Goal: Task Accomplishment & Management: Manage account settings

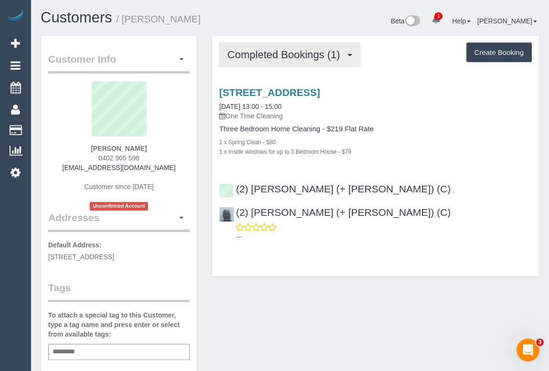
click at [270, 58] on span "Completed Bookings (1)" at bounding box center [286, 55] width 118 height 12
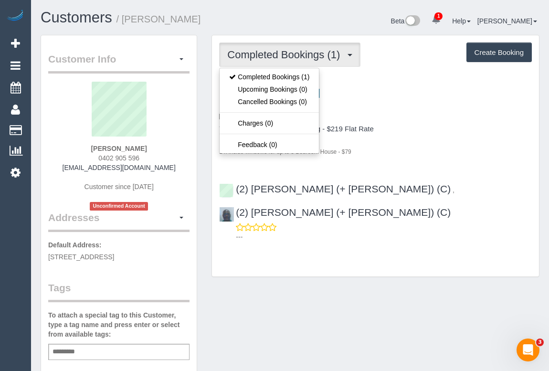
click at [469, 129] on h4 "Three Bedroom Home Cleaning - $219 Flat Rate" at bounding box center [375, 129] width 313 height 8
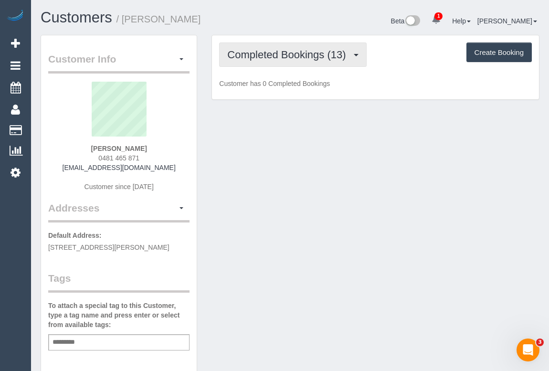
click at [275, 54] on span "Completed Bookings (13)" at bounding box center [288, 55] width 123 height 12
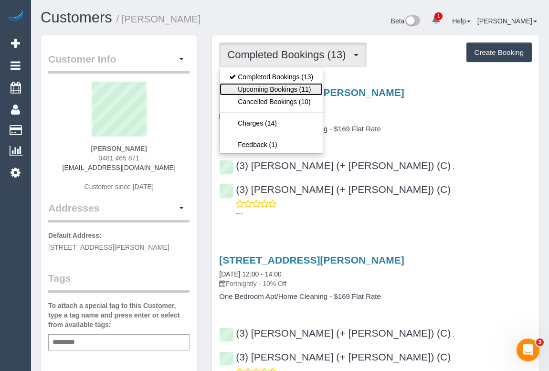
click at [280, 88] on link "Upcoming Bookings (11)" at bounding box center [271, 89] width 103 height 12
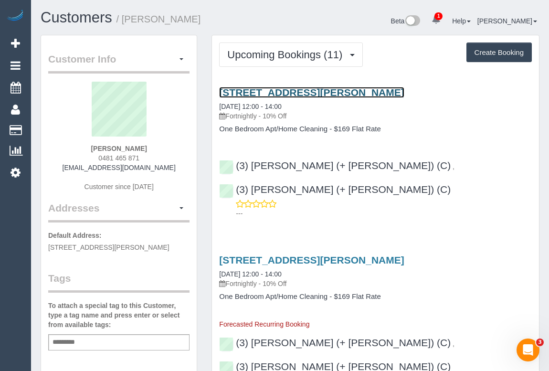
click at [339, 93] on link "4 Bik Lane, 601, North Fitzroy, VIC 3068" at bounding box center [311, 92] width 185 height 11
click at [289, 92] on link "4 Bik Lane, 601, North Fitzroy, VIC 3068" at bounding box center [311, 92] width 185 height 11
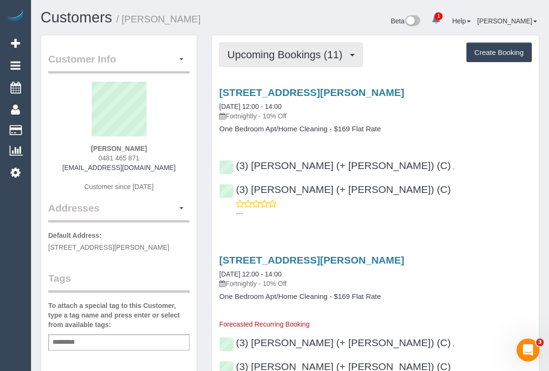
click at [301, 65] on button "Upcoming Bookings (11)" at bounding box center [291, 55] width 144 height 24
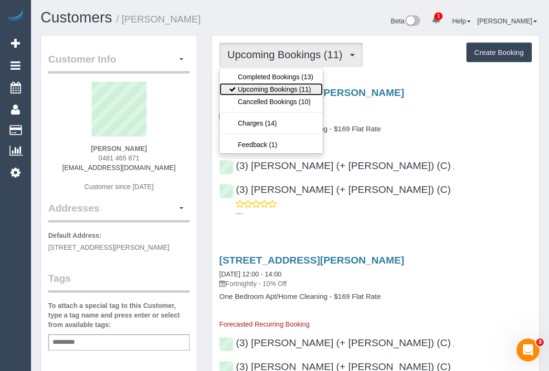
click at [283, 87] on link "Upcoming Bookings (11)" at bounding box center [271, 89] width 103 height 12
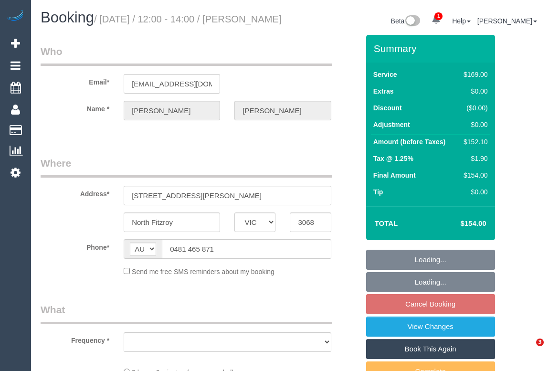
select select "VIC"
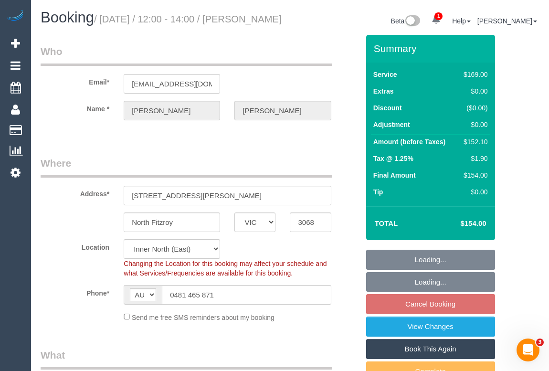
select select "object:543"
select select "string:stripe-pm_1Q9ZTk2GScqysDRVRBafCluM"
select select "number:28"
select select "number:14"
select select "number:21"
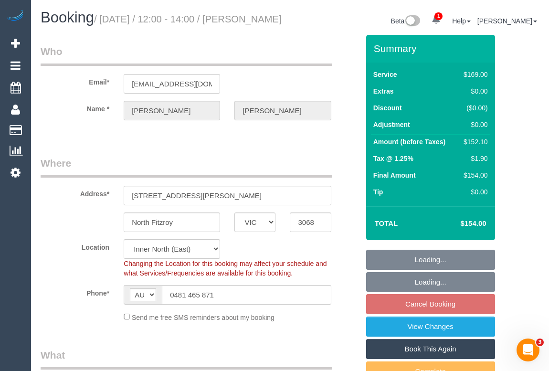
select select "number:22"
select select "number:35"
select select "number:26"
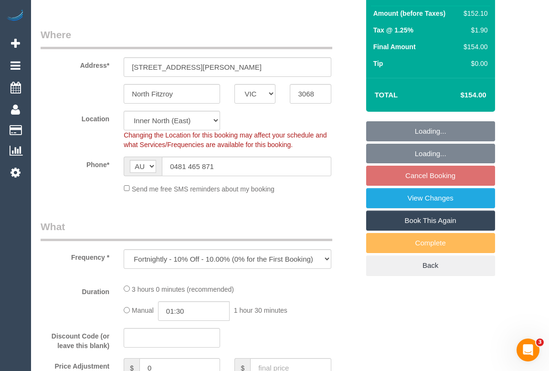
select select "object:790"
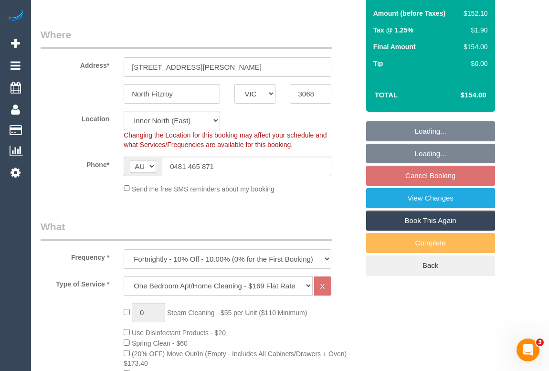
select select "spot2"
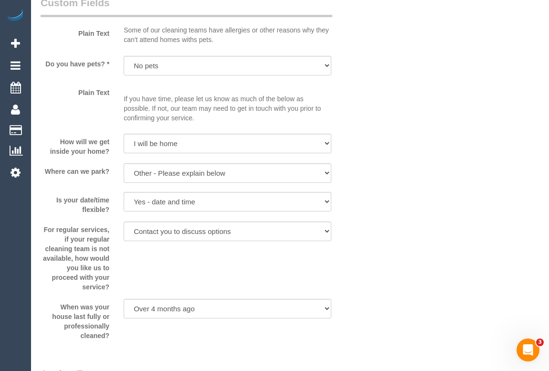
scroll to position [998, 0]
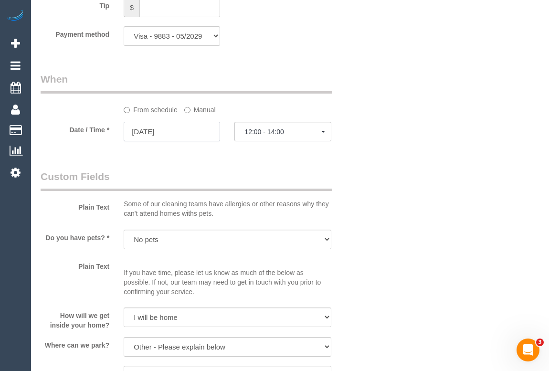
click at [153, 141] on input "02/09/2025" at bounding box center [172, 132] width 96 height 20
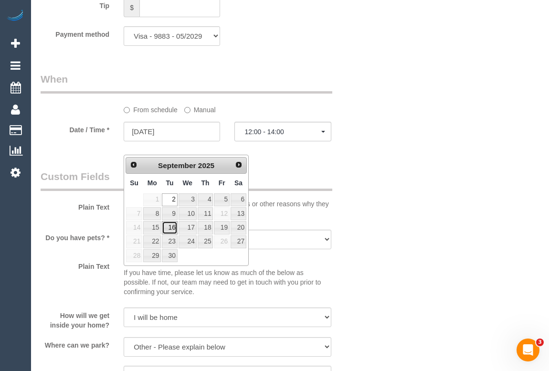
click at [172, 228] on link "16" at bounding box center [169, 227] width 15 height 13
type input "16/09/2025"
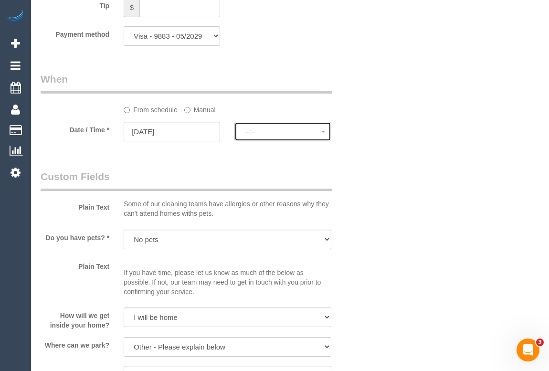
click at [258, 136] on span "--:--" at bounding box center [283, 132] width 76 height 8
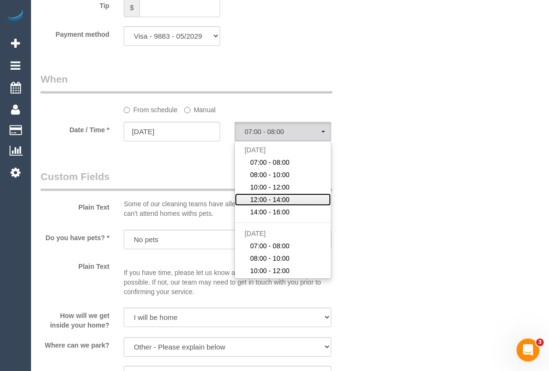
click at [272, 204] on span "12:00 - 14:00" at bounding box center [270, 200] width 40 height 10
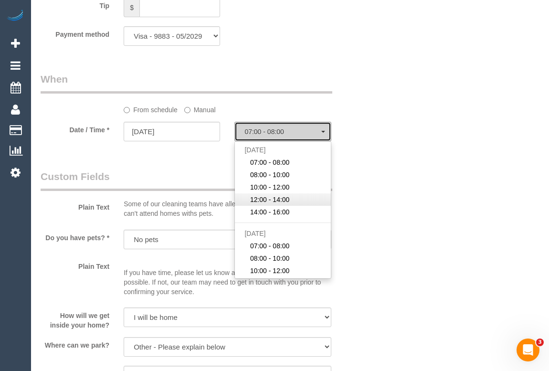
select select "spot27"
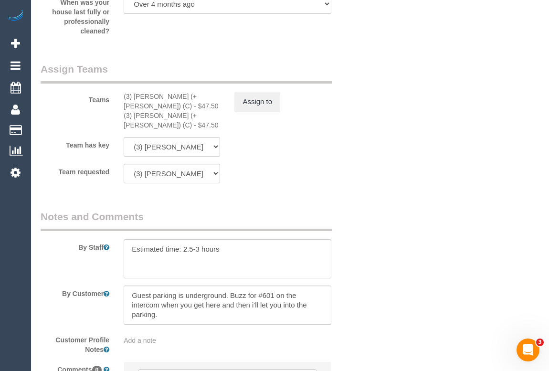
scroll to position [1476, 0]
click at [272, 113] on button "Assign to" at bounding box center [258, 103] width 46 height 20
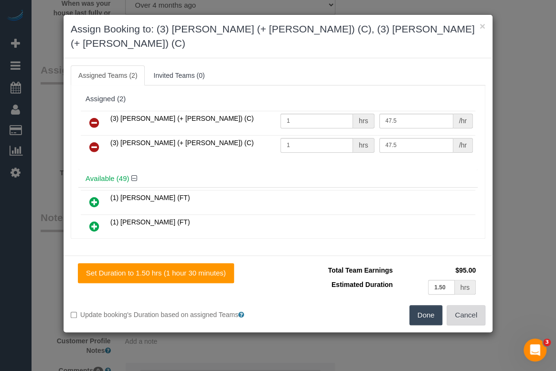
click at [459, 305] on button "Cancel" at bounding box center [466, 315] width 39 height 20
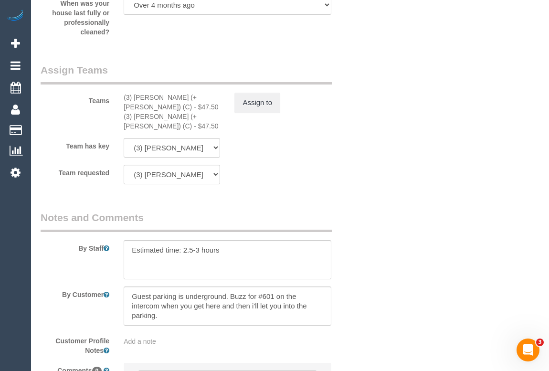
drag, startPoint x: 167, startPoint y: 141, endPoint x: 115, endPoint y: 107, distance: 62.1
click at [115, 107] on div "Teams (3) Felipe (+ Tatiana) (C) - $47.50 (3) Tatiana (+ Felipe) (C) - $47.50 A…" at bounding box center [199, 97] width 333 height 68
copy div "(3) Felipe (+ Tatiana) (C) - $47.50 (3) Tatiana (+ Felipe) (C) - $47.50"
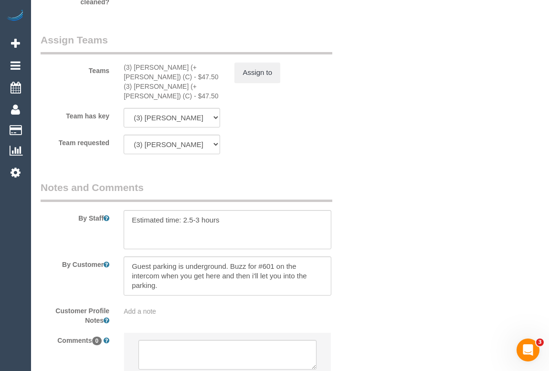
scroll to position [1376, 0]
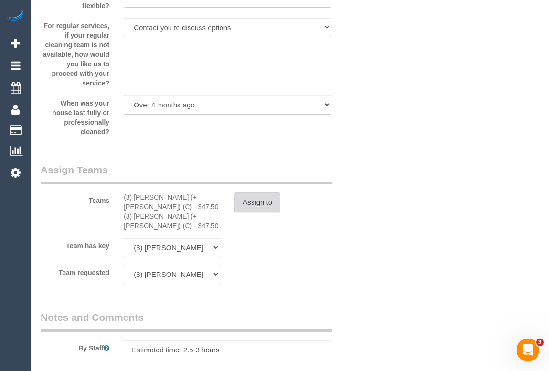
click at [250, 212] on button "Assign to" at bounding box center [258, 203] width 46 height 20
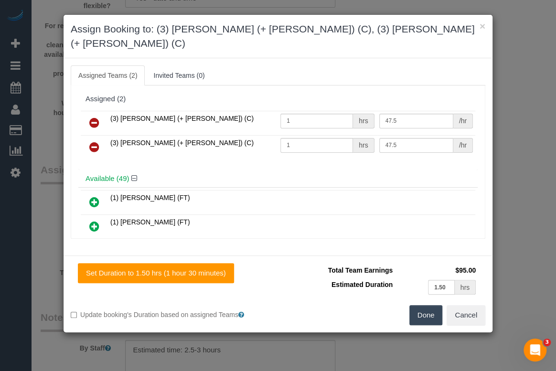
drag, startPoint x: 94, startPoint y: 105, endPoint x: 93, endPoint y: 115, distance: 10.0
click at [94, 117] on icon at bounding box center [94, 122] width 10 height 11
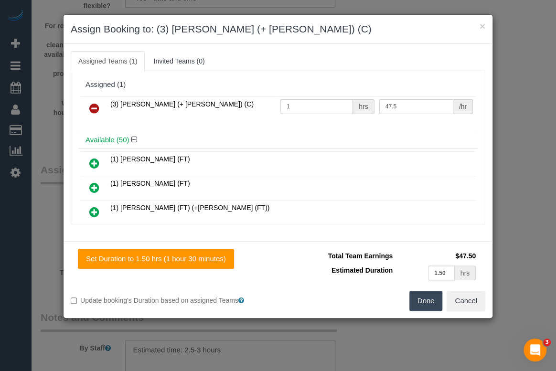
click at [93, 107] on icon at bounding box center [94, 108] width 10 height 11
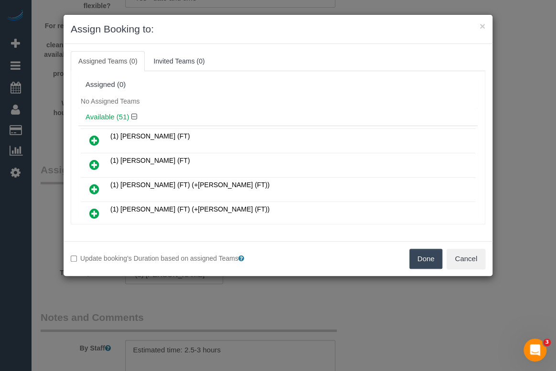
click at [424, 264] on button "Done" at bounding box center [425, 259] width 33 height 20
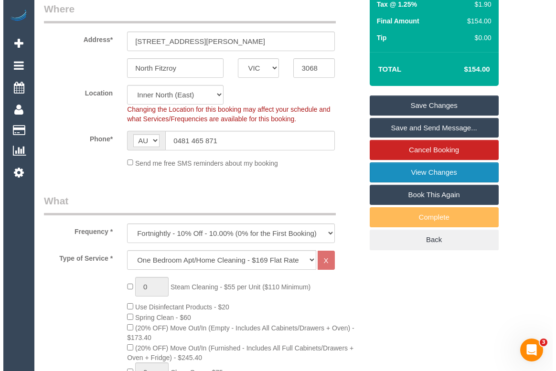
scroll to position [74, 0]
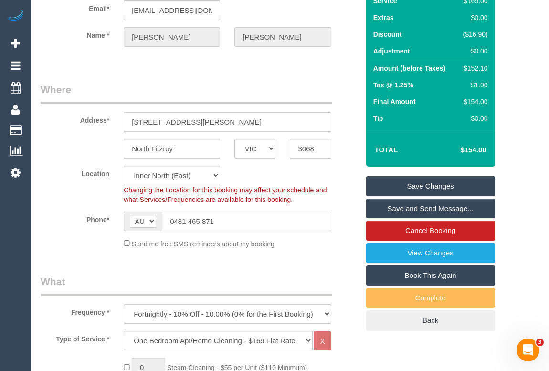
click at [420, 196] on link "Save Changes" at bounding box center [430, 186] width 129 height 20
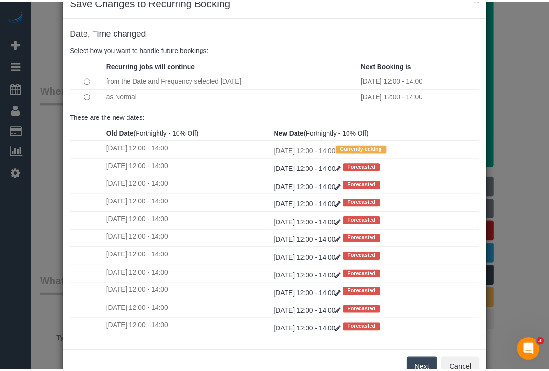
scroll to position [56, 0]
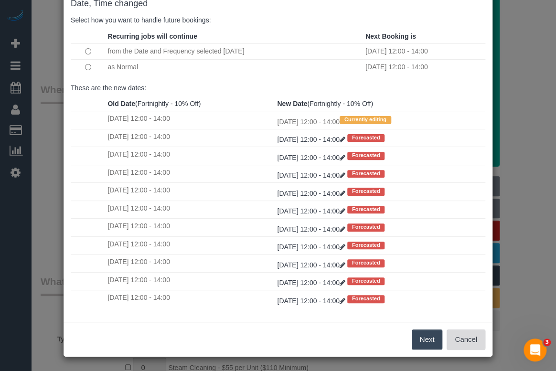
click at [469, 338] on button "Cancel" at bounding box center [466, 340] width 39 height 20
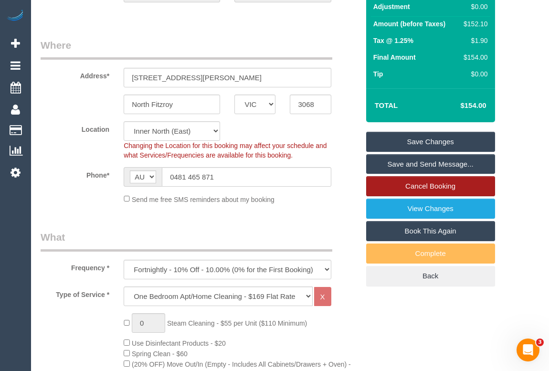
scroll to position [117, 0]
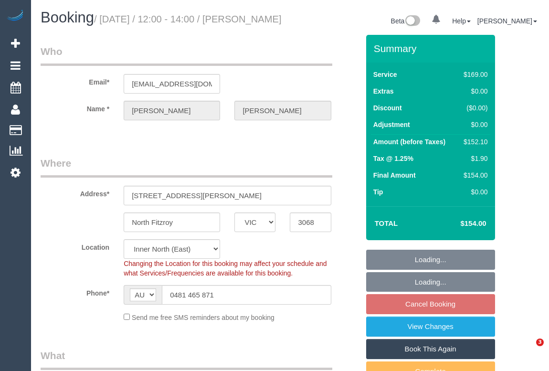
select select "VIC"
select select "string:stripe-pm_1Q9ZTk2GScqysDRVRBafCluM"
select select "number:28"
select select "number:14"
select select "number:21"
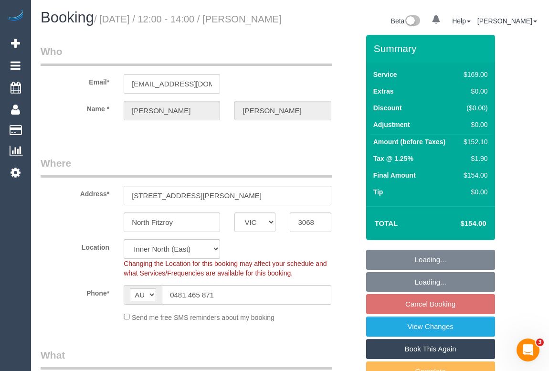
select select "number:22"
select select "number:35"
select select "number:26"
select select "object:1509"
select select "spot2"
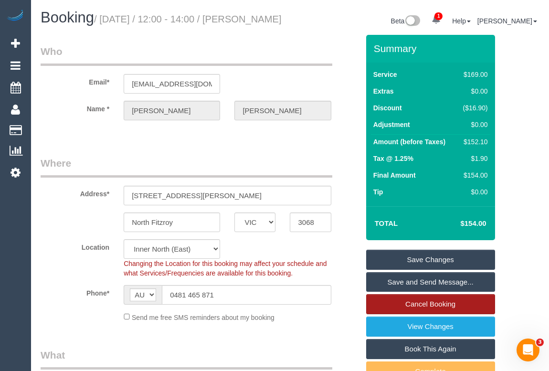
click at [420, 314] on link "Cancel Booking" at bounding box center [430, 304] width 129 height 20
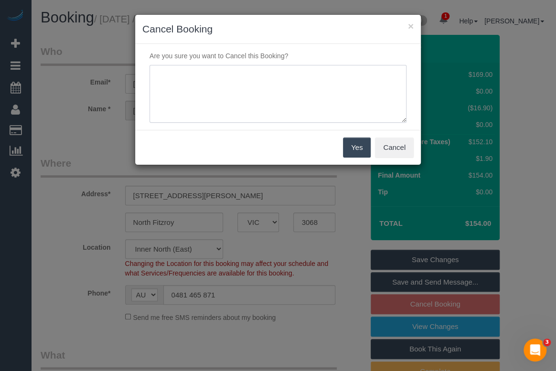
click at [229, 82] on textarea at bounding box center [278, 94] width 257 height 58
type textarea "n"
type textarea "o"
type textarea "Out of town - OM"
click at [362, 145] on button "Yes" at bounding box center [357, 148] width 28 height 20
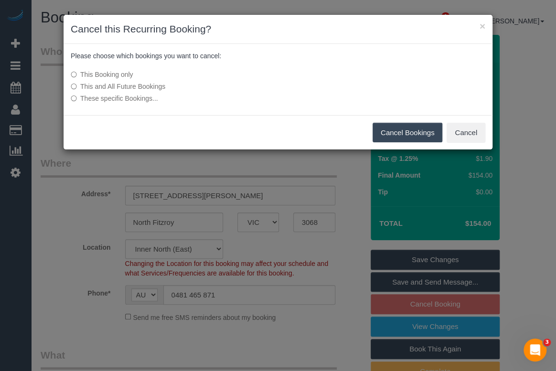
click at [387, 135] on button "Cancel Bookings" at bounding box center [408, 133] width 70 height 20
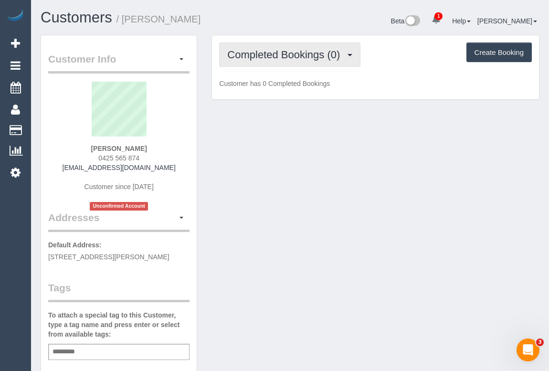
click at [283, 55] on span "Completed Bookings (0)" at bounding box center [286, 55] width 118 height 12
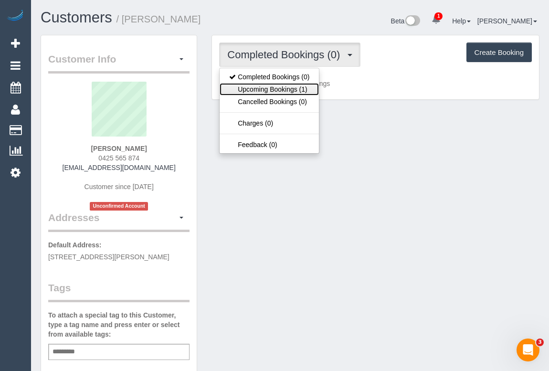
click at [278, 91] on link "Upcoming Bookings (1)" at bounding box center [269, 89] width 99 height 12
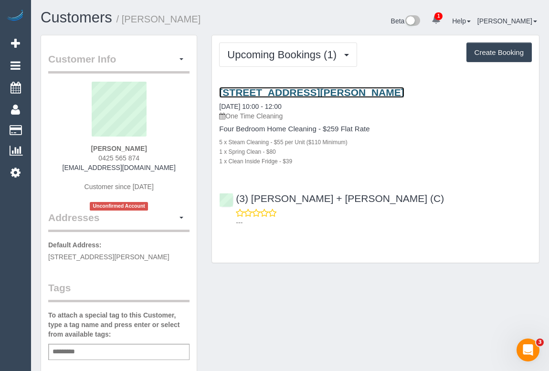
click at [327, 89] on link "[STREET_ADDRESS][PERSON_NAME]" at bounding box center [311, 92] width 185 height 11
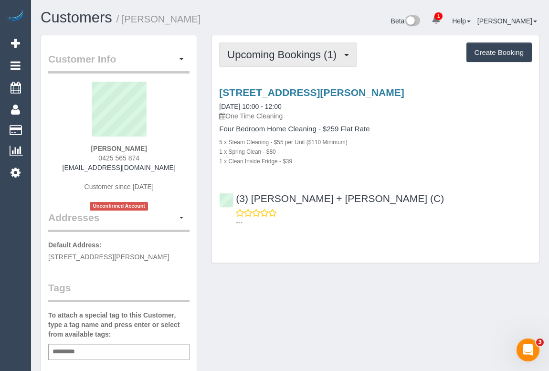
click at [278, 56] on span "Upcoming Bookings (1)" at bounding box center [284, 55] width 114 height 12
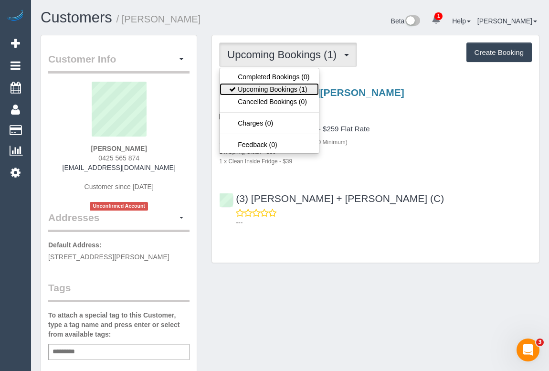
click at [277, 87] on link "Upcoming Bookings (1)" at bounding box center [269, 89] width 99 height 12
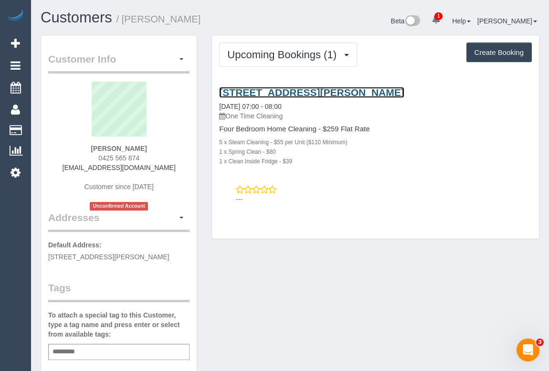
click at [282, 91] on link "[STREET_ADDRESS][PERSON_NAME]" at bounding box center [311, 92] width 185 height 11
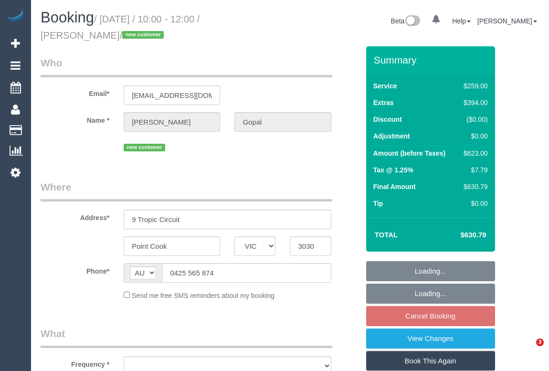
select select "VIC"
select select "string:stripe-pm_1S1KtY2GScqysDRVYVMlmPXH"
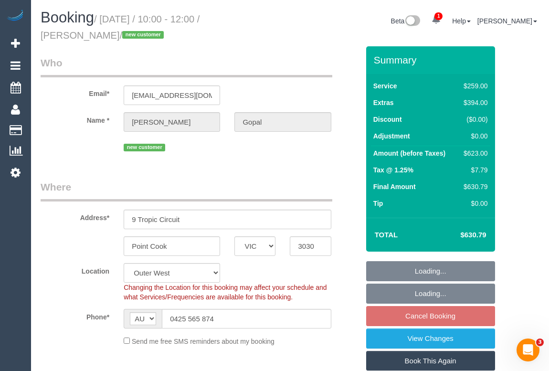
select select "object:834"
select select "number:28"
select select "number:14"
select select "number:19"
select select "number:36"
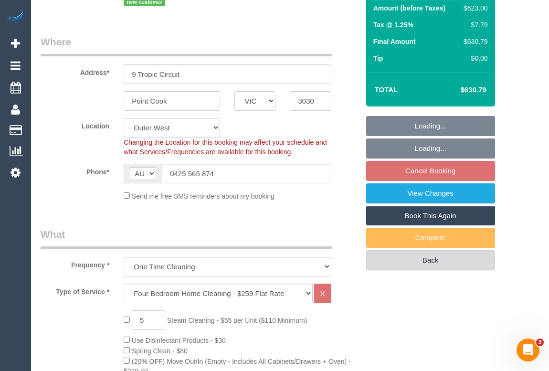
select select "spot1"
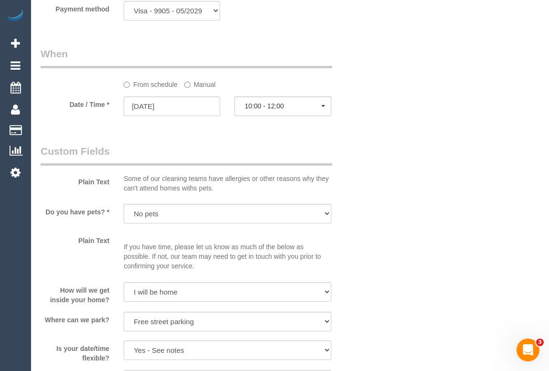
scroll to position [998, 0]
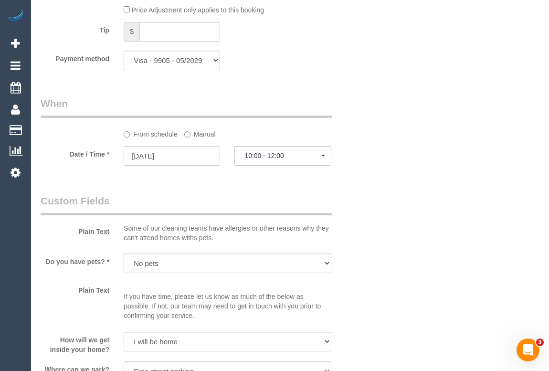
click at [153, 156] on input "02/09/2025" at bounding box center [172, 156] width 96 height 20
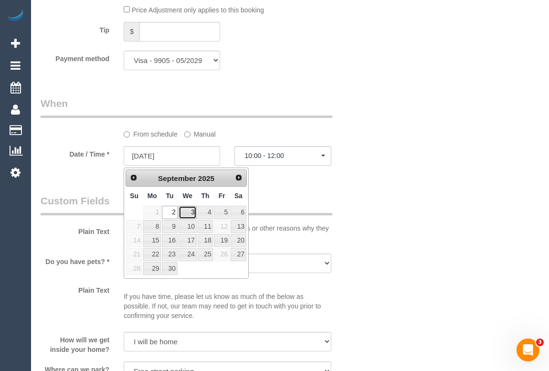
drag, startPoint x: 190, startPoint y: 214, endPoint x: 209, endPoint y: 232, distance: 26.4
click at [190, 214] on link "3" at bounding box center [188, 212] width 18 height 13
type input "03/09/2025"
select select "spot4"
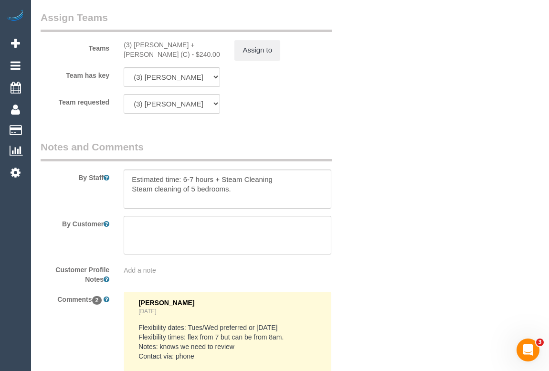
scroll to position [1510, 0]
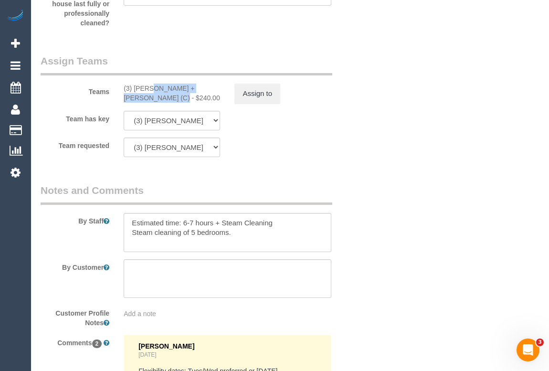
drag, startPoint x: 118, startPoint y: 86, endPoint x: 212, endPoint y: 83, distance: 94.2
click at [212, 83] on div "Teams (3) Gurdeep + Kamalpreet (C) - $240.00 Assign to" at bounding box center [199, 79] width 333 height 50
copy div "(3) Gurdeep + Kamalpreet (C)"
click at [258, 98] on button "Assign to" at bounding box center [258, 94] width 46 height 20
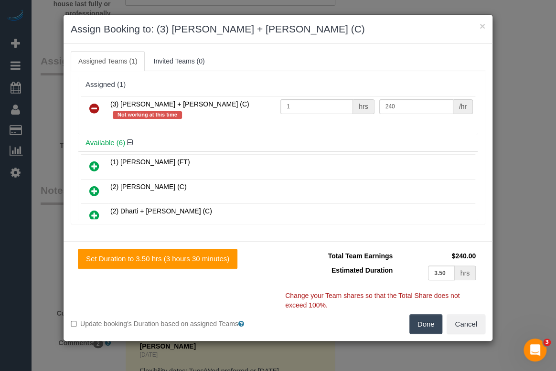
drag, startPoint x: 96, startPoint y: 106, endPoint x: 99, endPoint y: 113, distance: 7.9
click at [96, 106] on icon at bounding box center [94, 108] width 10 height 11
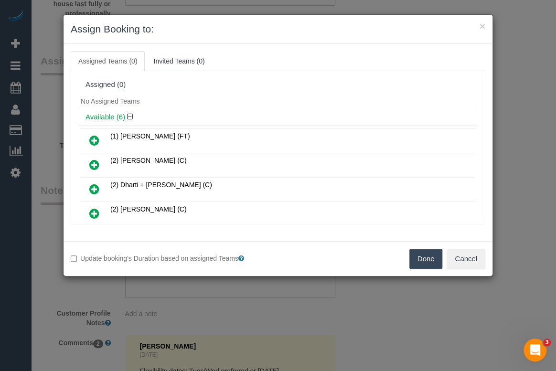
click at [418, 257] on button "Done" at bounding box center [425, 259] width 33 height 20
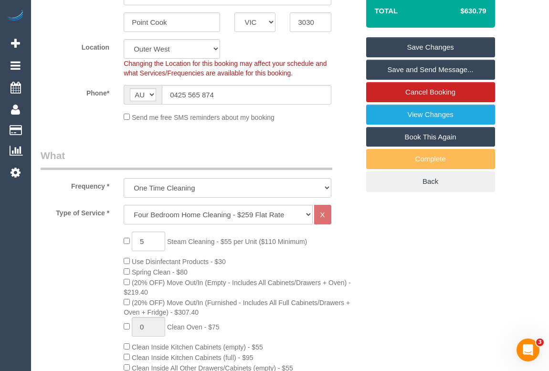
scroll to position [207, 0]
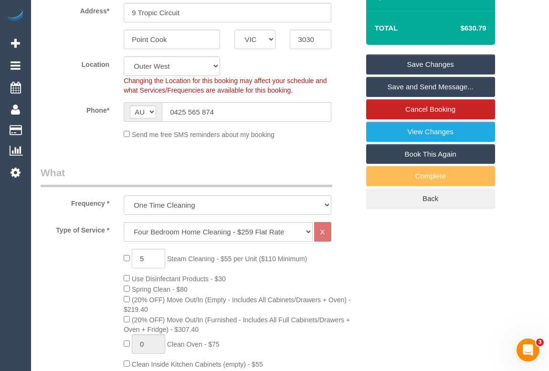
click at [444, 58] on link "Save Changes" at bounding box center [430, 64] width 129 height 20
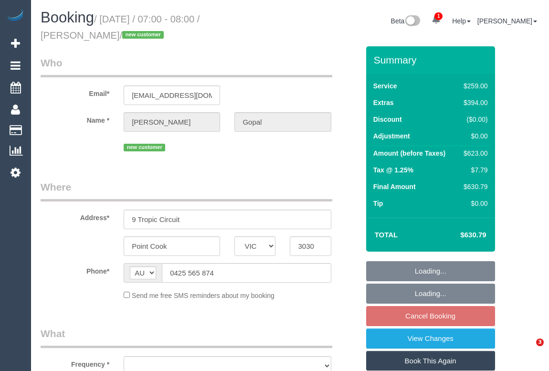
select select "VIC"
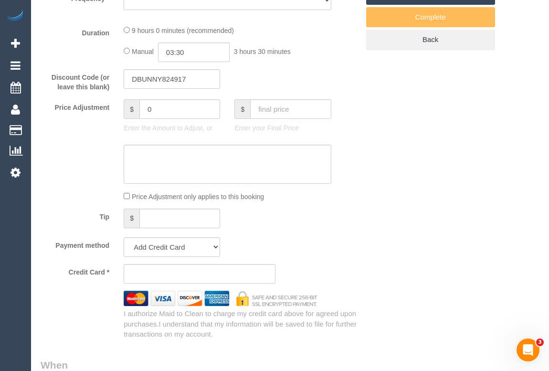
select select "string:stripe-pm_1S1KtY2GScqysDRVYVMlmPXH"
select select "number:28"
select select "number:14"
select select "number:19"
select select "number:36"
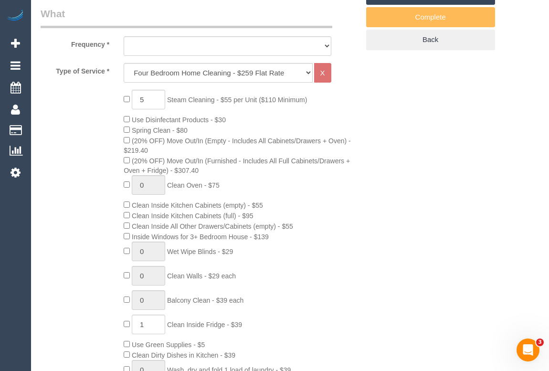
scroll to position [521, 0]
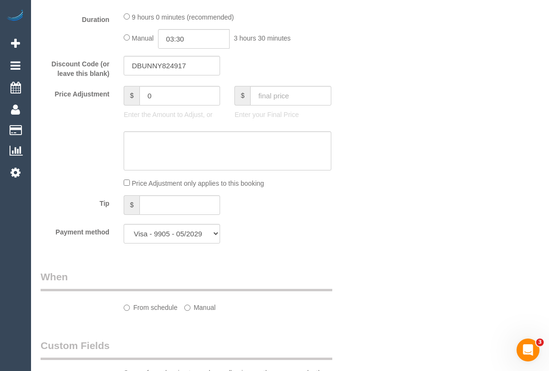
select select "object:1214"
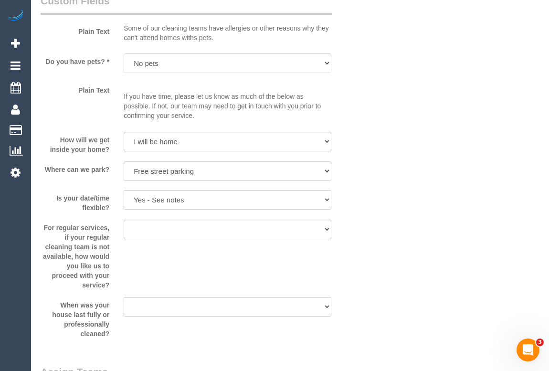
select select "spot1"
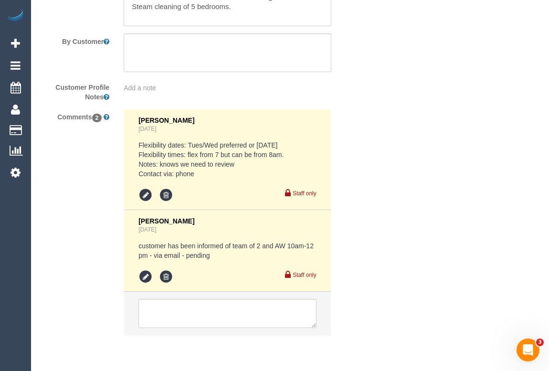
scroll to position [1770, 0]
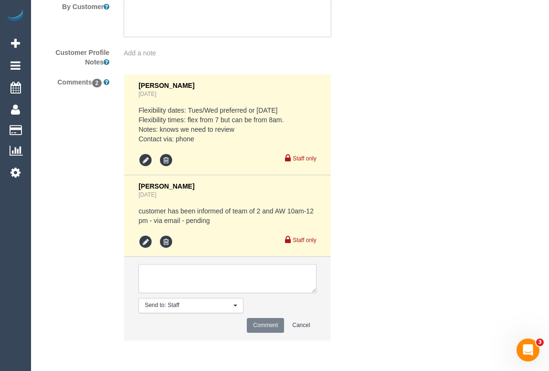
drag, startPoint x: 182, startPoint y: 271, endPoint x: 184, endPoint y: 265, distance: 6.5
click at [182, 270] on textarea at bounding box center [228, 279] width 178 height 30
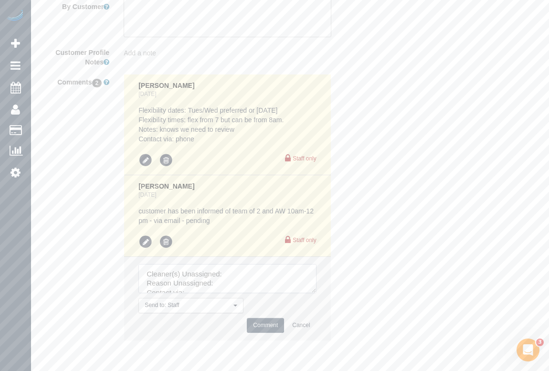
click at [228, 275] on textarea at bounding box center [228, 279] width 178 height 30
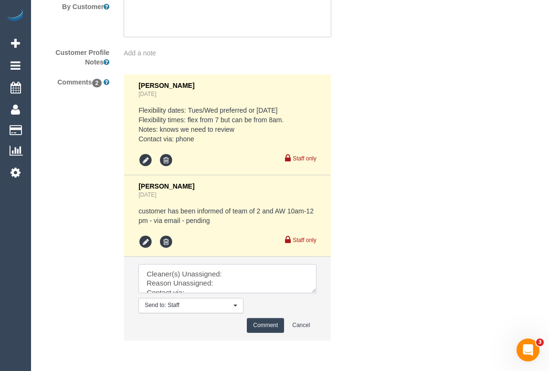
paste textarea "(3) [PERSON_NAME] + [PERSON_NAME] (C)"
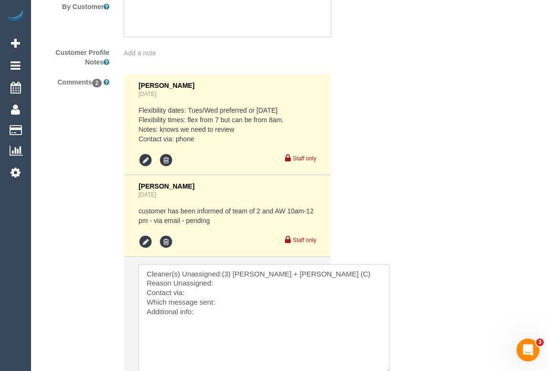
drag, startPoint x: 314, startPoint y: 292, endPoint x: 387, endPoint y: 374, distance: 109.3
click at [217, 284] on textarea at bounding box center [264, 319] width 251 height 110
click at [193, 294] on textarea at bounding box center [264, 319] width 251 height 110
click at [199, 311] on textarea at bounding box center [264, 319] width 251 height 110
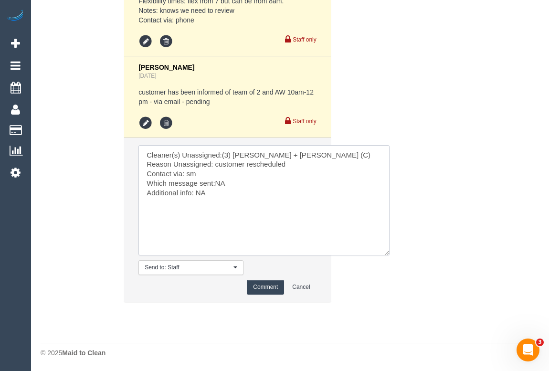
scroll to position [1890, 0]
type textarea "Cleaner(s) Unassigned:(3) Gurdeep + Kamalpreet (C) Reason Unassigned: customer …"
click at [272, 288] on button "Comment" at bounding box center [265, 286] width 37 height 15
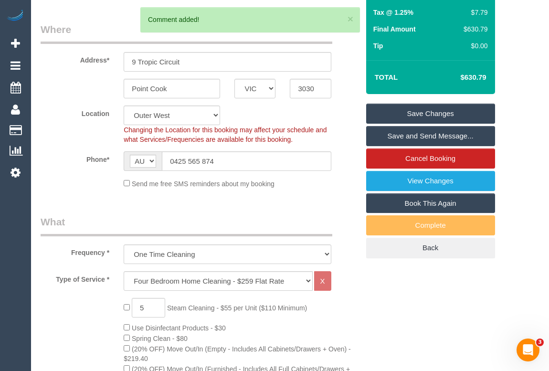
scroll to position [0, 0]
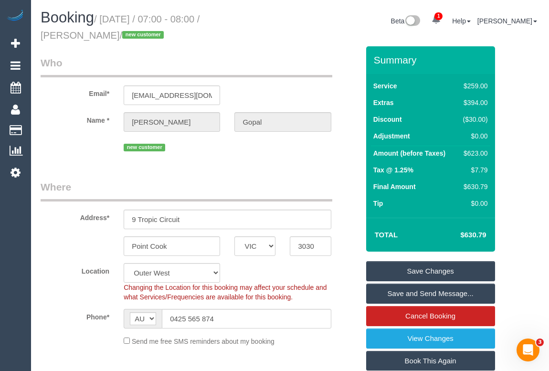
click at [417, 266] on link "Save Changes" at bounding box center [430, 271] width 129 height 20
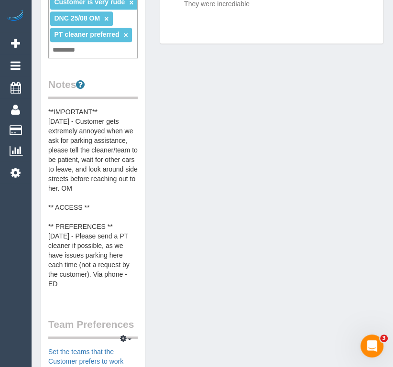
scroll to position [43, 0]
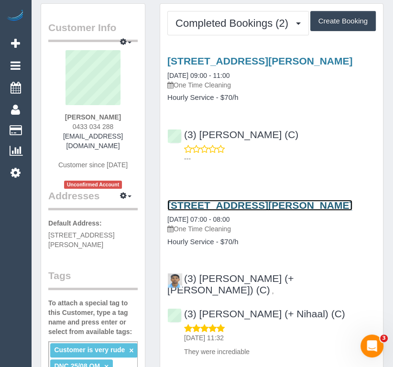
click at [249, 211] on link "[STREET_ADDRESS][PERSON_NAME]" at bounding box center [259, 205] width 185 height 11
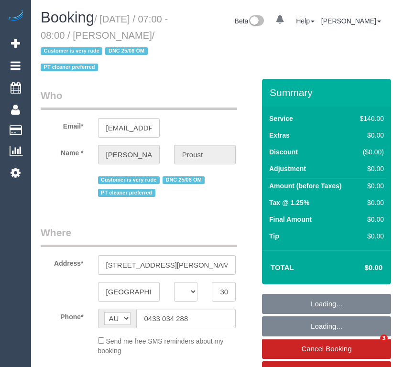
select select "VIC"
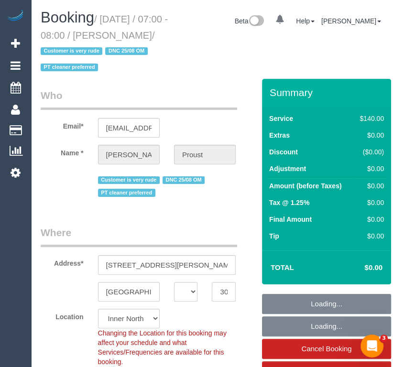
select select "object:608"
select select "string:stripe-pm_1RqlAb2GScqysDRVsdGMN3A0"
select select "number:28"
select select "number:14"
select select "number:19"
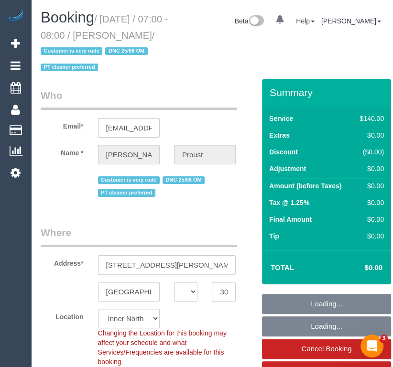
select select "number:36"
select select "object:1804"
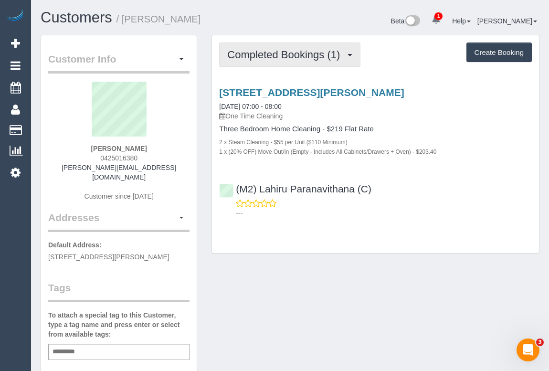
click at [273, 55] on span "Completed Bookings (1)" at bounding box center [286, 55] width 118 height 12
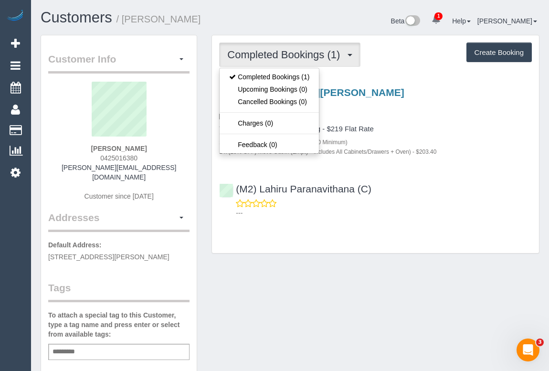
click at [439, 129] on h4 "Three Bedroom Home Cleaning - $219 Flat Rate" at bounding box center [375, 129] width 313 height 8
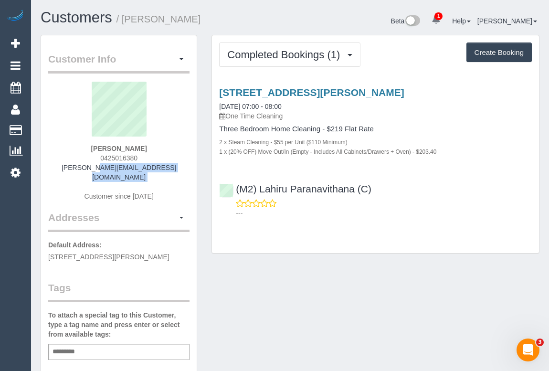
drag, startPoint x: 74, startPoint y: 169, endPoint x: 165, endPoint y: 172, distance: 91.3
click at [165, 172] on div "[PERSON_NAME] 0425016380 [PERSON_NAME][EMAIL_ADDRESS][DOMAIN_NAME] Customer sin…" at bounding box center [118, 146] width 141 height 129
copy div "[PERSON_NAME][EMAIL_ADDRESS][DOMAIN_NAME]"
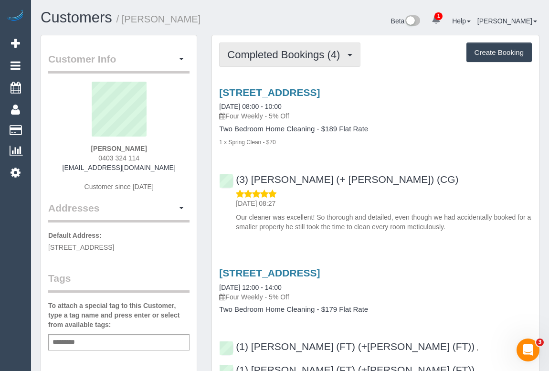
click at [260, 63] on button "Completed Bookings (4)" at bounding box center [289, 55] width 141 height 24
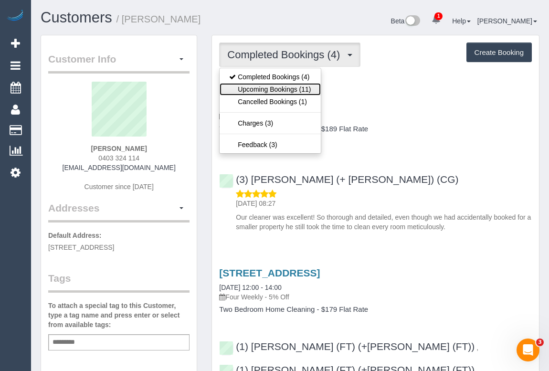
click at [292, 90] on link "Upcoming Bookings (11)" at bounding box center [270, 89] width 101 height 12
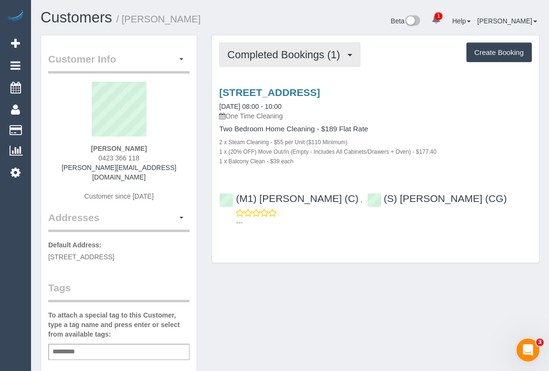
click at [288, 59] on span "Completed Bookings (1)" at bounding box center [286, 55] width 118 height 12
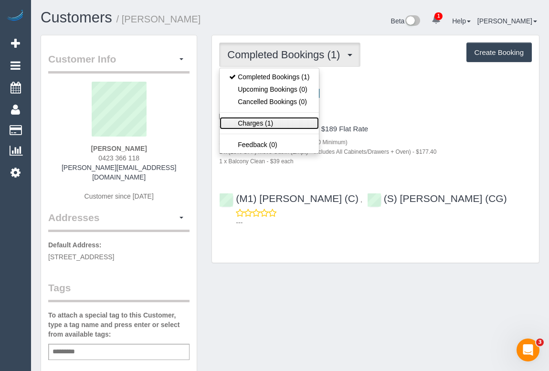
click at [253, 124] on link "Charges (1)" at bounding box center [269, 123] width 99 height 12
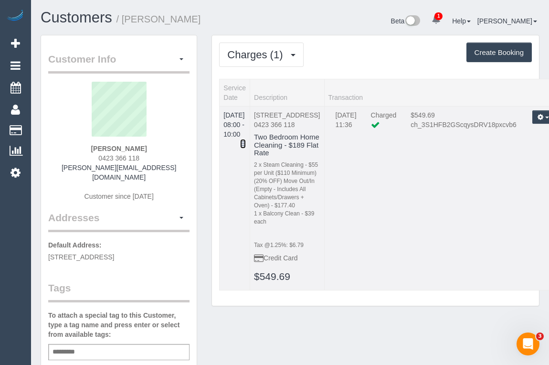
click at [246, 140] on icon at bounding box center [243, 143] width 6 height 7
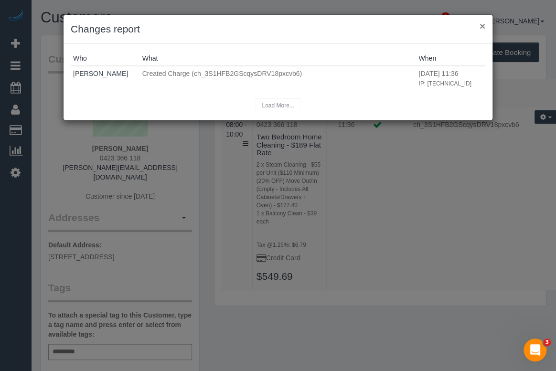
click at [481, 24] on button "×" at bounding box center [483, 26] width 6 height 10
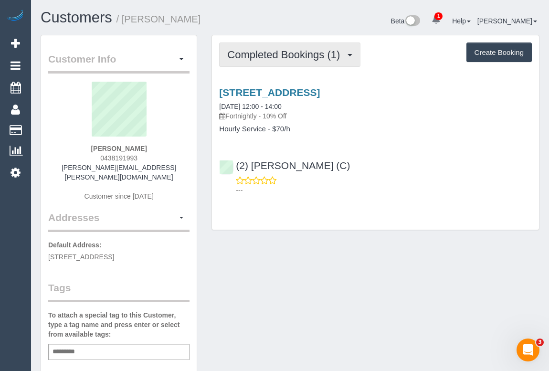
click at [300, 60] on button "Completed Bookings (1)" at bounding box center [289, 55] width 141 height 24
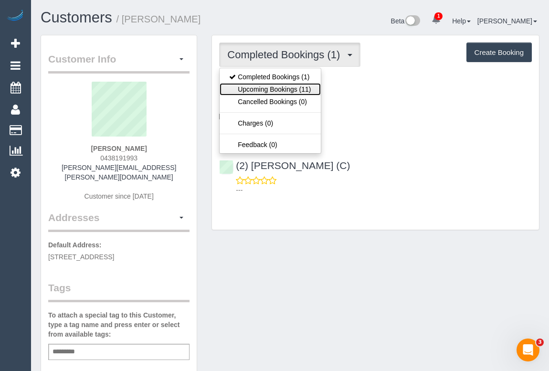
click at [282, 86] on link "Upcoming Bookings (11)" at bounding box center [270, 89] width 101 height 12
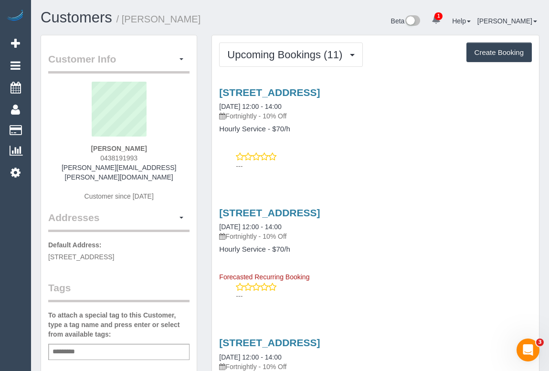
click at [358, 158] on div "---" at bounding box center [375, 161] width 313 height 19
click at [293, 91] on link "300 Swanston St, 711, Melbourne, VIC 3000" at bounding box center [269, 92] width 101 height 11
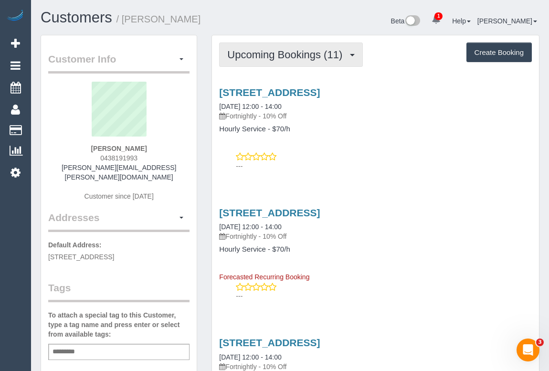
click at [280, 55] on span "Upcoming Bookings (11)" at bounding box center [287, 55] width 120 height 12
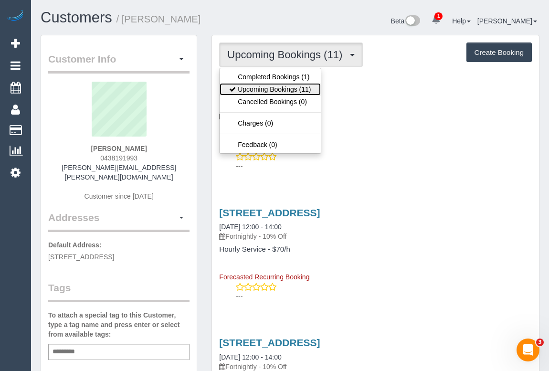
click at [283, 91] on link "Upcoming Bookings (11)" at bounding box center [270, 89] width 101 height 12
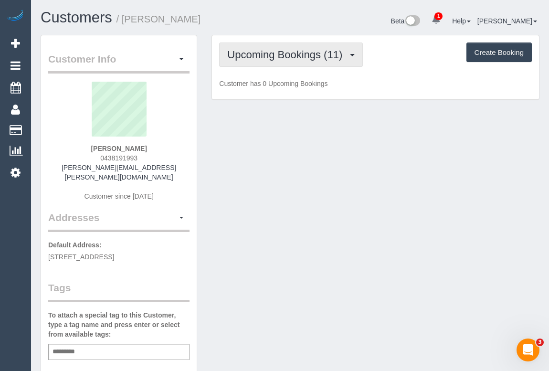
click at [276, 56] on span "Upcoming Bookings (11)" at bounding box center [287, 55] width 120 height 12
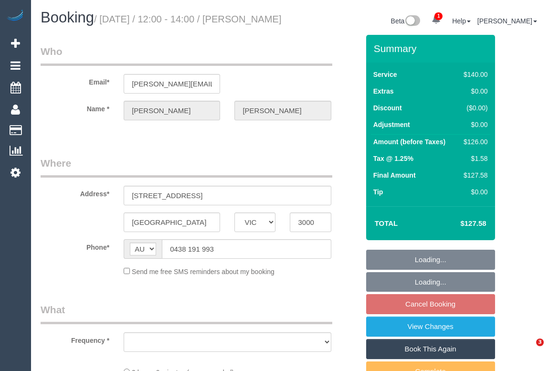
select select "VIC"
select select "string:stripe-pm_1RyLcn2GScqysDRVsQcH1S7T"
select select "number:28"
select select "number:14"
select select "number:20"
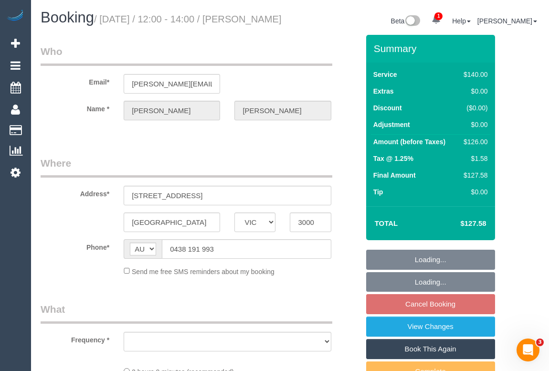
select select "number:24"
select select "number:33"
select select "number:13"
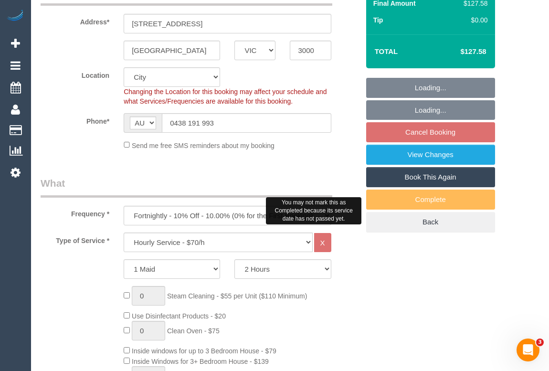
scroll to position [173, 0]
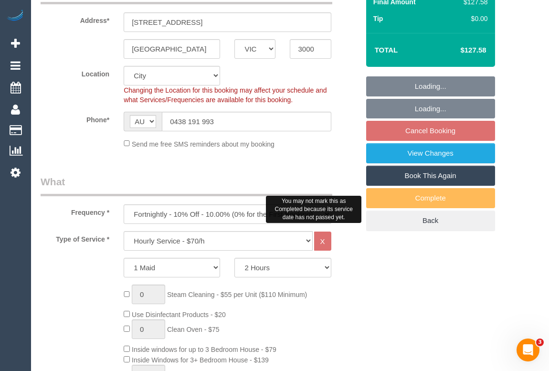
select select "object:851"
select select "spot4"
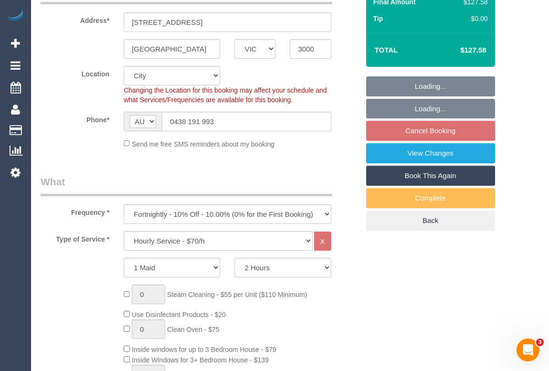
click at [420, 139] on fieldset "Loading... Loading... Cancel Booking View Changes Book This Again Complete Back" at bounding box center [430, 153] width 129 height 155
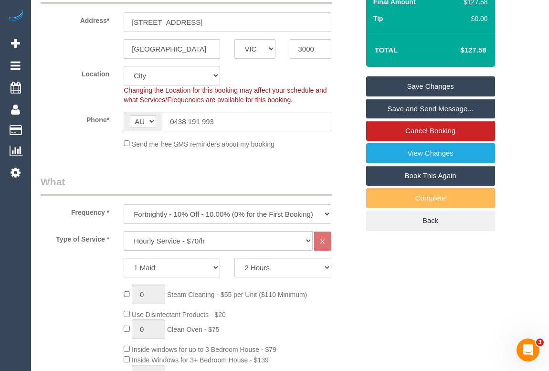
click at [415, 139] on fieldset "Save Changes Save and Send Message... Cancel Booking View Changes Book This Aga…" at bounding box center [430, 153] width 129 height 155
click at [409, 141] on link "Cancel Booking" at bounding box center [430, 131] width 129 height 20
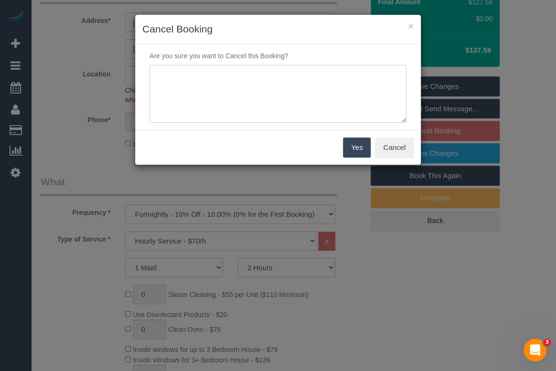
click at [185, 76] on textarea at bounding box center [278, 94] width 257 height 58
type textarea "c"
type textarea "C"
type textarea "Not needed. Will callback to organise - OM"
click at [358, 146] on button "Yes" at bounding box center [357, 148] width 28 height 20
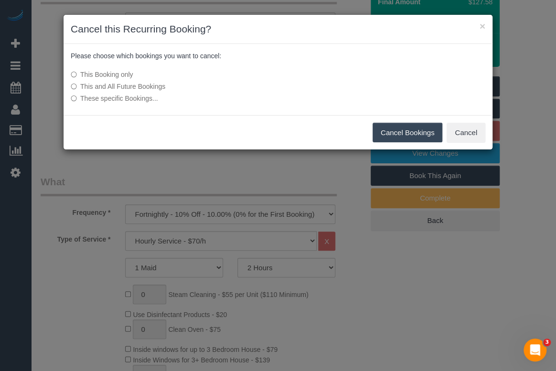
click at [86, 85] on label "This and All Future Bookings" at bounding box center [207, 87] width 272 height 10
click at [401, 129] on button "Cancel Bookings" at bounding box center [408, 133] width 70 height 20
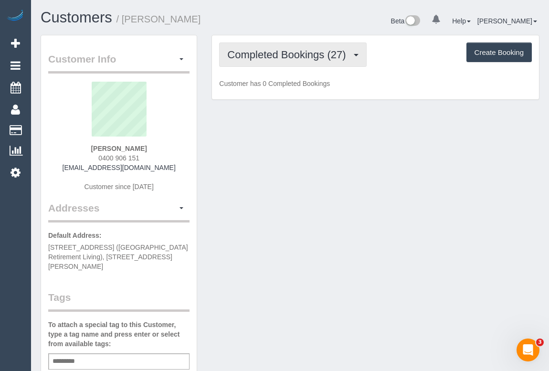
click at [300, 54] on span "Completed Bookings (27)" at bounding box center [288, 55] width 123 height 12
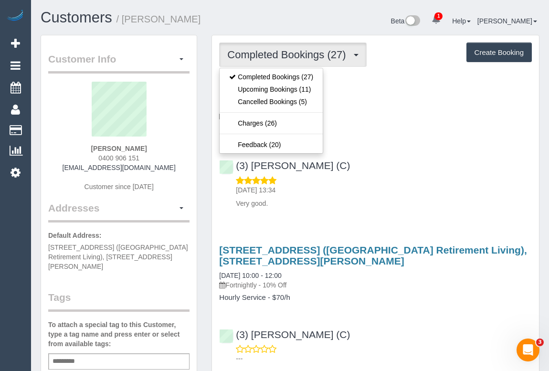
click at [416, 139] on div "19 Kenjulie Drive, Bentleigh East, VIC 3165 26/08/2025 12:00 - 14:00 One Time C…" at bounding box center [375, 146] width 327 height 134
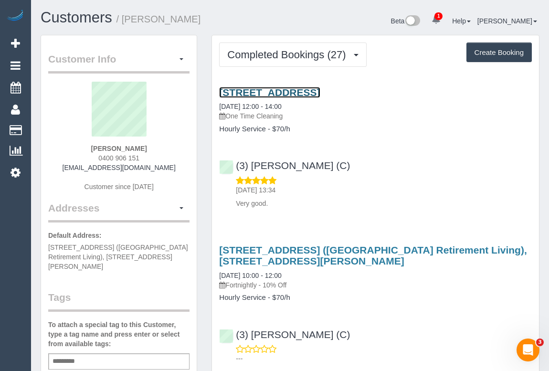
click at [311, 92] on link "19 Kenjulie Drive, Bentleigh East, VIC 3165" at bounding box center [269, 92] width 101 height 11
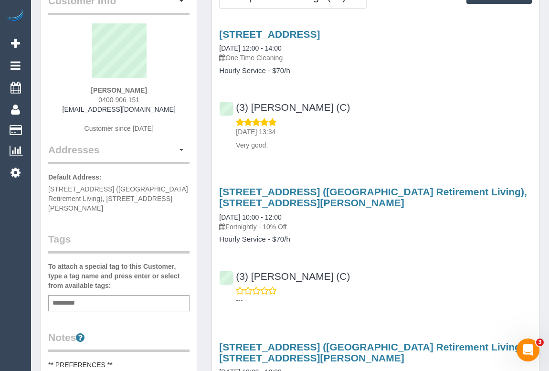
scroll to position [130, 0]
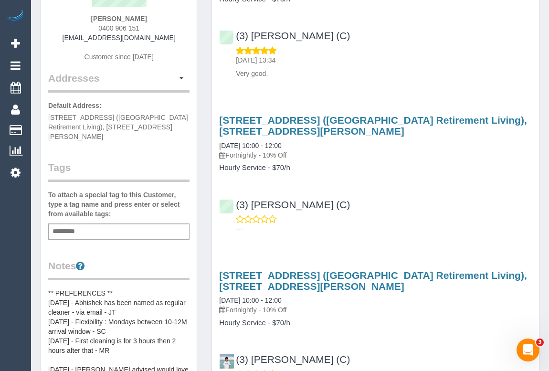
click at [97, 224] on div "Add a tag" at bounding box center [118, 232] width 141 height 16
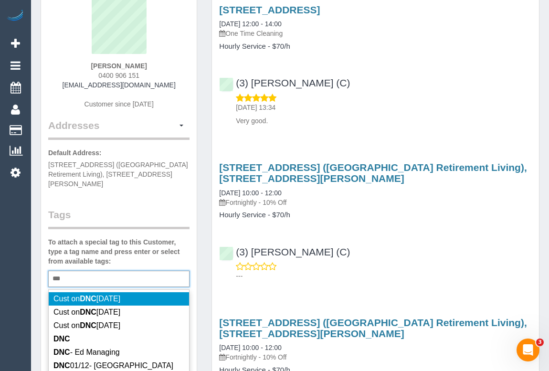
scroll to position [173, 0]
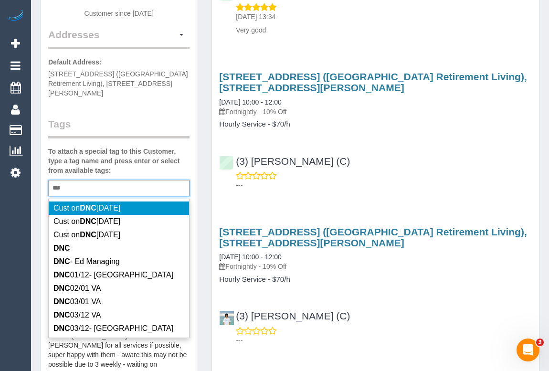
click at [78, 187] on div "*** DNC" at bounding box center [118, 188] width 141 height 16
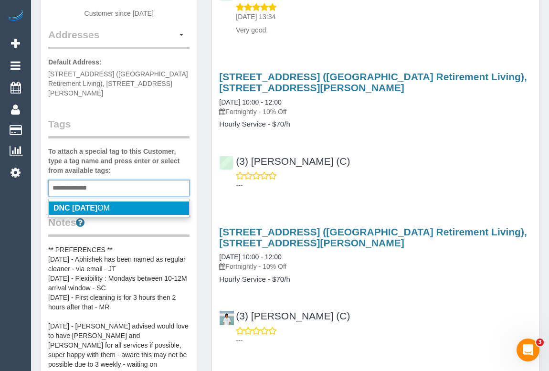
type input "**********"
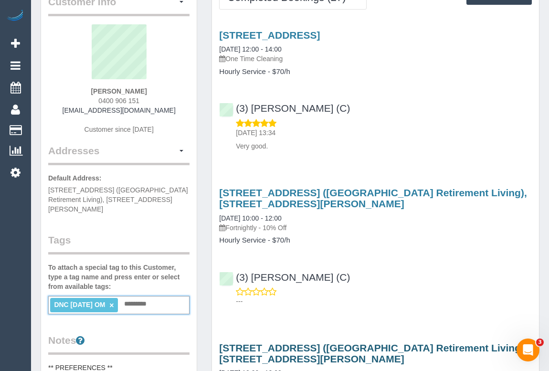
scroll to position [0, 0]
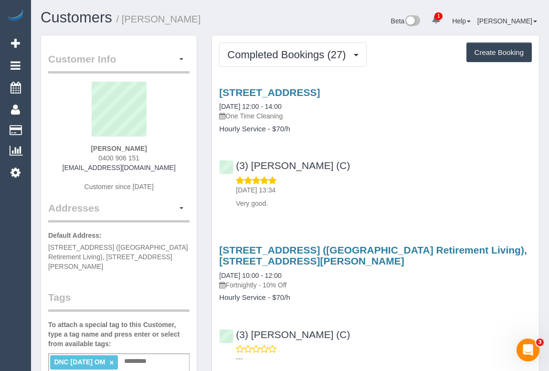
drag, startPoint x: 94, startPoint y: 147, endPoint x: 160, endPoint y: 144, distance: 65.5
click at [160, 144] on div "Liz Rawnsley 0400 906 151 lrawnsley@iinet.net.au Customer since 2022" at bounding box center [118, 141] width 141 height 119
copy strong "Liz Rawnsley"
drag, startPoint x: 432, startPoint y: 94, endPoint x: 207, endPoint y: 92, distance: 225.0
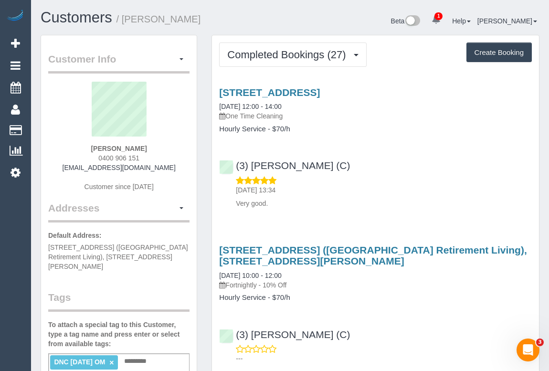
copy link "19 Kenjulie Drive, Bentleigh East, VIC 3165"
drag, startPoint x: 388, startPoint y: 168, endPoint x: 236, endPoint y: 169, distance: 151.9
click at [236, 169] on div "(3) Denuwan Lamahewa (C) 27/08/2025 13:34 Very good." at bounding box center [375, 180] width 327 height 56
copy link "(3) Denuwan Lamahewa (C)"
drag, startPoint x: 215, startPoint y: 248, endPoint x: 373, endPoint y: 259, distance: 158.0
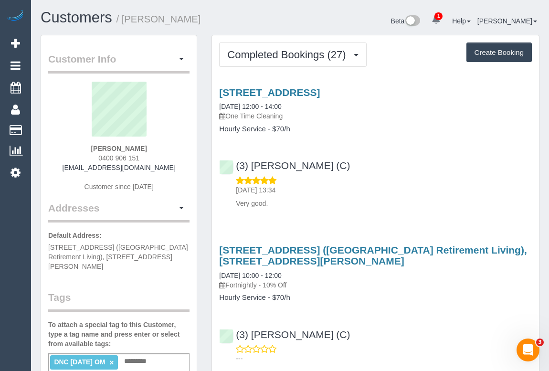
click at [373, 259] on div "Unit 192, 101-121 Whalley Drive (Cumberland View Retirement Living), Wheelers H…" at bounding box center [375, 273] width 327 height 57
copy link "Unit 192, 101-121 Whalley Drive (Cumberland View Retirement Living), Wheelers H…"
drag, startPoint x: 85, startPoint y: 148, endPoint x: 148, endPoint y: 147, distance: 63.1
click at [148, 147] on div "Liz Rawnsley 0400 906 151 lrawnsley@iinet.net.au Customer since 2022" at bounding box center [118, 141] width 141 height 119
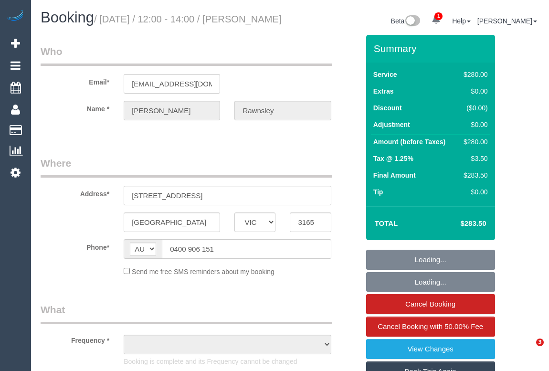
select select "VIC"
select select "number:27"
select select "number:14"
select select "number:19"
select select "number:25"
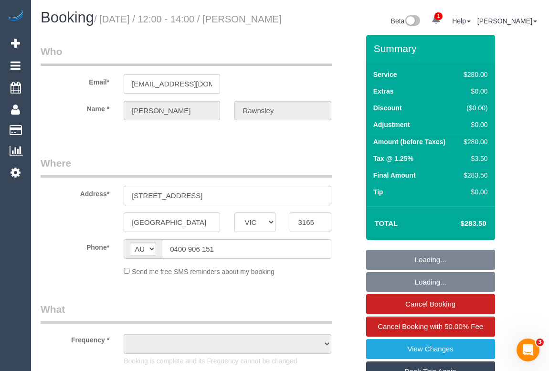
select select "number:33"
select select "object:731"
select select "string:stripe-pm_1RdQKR2GScqysDRV6IchxJnf"
select select "240"
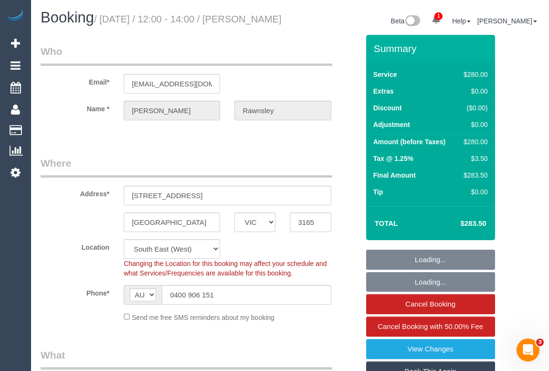
select select "object:1420"
select select "spot1"
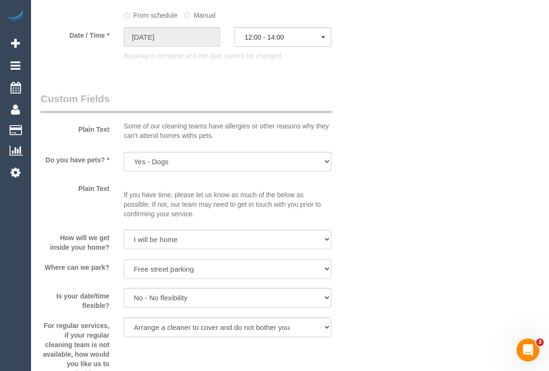
scroll to position [955, 0]
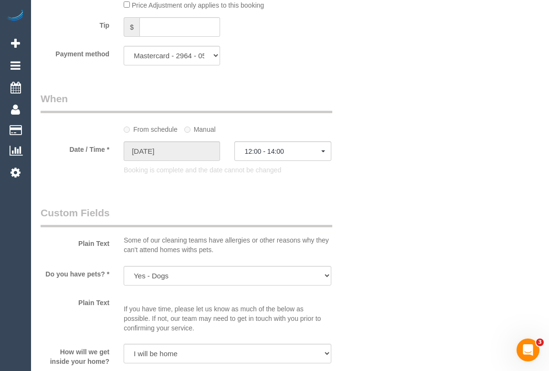
click at [395, 205] on div "Who Email* [EMAIL_ADDRESS][DOMAIN_NAME] Name * [PERSON_NAME][GEOGRAPHIC_DATA] W…" at bounding box center [290, 164] width 499 height 2171
drag, startPoint x: 423, startPoint y: 187, endPoint x: 416, endPoint y: 198, distance: 12.7
click at [423, 187] on div "Who Email* [EMAIL_ADDRESS][DOMAIN_NAME] Name * [PERSON_NAME][GEOGRAPHIC_DATA] W…" at bounding box center [290, 164] width 499 height 2171
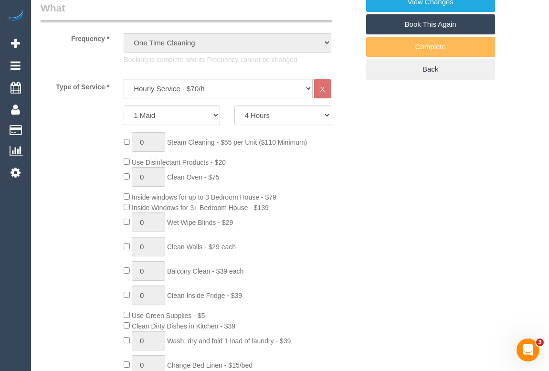
scroll to position [0, 0]
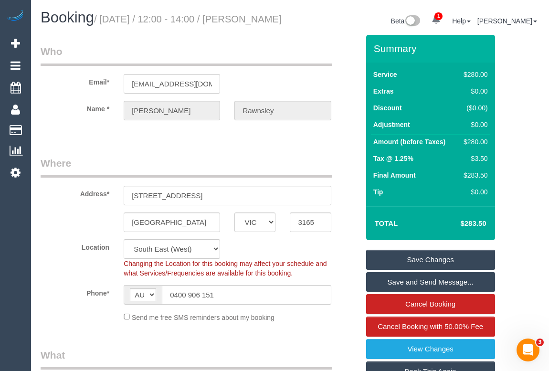
click at [278, 170] on legend "Where" at bounding box center [187, 166] width 292 height 21
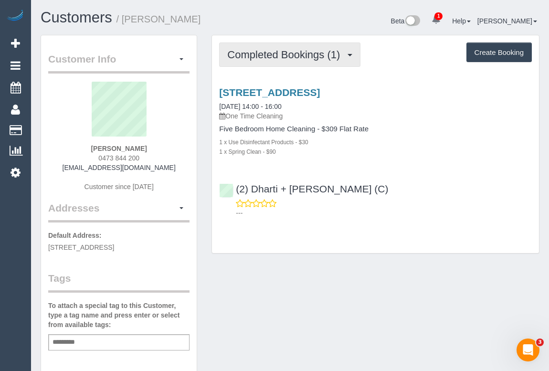
drag, startPoint x: 285, startPoint y: 61, endPoint x: 289, endPoint y: 58, distance: 5.2
click at [286, 61] on button "Completed Bookings (1)" at bounding box center [289, 55] width 141 height 24
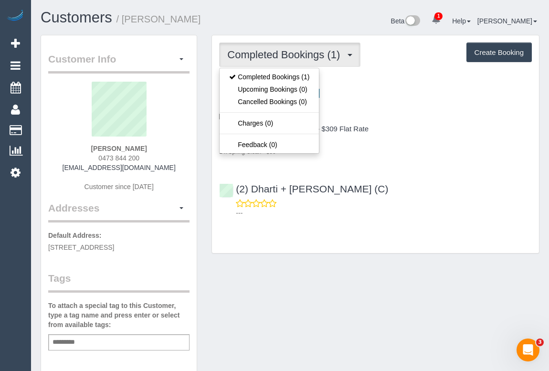
click at [428, 201] on div "---" at bounding box center [375, 208] width 313 height 19
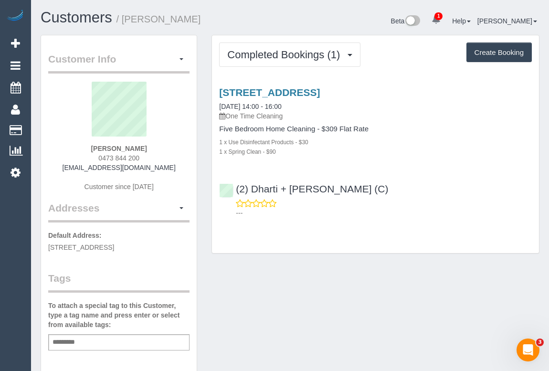
click at [376, 232] on div "Completed Bookings (1) Completed Bookings (1) Upcoming Bookings (0) Cancelled B…" at bounding box center [375, 144] width 327 height 218
click at [387, 211] on p "---" at bounding box center [384, 213] width 296 height 10
click at [199, 20] on h1 "Customers / Julia Phillips" at bounding box center [162, 18] width 243 height 16
click at [352, 289] on div "Customer Info Edit Contact Info Send Message Email Preferences Special Sales Ta…" at bounding box center [290, 355] width 514 height 640
click at [104, 339] on div "Add a tag" at bounding box center [118, 342] width 141 height 16
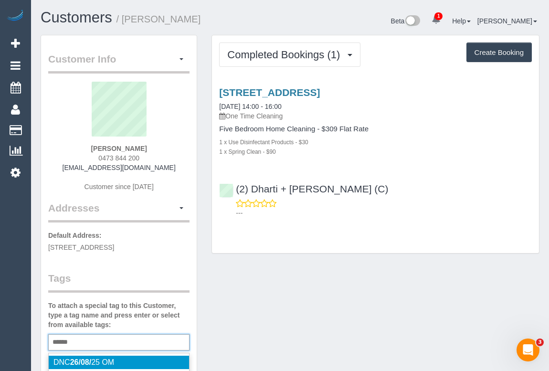
type input "******"
click at [102, 363] on span "DNC 26/08/ 25 OM" at bounding box center [84, 362] width 61 height 8
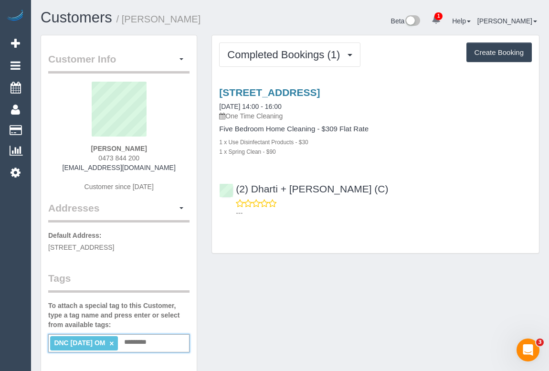
click at [344, 304] on div "Customer Info Edit Contact Info Send Message Email Preferences Special Sales Ta…" at bounding box center [290, 356] width 514 height 642
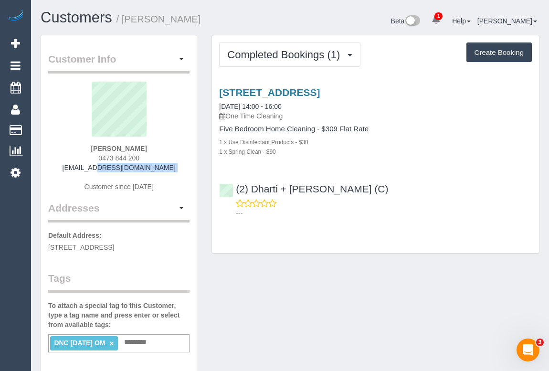
drag, startPoint x: 97, startPoint y: 168, endPoint x: 158, endPoint y: 174, distance: 61.0
click at [158, 174] on div "Julia Phillips 0473 844 200 juliamayphillips@gmail.com Customer since 2025" at bounding box center [118, 141] width 141 height 119
copy div "juliamayphillips@gmail.com"
drag, startPoint x: 94, startPoint y: 148, endPoint x: 188, endPoint y: 186, distance: 102.0
click at [157, 146] on div "Julia Phillips 0473 844 200 juliamayphillips@gmail.com Customer since 2025" at bounding box center [118, 141] width 141 height 119
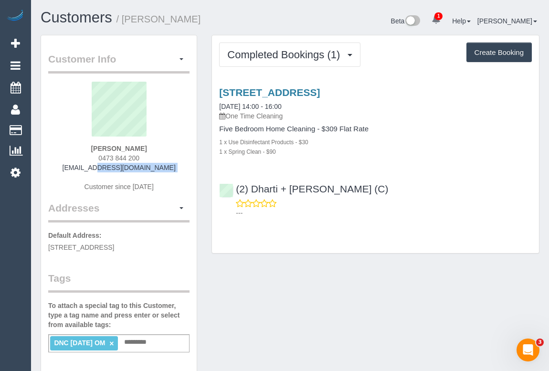
copy strong "Julia Phillips"
drag, startPoint x: 354, startPoint y: 188, endPoint x: 236, endPoint y: 187, distance: 118.0
click at [236, 187] on div "(2) Dharti + Kishan (C) ---" at bounding box center [375, 196] width 327 height 43
copy link "(2) Dharti + Kishan (C)"
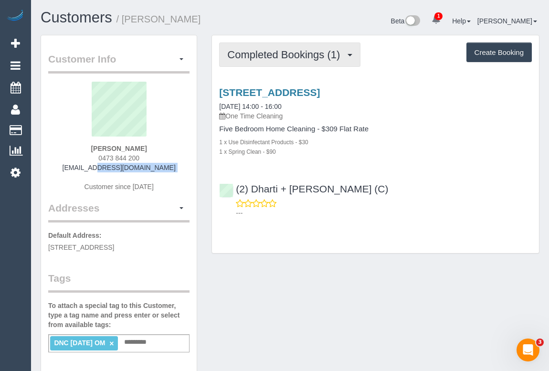
click at [240, 53] on span "Completed Bookings (1)" at bounding box center [286, 55] width 118 height 12
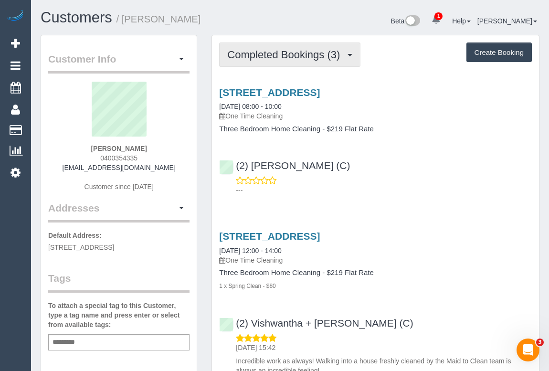
click at [266, 54] on span "Completed Bookings (3)" at bounding box center [286, 55] width 118 height 12
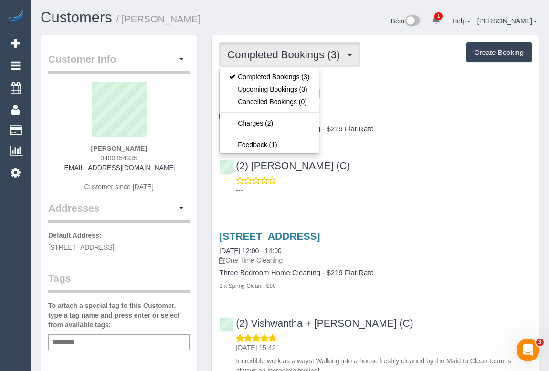
click at [497, 192] on p "---" at bounding box center [384, 190] width 296 height 10
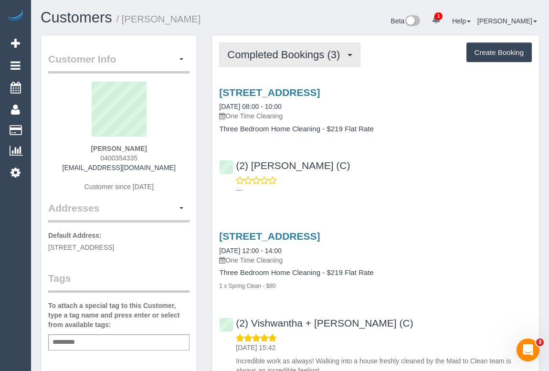
click at [264, 58] on span "Completed Bookings (3)" at bounding box center [286, 55] width 118 height 12
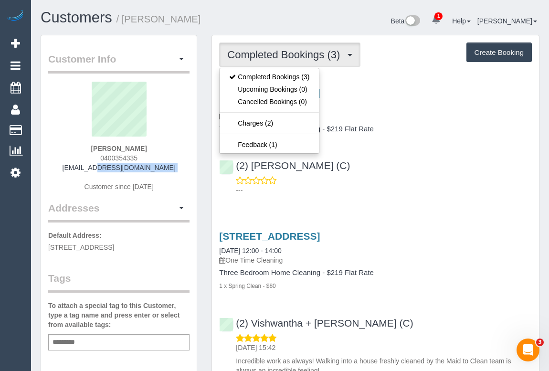
drag, startPoint x: 70, startPoint y: 168, endPoint x: 165, endPoint y: 173, distance: 95.7
click at [165, 173] on div "Josie Sproule-Carroll 0400354335 josephinewalton21@gmail.com Customer since 2022" at bounding box center [118, 141] width 141 height 119
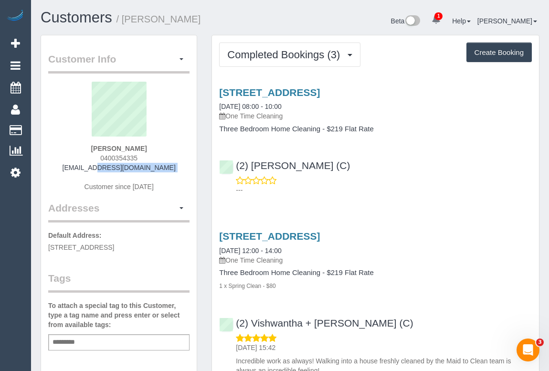
copy div "josephinewalton21@gmail.com"
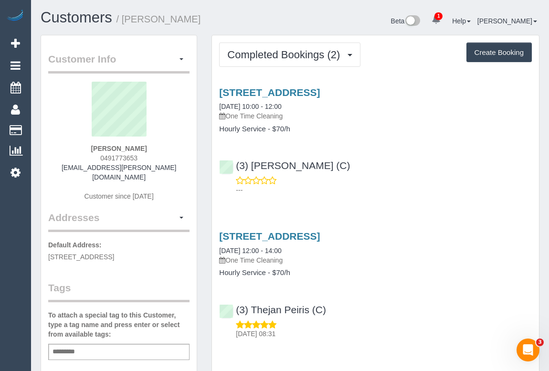
click at [410, 166] on div "(3) Pratham Bagga (C) ---" at bounding box center [375, 173] width 327 height 43
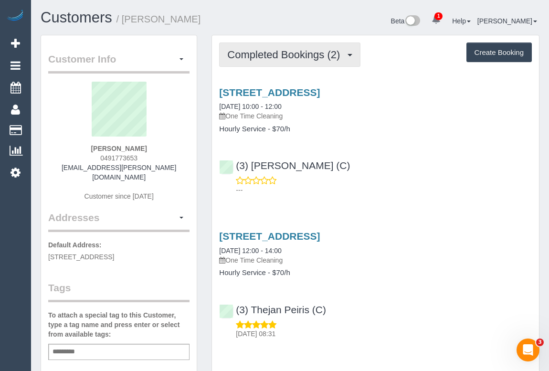
click at [265, 57] on span "Completed Bookings (2)" at bounding box center [286, 55] width 118 height 12
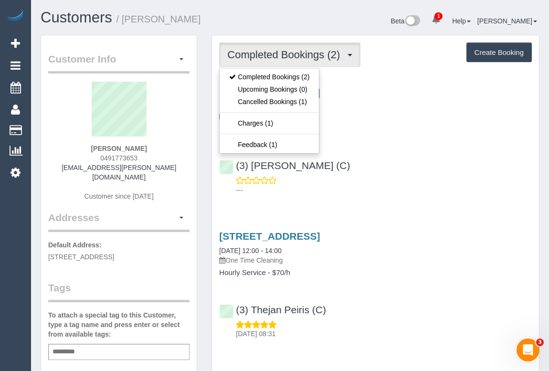
click at [429, 133] on div "38 Lysterfield Drive, Roxburgh Park, VIC 3064 27/08/2025 10:00 - 12:00 One Time…" at bounding box center [375, 139] width 327 height 120
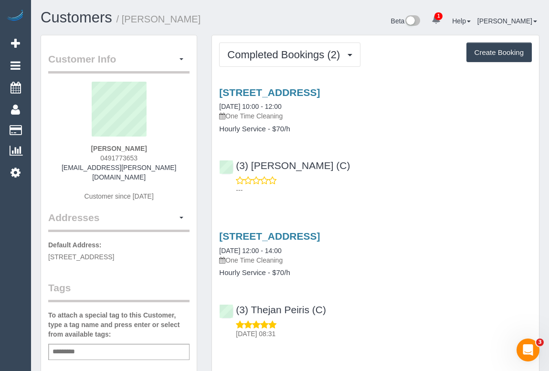
drag, startPoint x: 93, startPoint y: 155, endPoint x: 174, endPoint y: 155, distance: 81.7
click at [174, 155] on div "Lauren Enright 0491773653 lauren.a.enright@gmail.com Customer since 2025" at bounding box center [118, 146] width 141 height 129
copy span "0491773653"
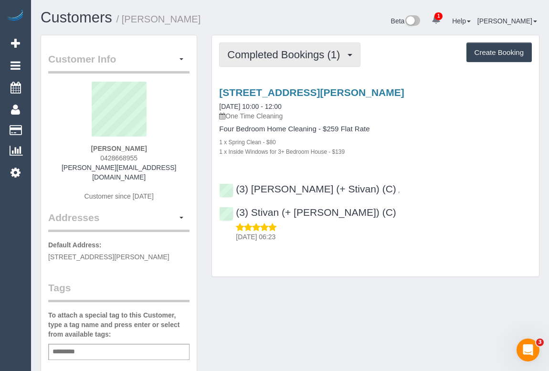
click at [272, 52] on span "Completed Bookings (1)" at bounding box center [286, 55] width 118 height 12
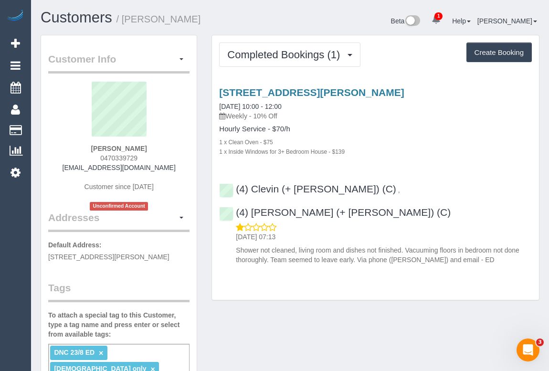
drag, startPoint x: 100, startPoint y: 156, endPoint x: 142, endPoint y: 160, distance: 42.2
click at [142, 160] on div "Freshta Mohammadi 0470339729 mcreshta17@gmail.com Customer since 2025 Unconfirm…" at bounding box center [118, 146] width 141 height 129
copy span "0470339729"
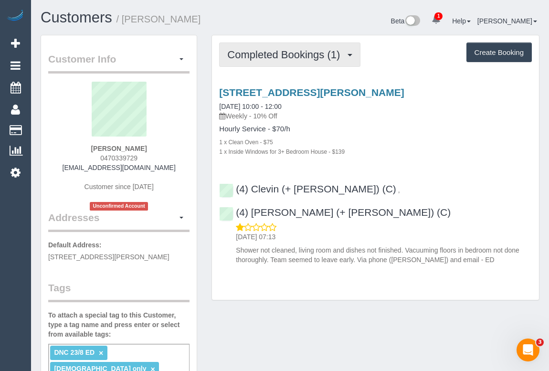
click at [289, 56] on span "Completed Bookings (1)" at bounding box center [286, 55] width 118 height 12
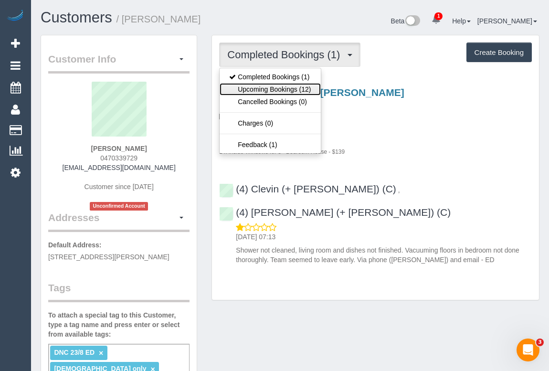
click at [277, 89] on link "Upcoming Bookings (12)" at bounding box center [270, 89] width 101 height 12
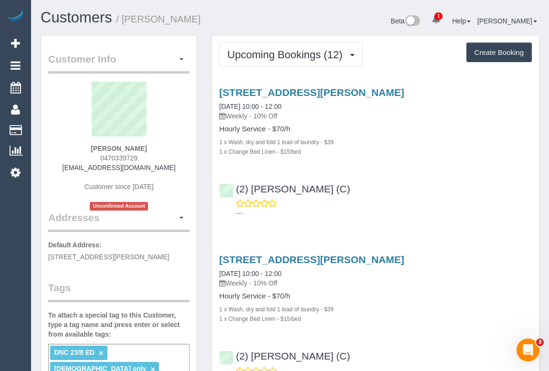
click at [442, 143] on div "1 x Wash, dry and fold 1 load of laundry - $39" at bounding box center [375, 142] width 313 height 10
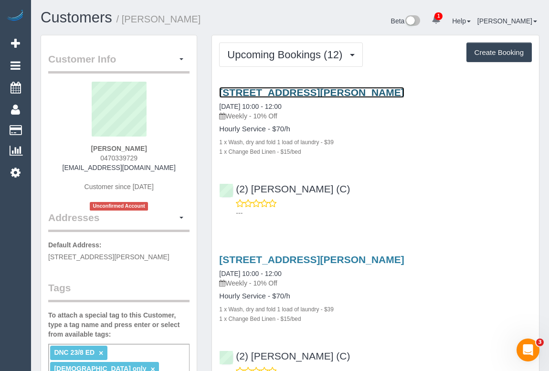
click at [304, 94] on link "59 Reema Bvd, Endeavour Hills, VIC 3802" at bounding box center [311, 92] width 185 height 11
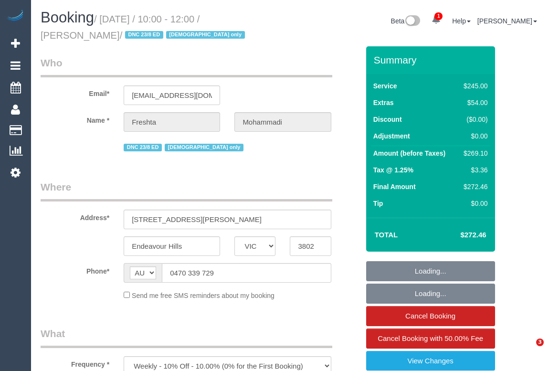
select select "VIC"
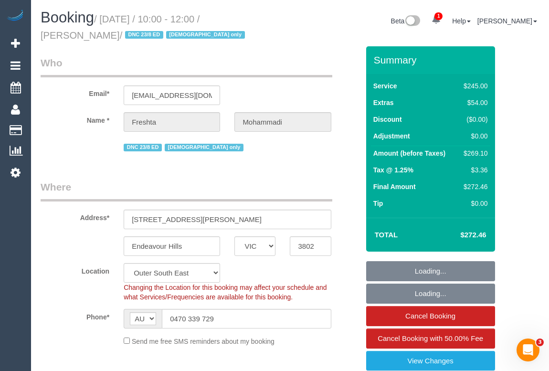
select select "object:561"
select select "string:stripe-pm_1RxqS82GScqysDRV9z6qFSQy"
select select "210"
select select "number:28"
select select "number:14"
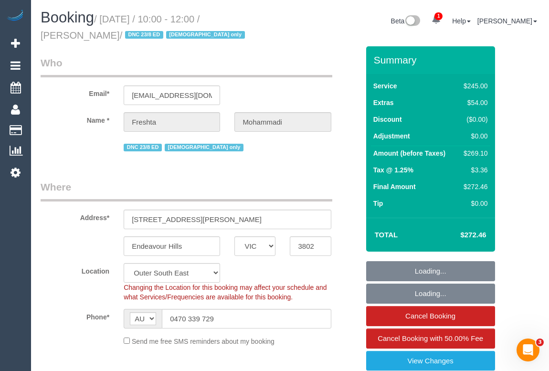
select select "number:19"
select select "number:23"
select select "number:35"
select select "number:26"
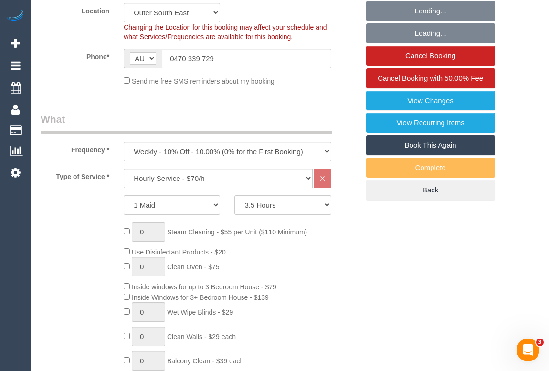
select select "spot1"
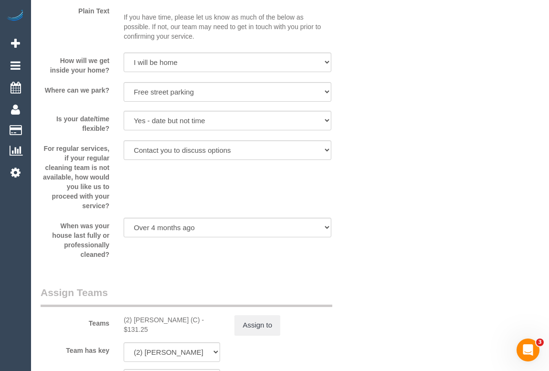
scroll to position [1476, 0]
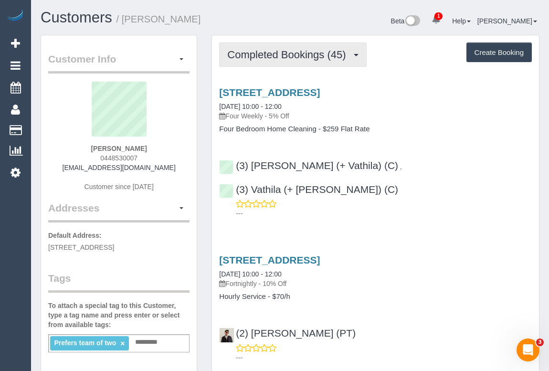
click at [289, 59] on span "Completed Bookings (45)" at bounding box center [288, 55] width 123 height 12
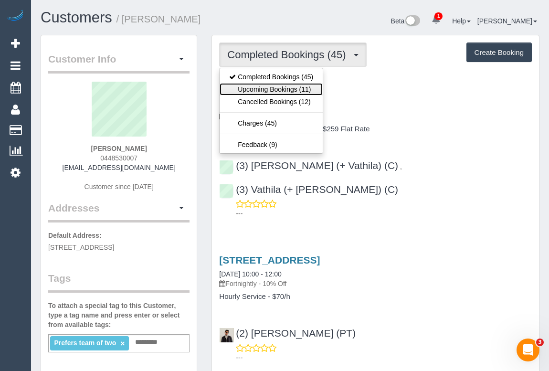
click at [292, 91] on link "Upcoming Bookings (11)" at bounding box center [271, 89] width 103 height 12
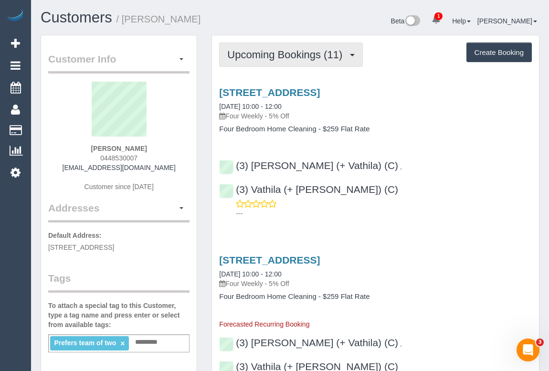
click at [288, 52] on span "Upcoming Bookings (11)" at bounding box center [287, 55] width 120 height 12
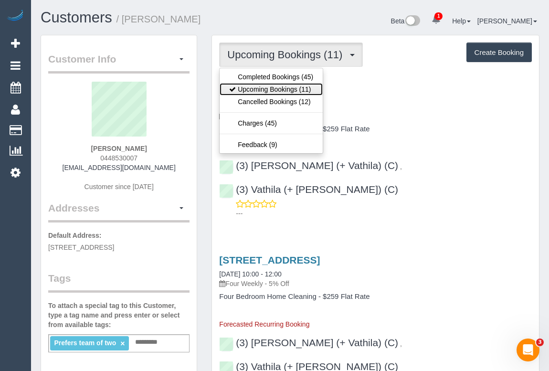
click at [274, 92] on link "Upcoming Bookings (11)" at bounding box center [271, 89] width 103 height 12
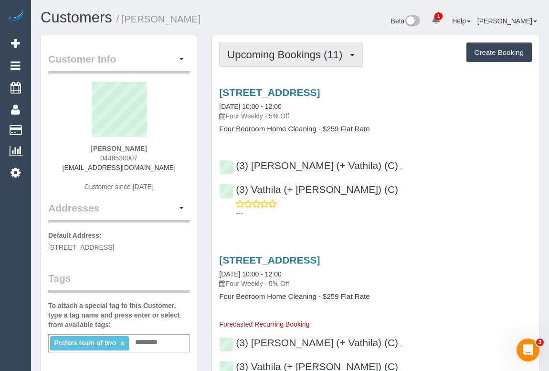
click at [274, 55] on span "Upcoming Bookings (11)" at bounding box center [287, 55] width 120 height 12
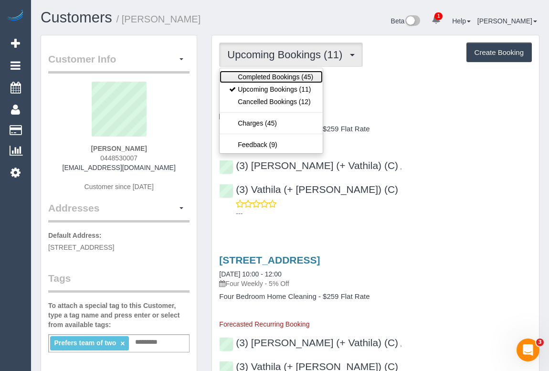
click at [277, 75] on link "Completed Bookings (45)" at bounding box center [271, 77] width 103 height 12
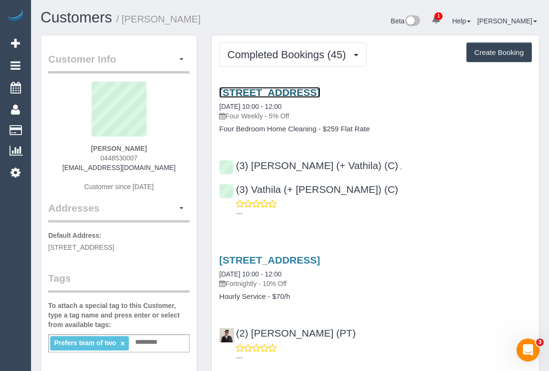
click at [315, 92] on link "12a York Street, Bentleigh East, VIC 3165" at bounding box center [269, 92] width 101 height 11
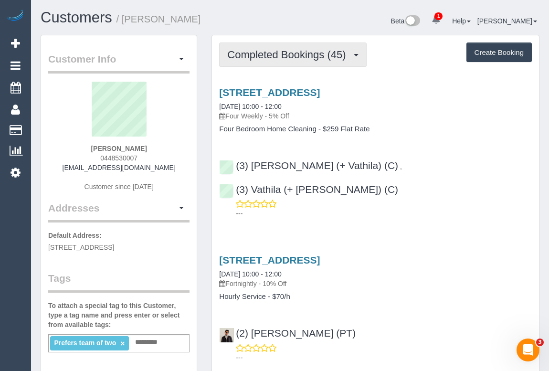
click at [294, 50] on span "Completed Bookings (45)" at bounding box center [288, 55] width 123 height 12
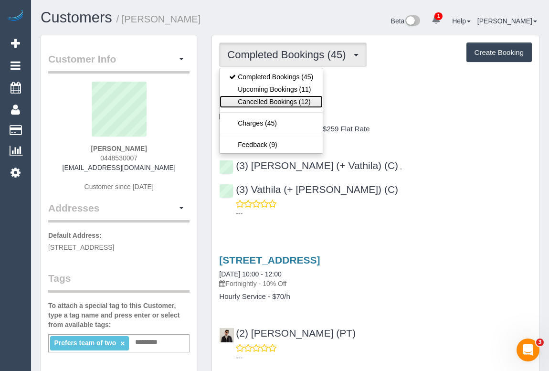
click at [275, 100] on link "Cancelled Bookings (12)" at bounding box center [271, 102] width 103 height 12
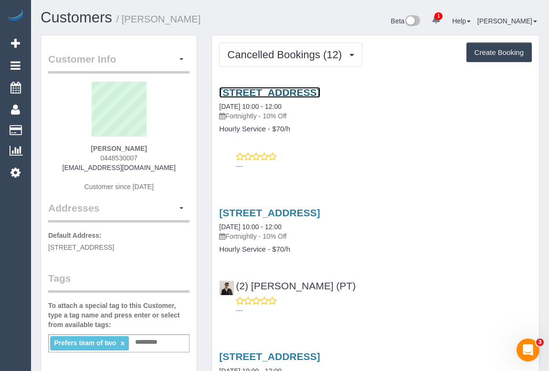
click at [302, 92] on link "802/12 Queens Lane, Melbourne, VIC 3004" at bounding box center [269, 92] width 101 height 11
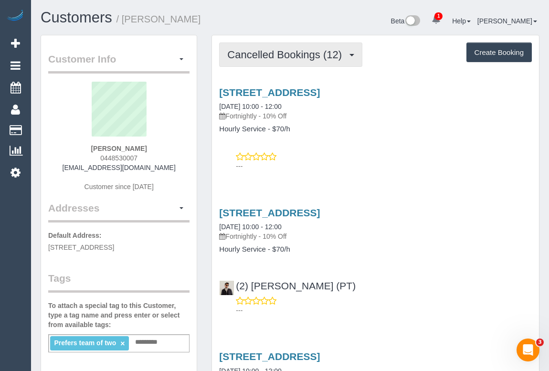
click at [268, 55] on span "Cancelled Bookings (12)" at bounding box center [286, 55] width 119 height 12
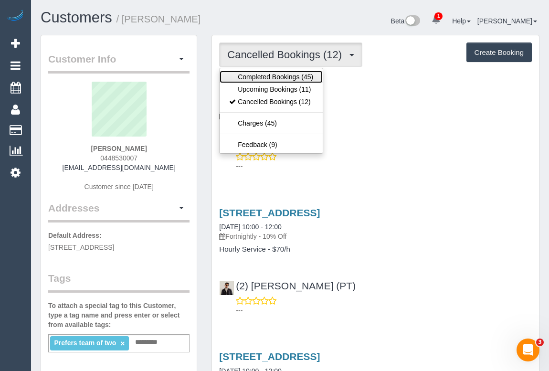
click at [275, 77] on link "Completed Bookings (45)" at bounding box center [271, 77] width 103 height 12
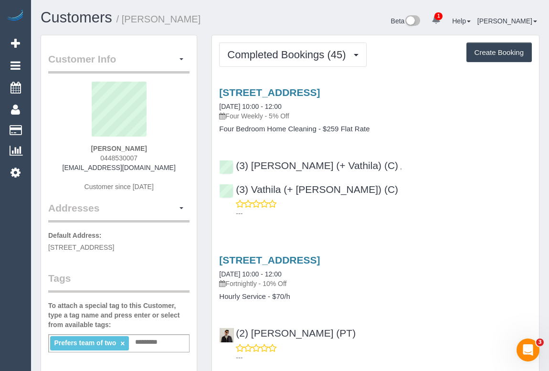
drag, startPoint x: 64, startPoint y: 166, endPoint x: 171, endPoint y: 167, distance: 107.0
click at [171, 167] on div "Shalaka Singh 0448530007 shalakasingh_2@hotmail.com Customer since 2023" at bounding box center [118, 141] width 141 height 119
copy link "shalakasingh_2@hotmail.com"
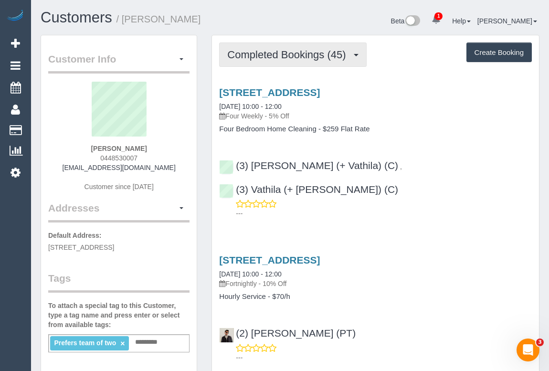
click at [291, 57] on span "Completed Bookings (45)" at bounding box center [288, 55] width 123 height 12
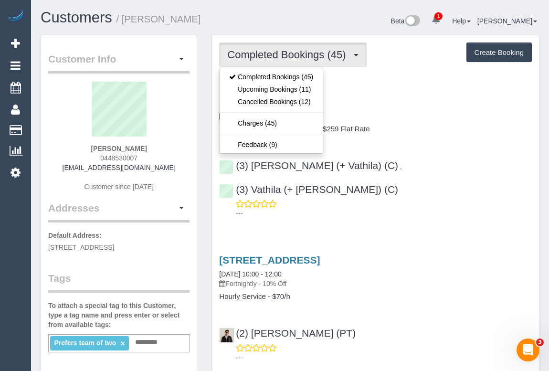
click at [320, 94] on link "12a York Street, Bentleigh East, VIC 3165" at bounding box center [269, 92] width 101 height 11
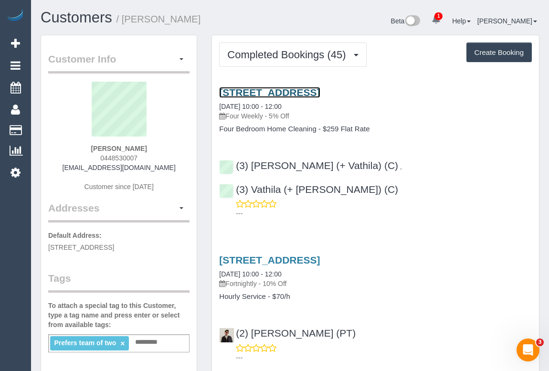
click at [313, 92] on link "12a York Street, Bentleigh East, VIC 3165" at bounding box center [269, 92] width 101 height 11
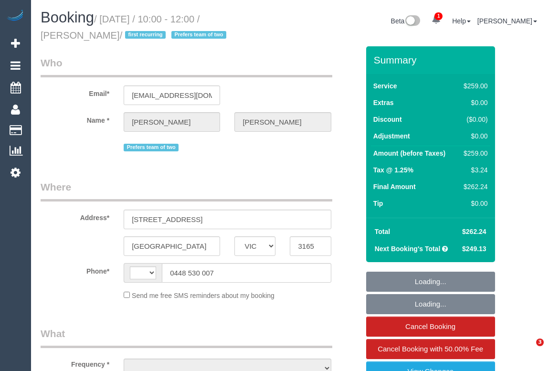
select select "VIC"
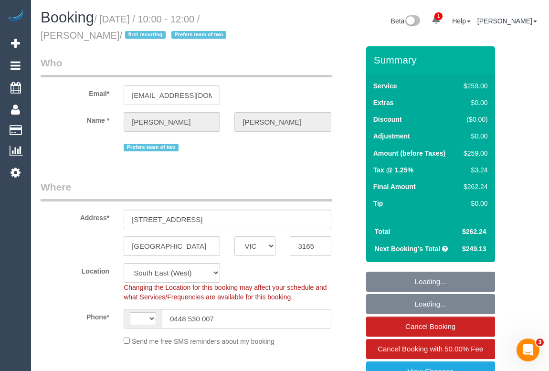
select select "object:873"
select select "string:AU"
select select "number:28"
select select "number:14"
select select "number:19"
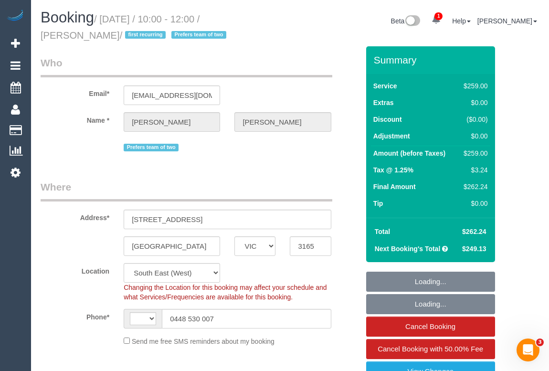
select select "number:22"
select select "number:34"
select select "number:12"
select select "string:stripe-pm_1QKTDr2GScqysDRVbhLqpD1O"
select select "spot1"
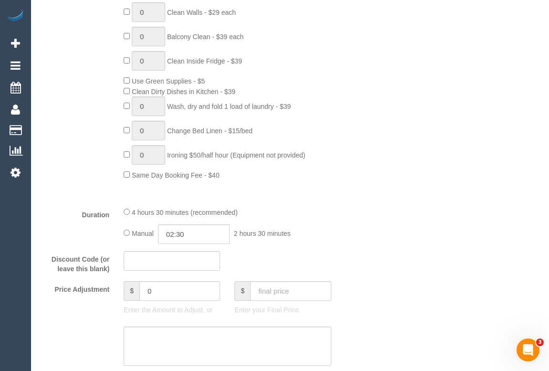
scroll to position [564, 0]
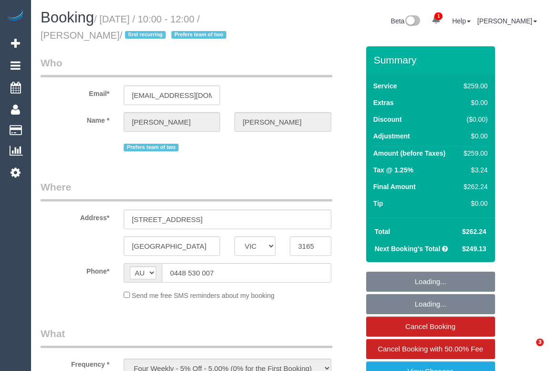
select select "VIC"
select select "string:stripe-pm_1QKTDr2GScqysDRVbhLqpD1O"
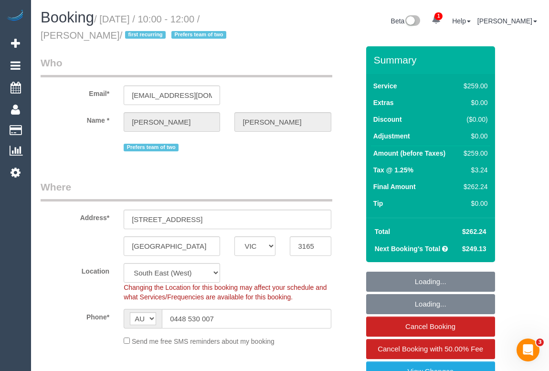
select select "object:873"
select select "number:28"
select select "number:14"
select select "number:19"
select select "number:22"
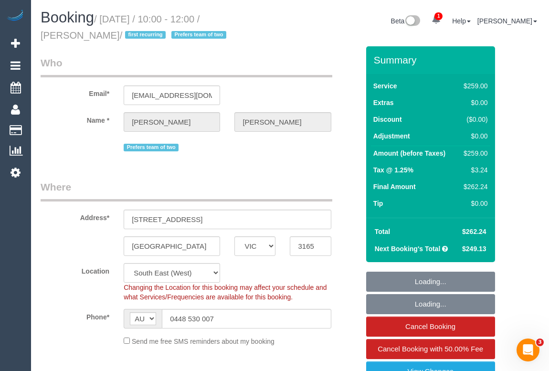
select select "number:34"
select select "number:12"
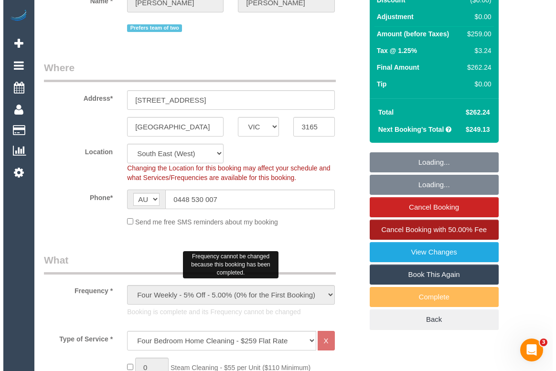
scroll to position [130, 0]
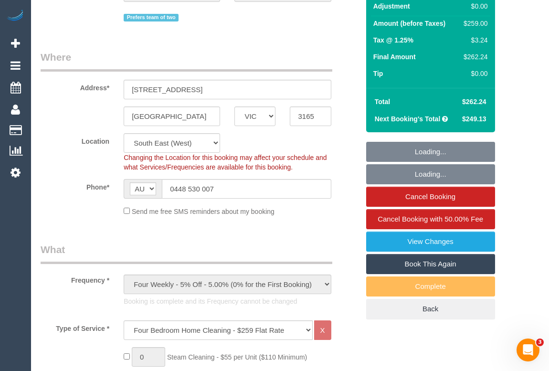
select select "spot1"
click at [409, 236] on link "View Changes" at bounding box center [430, 242] width 129 height 20
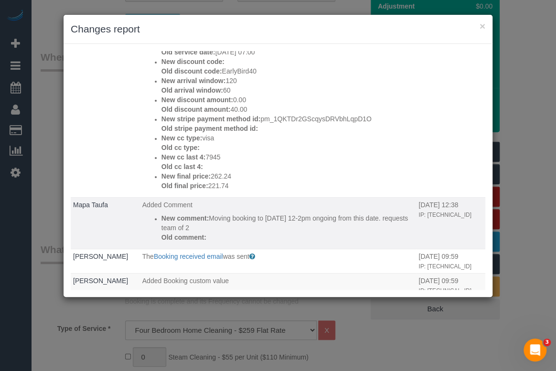
scroll to position [521, 0]
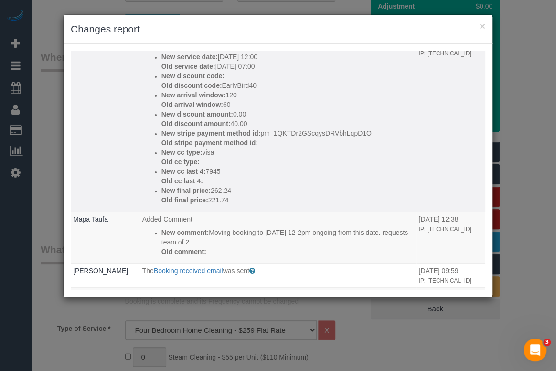
click at [232, 124] on p "Old discount amount: 40.00" at bounding box center [287, 124] width 253 height 10
drag, startPoint x: 223, startPoint y: 84, endPoint x: 262, endPoint y: 85, distance: 39.2
click at [262, 85] on p "Old discount code: EarlyBird40" at bounding box center [287, 86] width 253 height 10
copy p "EarlyBird40"
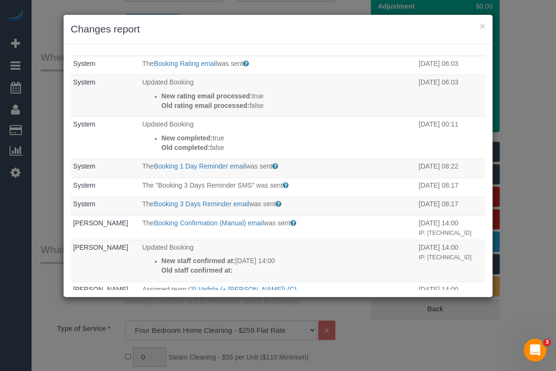
scroll to position [0, 0]
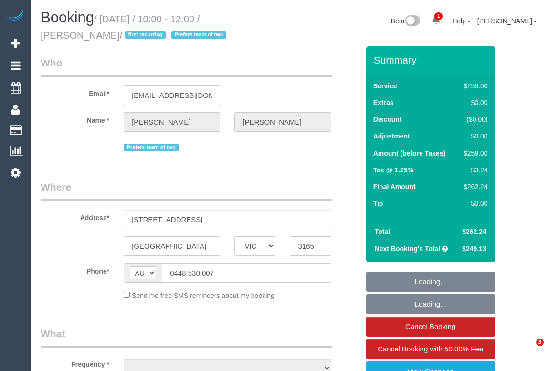
select select "VIC"
select select "string:stripe-pm_1QKTDr2GScqysDRVbhLqpD1O"
select select "number:28"
select select "number:14"
select select "number:19"
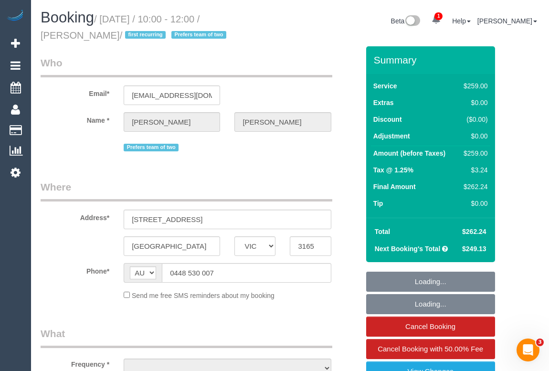
select select "number:22"
select select "number:34"
select select "number:12"
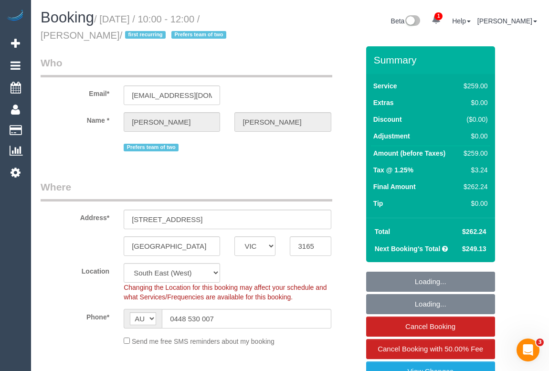
select select "object:1397"
select select "spot1"
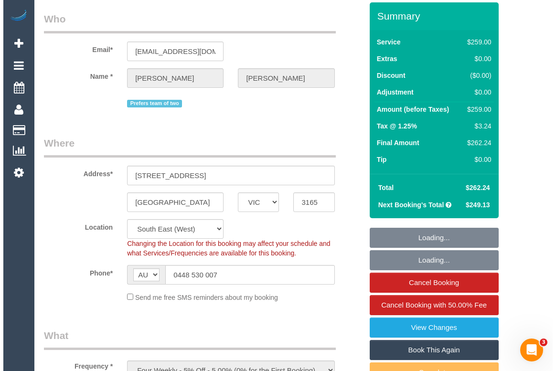
scroll to position [130, 0]
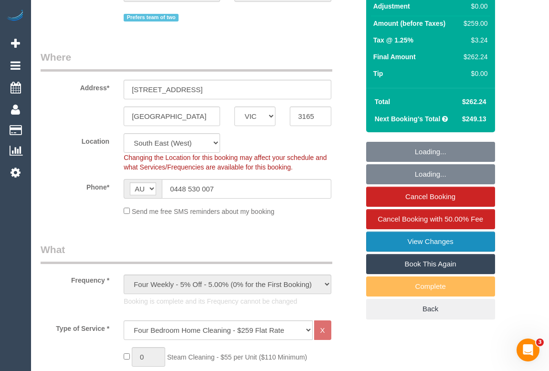
click at [411, 242] on link "View Changes" at bounding box center [430, 242] width 129 height 20
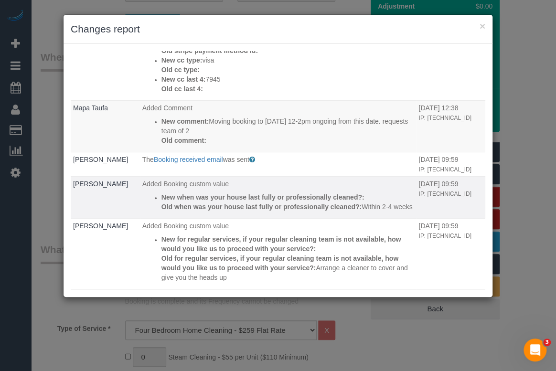
scroll to position [618, 0]
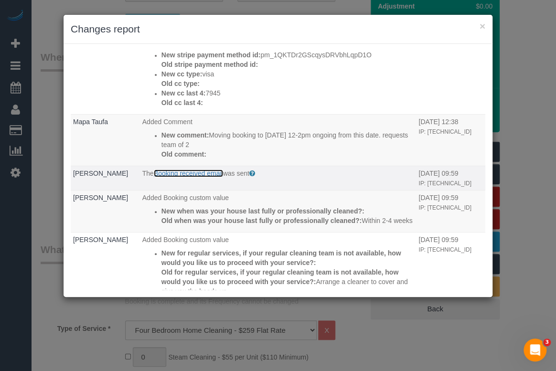
click at [205, 173] on link "Booking received email" at bounding box center [188, 174] width 69 height 8
click at [210, 172] on link "Booking received email" at bounding box center [188, 174] width 69 height 8
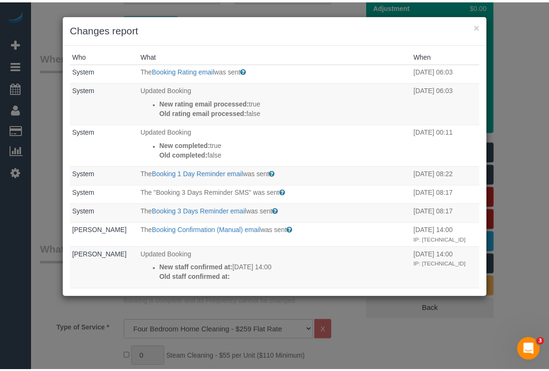
scroll to position [0, 0]
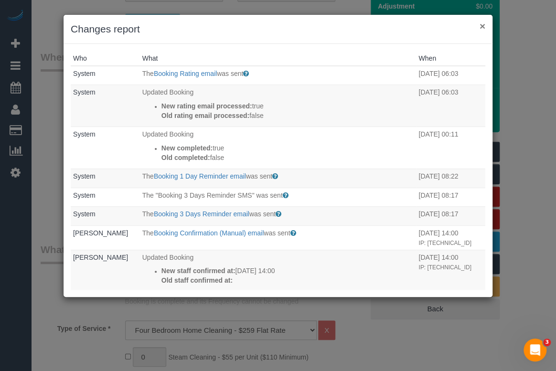
click at [482, 25] on button "×" at bounding box center [483, 26] width 6 height 10
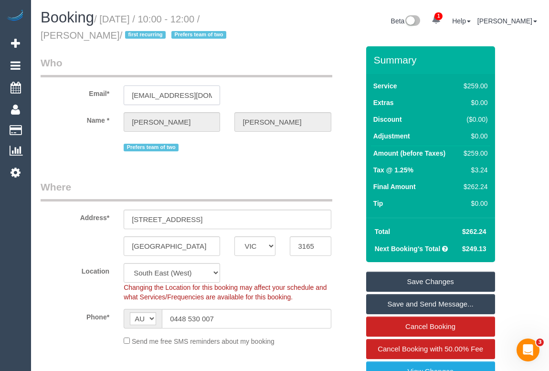
scroll to position [0, 15]
drag, startPoint x: 130, startPoint y: 92, endPoint x: 229, endPoint y: 91, distance: 98.9
click at [229, 91] on div "Email* shalakasingh_2@hotmail.com" at bounding box center [199, 80] width 333 height 49
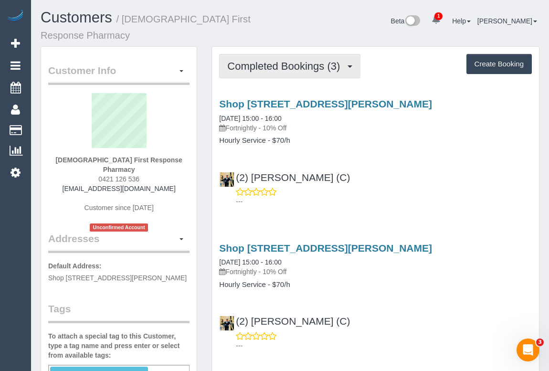
click at [306, 60] on span "Completed Bookings (3)" at bounding box center [286, 66] width 118 height 12
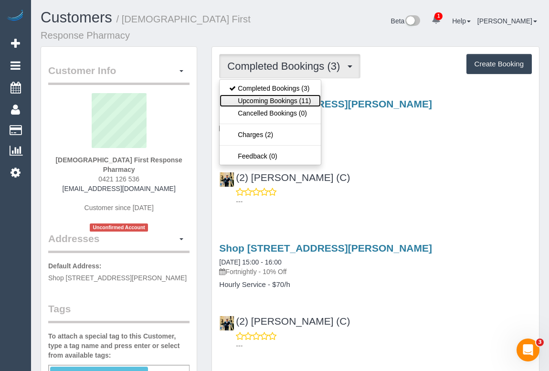
click at [286, 95] on link "Upcoming Bookings (11)" at bounding box center [270, 101] width 101 height 12
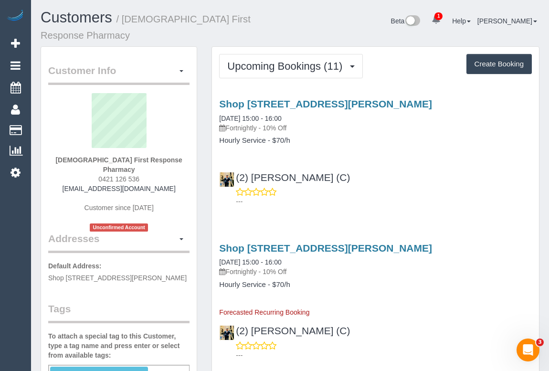
click at [434, 192] on div "---" at bounding box center [375, 196] width 313 height 19
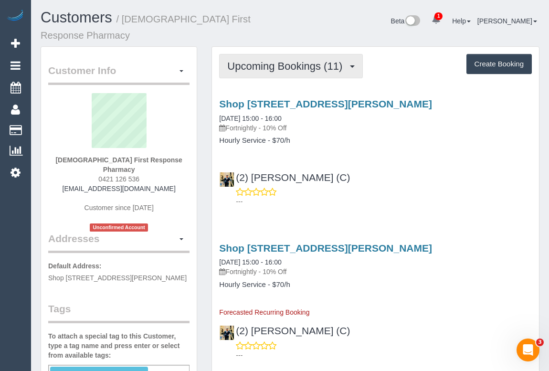
click at [290, 60] on span "Upcoming Bookings (11)" at bounding box center [287, 66] width 120 height 12
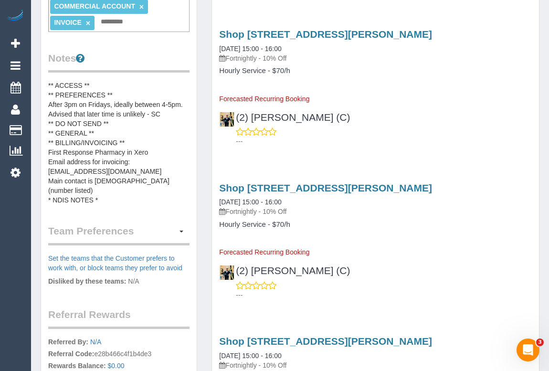
scroll to position [391, 0]
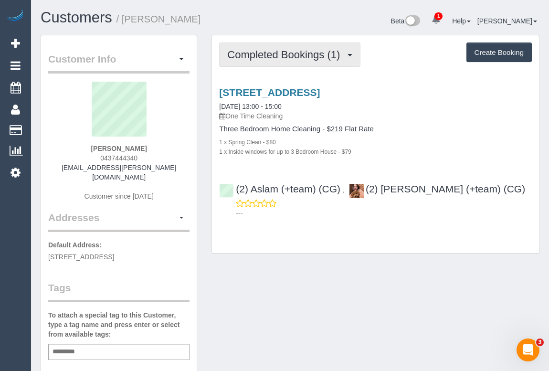
click at [268, 53] on span "Completed Bookings (1)" at bounding box center [286, 55] width 118 height 12
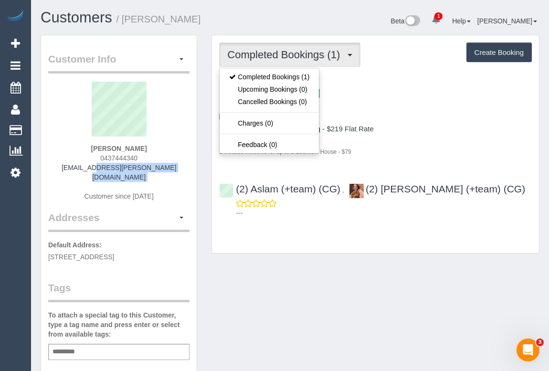
drag, startPoint x: 64, startPoint y: 169, endPoint x: 167, endPoint y: 175, distance: 103.3
click at [167, 175] on div "Sienna Whiteman 0437444340 sienna.whiteman@mirvac.com Customer since 2025" at bounding box center [118, 146] width 141 height 129
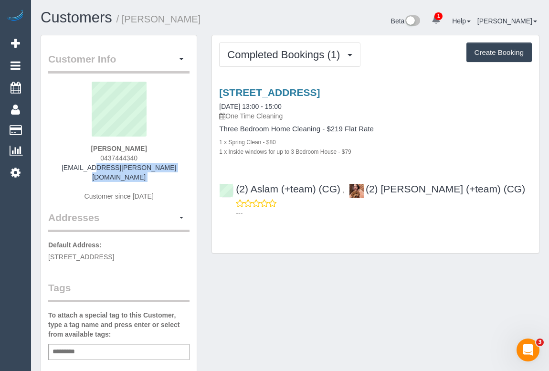
copy div "[EMAIL_ADDRESS][PERSON_NAME][DOMAIN_NAME]"
click at [306, 91] on link "186 Lower Heidelberg Road, East Ivanhoe, VIC 3079" at bounding box center [269, 92] width 101 height 11
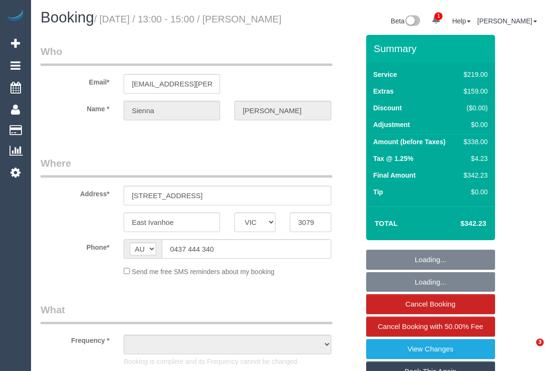
select select "VIC"
select select "object:628"
select select "string:stripe-pm_1RwvrH2GScqysDRVhzozX3yK"
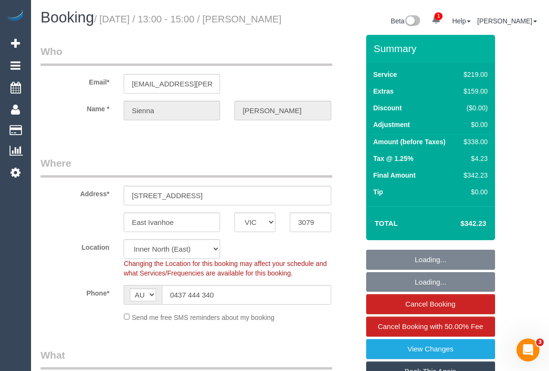
select select "object:635"
select select "number:27"
select select "number:14"
select select "number:19"
select select "number:24"
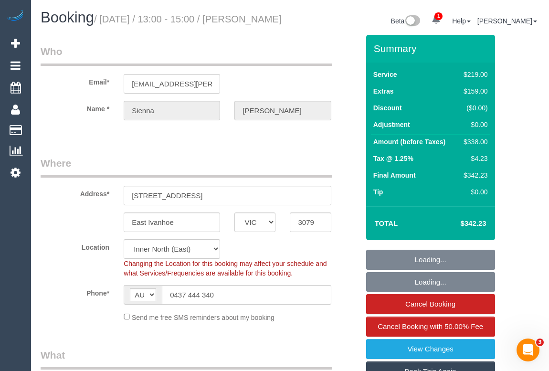
select select "number:33"
select select "number:13"
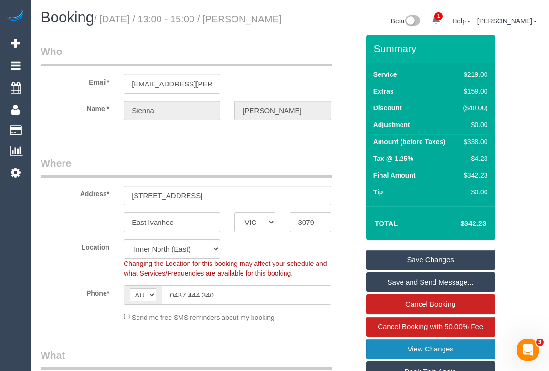
click at [422, 356] on link "View Changes" at bounding box center [430, 349] width 129 height 20
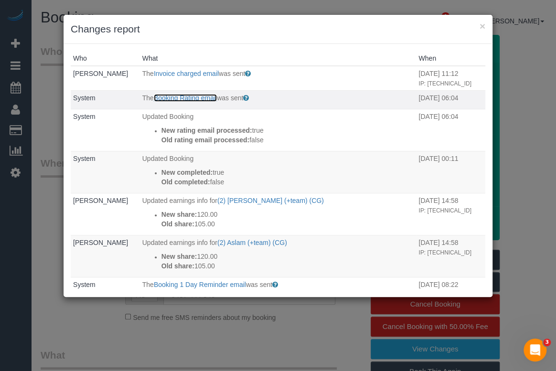
click at [176, 96] on link "Booking Rating email" at bounding box center [185, 98] width 63 height 8
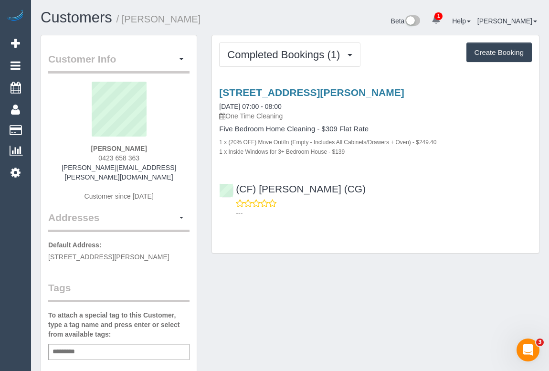
click at [329, 258] on div "Completed Bookings (1) Completed Bookings (1) Upcoming Bookings (0) Cancelled B…" at bounding box center [375, 149] width 343 height 228
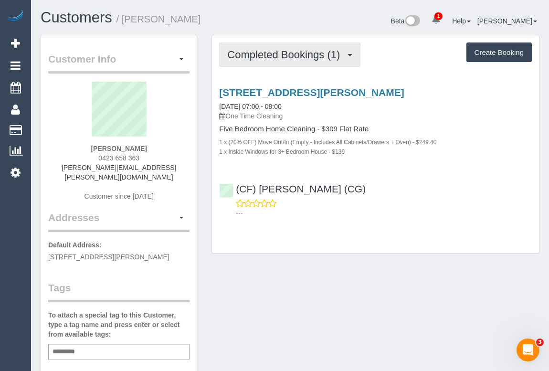
click at [273, 51] on span "Completed Bookings (1)" at bounding box center [286, 55] width 118 height 12
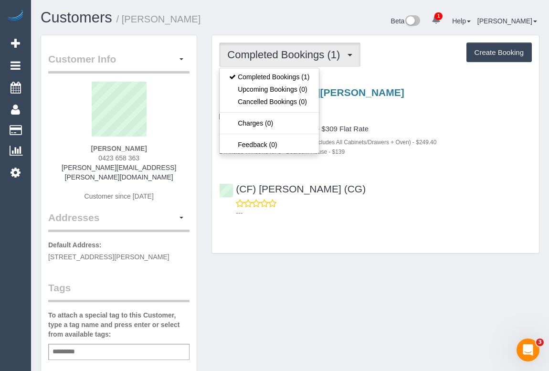
click at [431, 201] on div "---" at bounding box center [375, 208] width 313 height 19
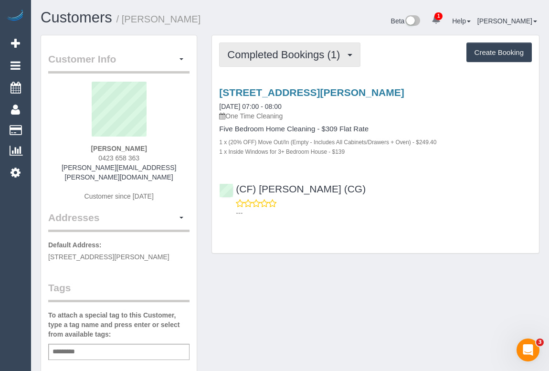
click at [290, 54] on span "Completed Bookings (1)" at bounding box center [286, 55] width 118 height 12
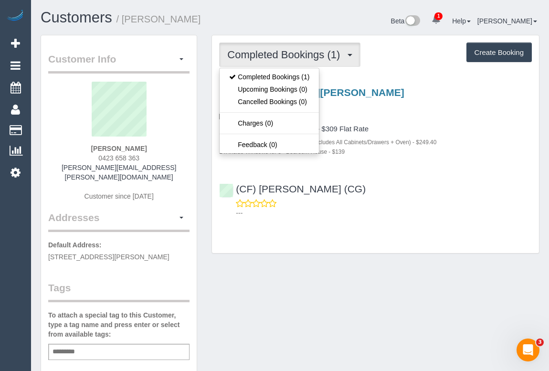
click at [397, 238] on div "Completed Bookings (1) Completed Bookings (1) Upcoming Bookings (0) Cancelled B…" at bounding box center [375, 144] width 327 height 218
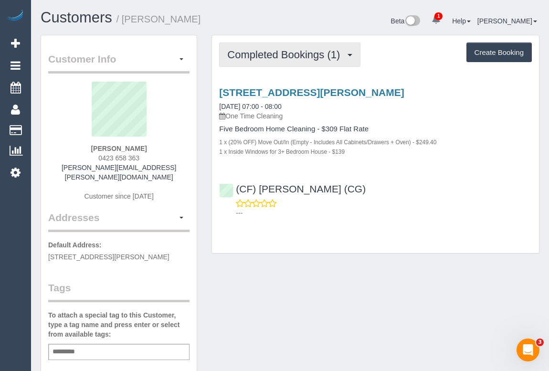
click at [278, 52] on span "Completed Bookings (1)" at bounding box center [286, 55] width 118 height 12
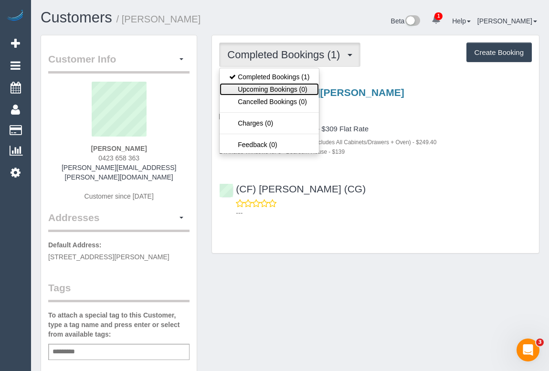
click at [271, 92] on link "Upcoming Bookings (0)" at bounding box center [269, 89] width 99 height 12
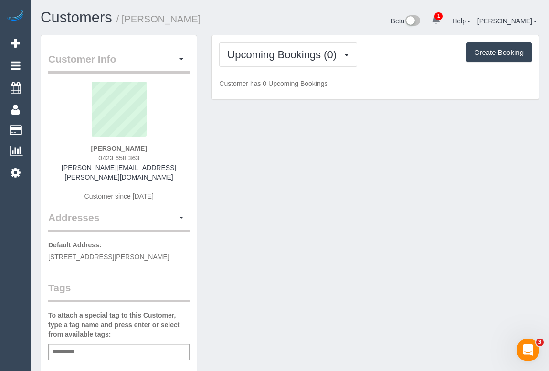
click at [453, 250] on div "Customer Info Edit Contact Info Send Message Email Preferences Special Sales Ta…" at bounding box center [290, 360] width 514 height 650
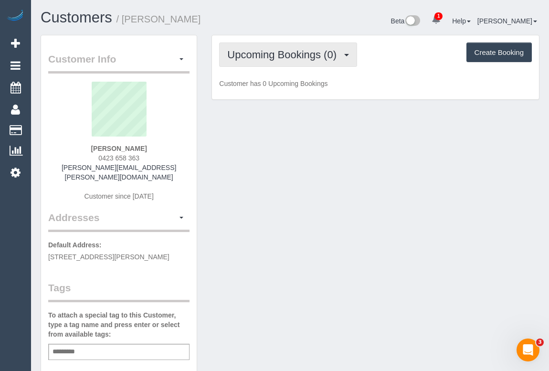
click at [269, 51] on span "Upcoming Bookings (0)" at bounding box center [284, 55] width 114 height 12
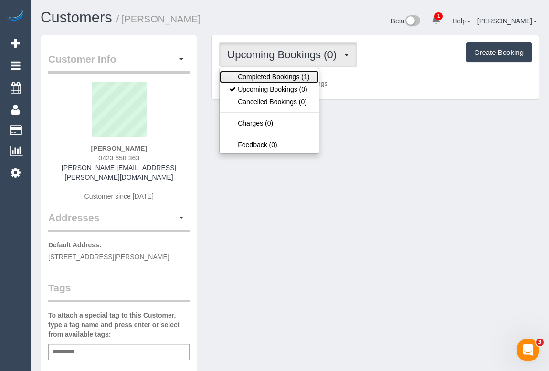
click at [281, 77] on link "Completed Bookings (1)" at bounding box center [269, 77] width 99 height 12
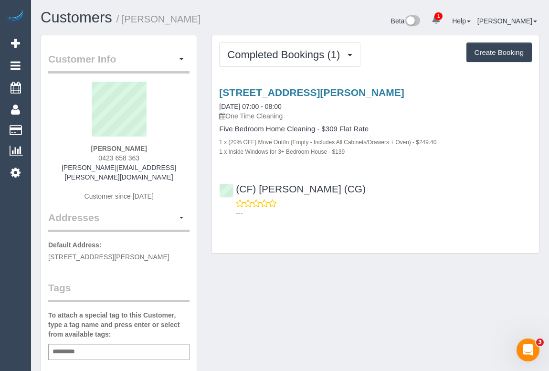
click at [358, 222] on div "Completed Bookings (1) Completed Bookings (1) Upcoming Bookings (0) Cancelled B…" at bounding box center [375, 144] width 327 height 218
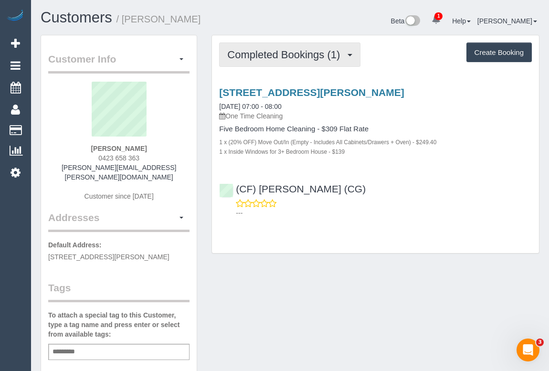
click at [288, 53] on span "Completed Bookings (1)" at bounding box center [286, 55] width 118 height 12
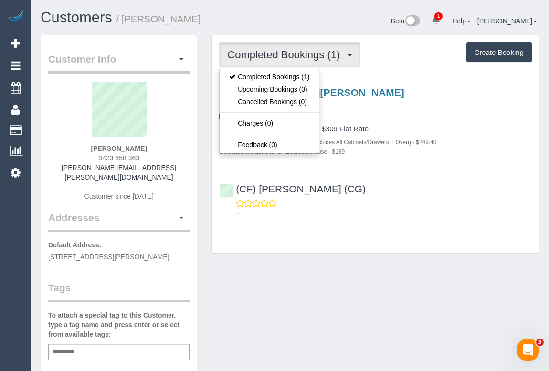
click at [418, 229] on div "Completed Bookings (1) Completed Bookings (1) Upcoming Bookings (0) Cancelled B…" at bounding box center [375, 144] width 327 height 218
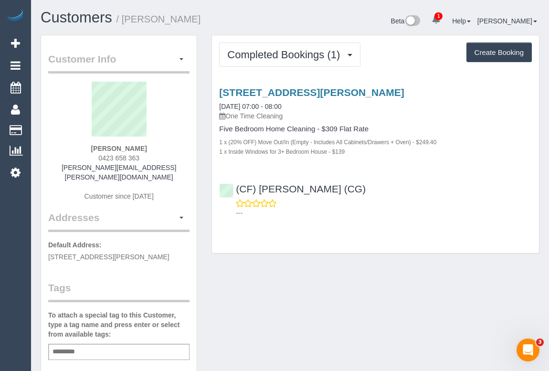
drag, startPoint x: 97, startPoint y: 148, endPoint x: 191, endPoint y: 179, distance: 99.1
click at [159, 147] on div "Jessy Diep 0423 658 363 jessie.diep@hotmail.com Customer since 2025" at bounding box center [118, 146] width 141 height 129
copy strong "Jessy Diep"
drag, startPoint x: 90, startPoint y: 156, endPoint x: 157, endPoint y: 160, distance: 67.4
click at [157, 160] on div "Jessy Diep 0423 658 363 jessie.diep@hotmail.com Customer since 2025" at bounding box center [118, 146] width 141 height 129
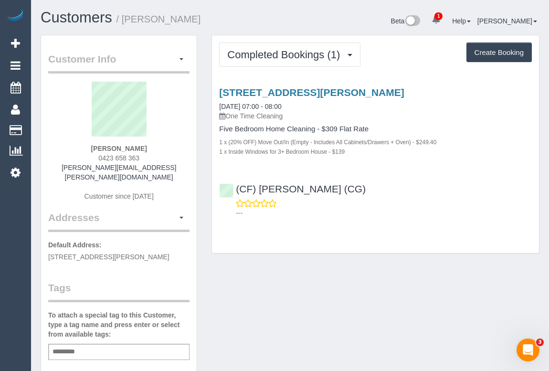
copy span "0423 658 363"
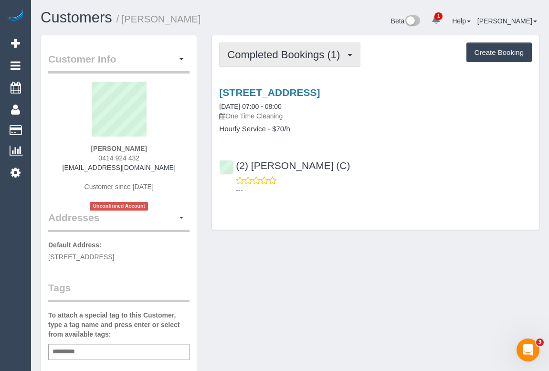
click at [288, 60] on button "Completed Bookings (1)" at bounding box center [289, 55] width 141 height 24
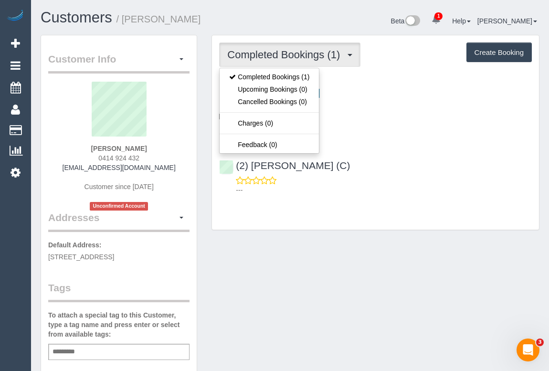
click at [388, 287] on div "Customer Info Edit Contact Info Send Message Email Preferences Special Sales Ta…" at bounding box center [290, 360] width 514 height 650
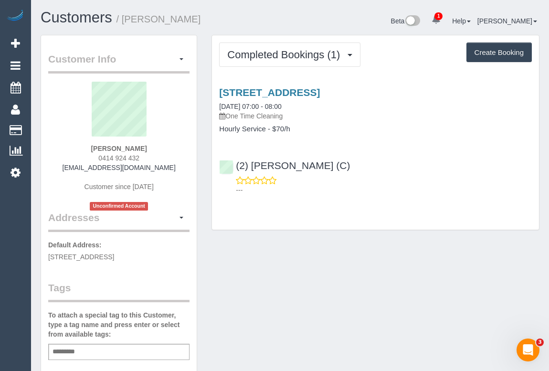
drag, startPoint x: 96, startPoint y: 157, endPoint x: 139, endPoint y: 156, distance: 43.0
click at [139, 156] on div "Heather Baughan 0414 924 432 heatherbaughan8@gmail.com Customer since 2025 Unco…" at bounding box center [118, 146] width 141 height 129
copy span "0414 924 432"
click at [294, 88] on link "1/5 Afton St, Aberfeldie, VIC 3040" at bounding box center [269, 92] width 101 height 11
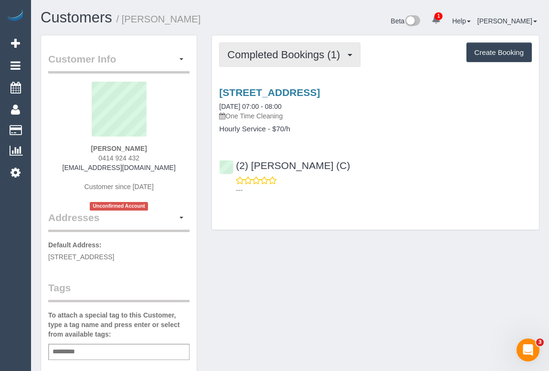
click at [248, 58] on span "Completed Bookings (1)" at bounding box center [286, 55] width 118 height 12
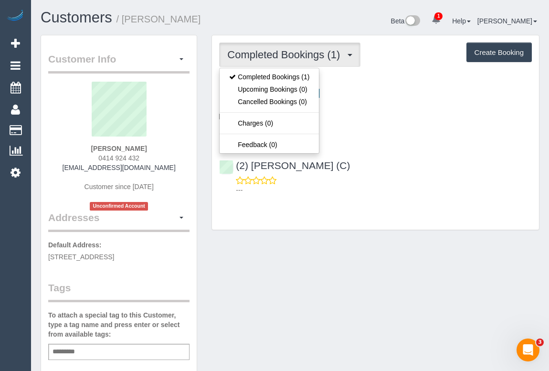
drag, startPoint x: 69, startPoint y: 165, endPoint x: 187, endPoint y: 165, distance: 118.0
click at [187, 165] on div "Heather Baughan 0414 924 432 heatherbaughan8@gmail.com Customer since 2025 Unco…" at bounding box center [118, 146] width 141 height 129
copy link "heatherbaughan8@gmail.com"
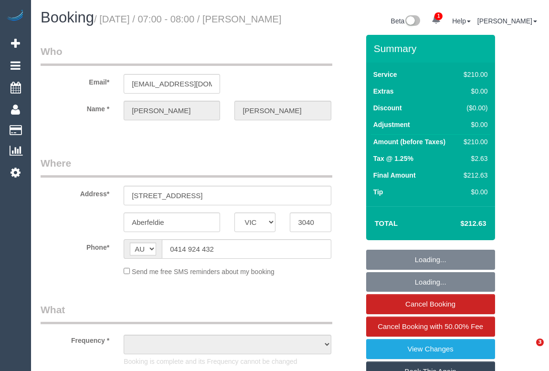
select select "VIC"
select select "object:569"
select select "string:stripe-pm_1S0C572GScqysDRV5HtKLw0x"
select select "number:28"
select select "number:14"
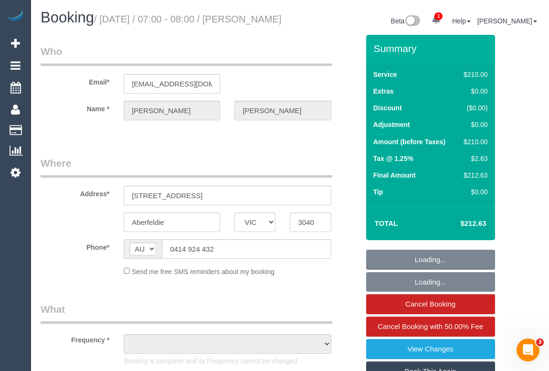
select select "number:18"
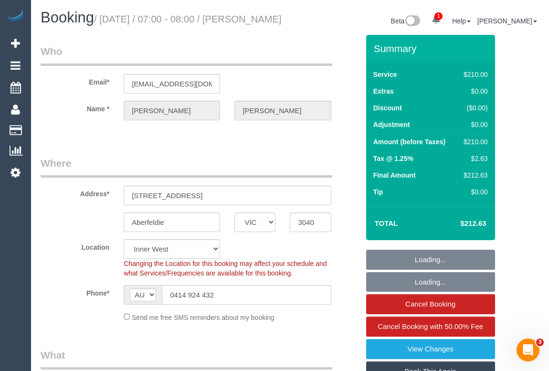
select select "180"
select select "object:1405"
select select "spot1"
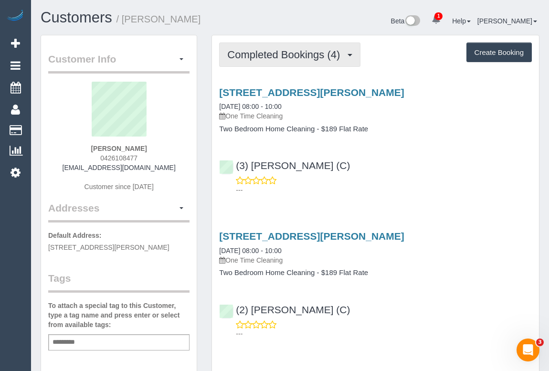
click at [255, 55] on span "Completed Bookings (4)" at bounding box center [286, 55] width 118 height 12
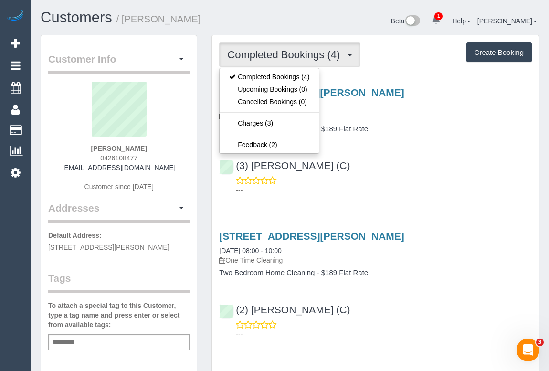
click at [406, 154] on div "(3) Ken Ang Hua (C) ---" at bounding box center [375, 173] width 327 height 43
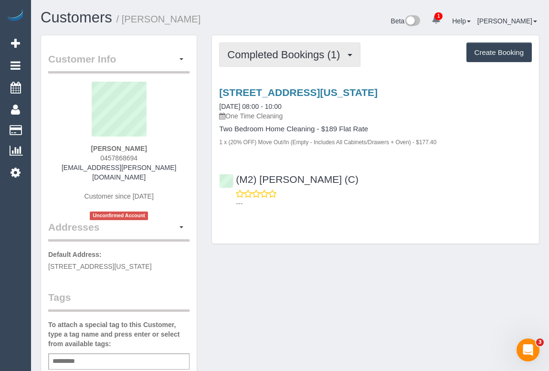
click at [270, 60] on button "Completed Bookings (1)" at bounding box center [289, 55] width 141 height 24
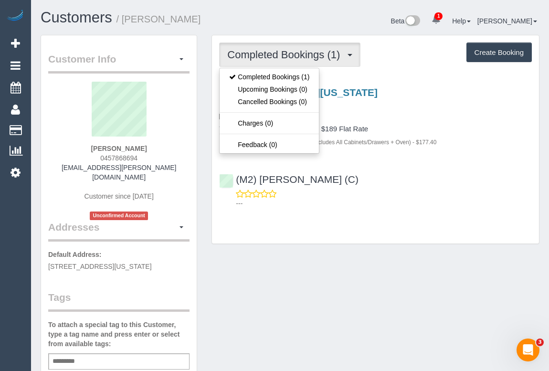
click at [350, 267] on div "Customer Info Edit Contact Info Send Message Email Preferences Special Sales Ta…" at bounding box center [290, 364] width 514 height 659
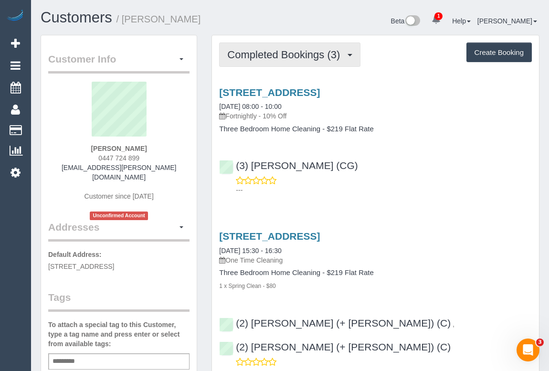
click at [286, 52] on span "Completed Bookings (3)" at bounding box center [286, 55] width 118 height 12
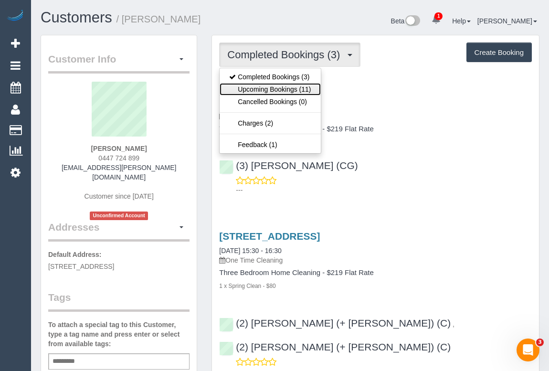
click at [269, 88] on link "Upcoming Bookings (11)" at bounding box center [270, 89] width 101 height 12
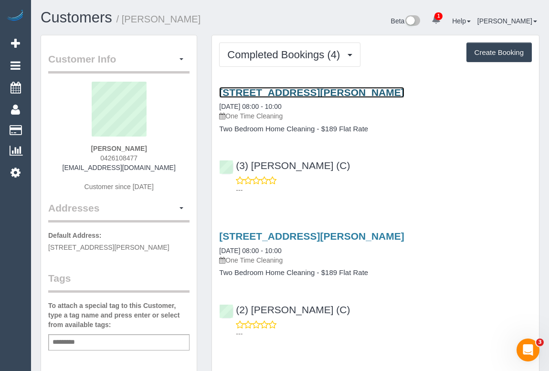
click at [338, 88] on link "[STREET_ADDRESS][PERSON_NAME]" at bounding box center [311, 92] width 185 height 11
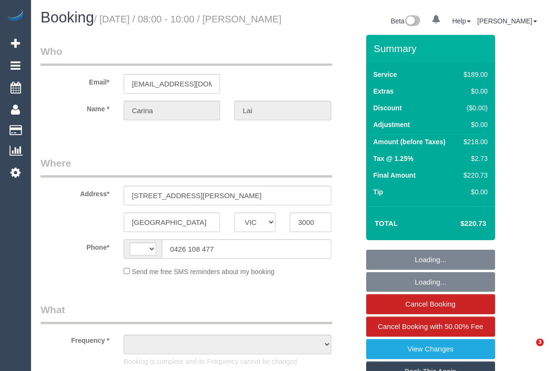
select select "VIC"
select select "object:301"
select select "string:stripe-pm_1RTGnS2GScqysDRVAFWuk84y"
select select "number:28"
select select "number:14"
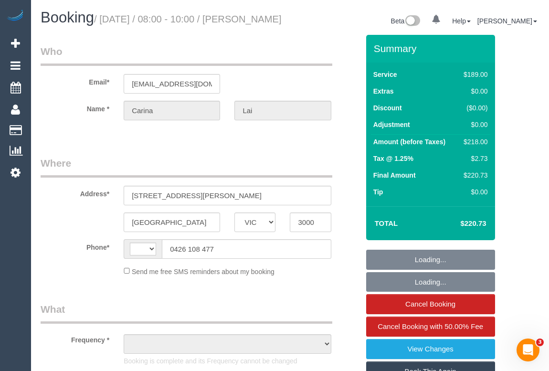
select select "number:20"
select select "number:23"
select select "number:33"
select select "number:13"
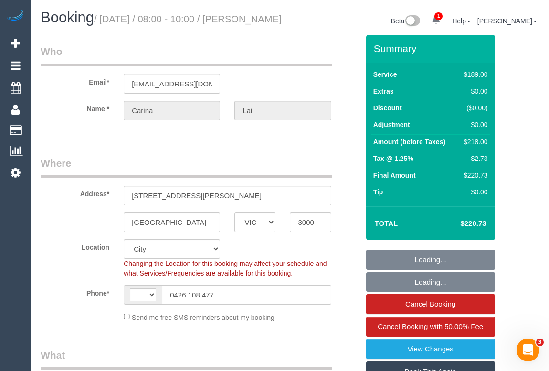
select select "string:AU"
select select "object:1219"
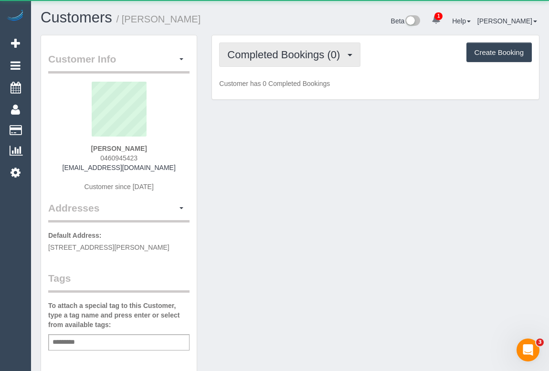
click at [291, 54] on span "Completed Bookings (0)" at bounding box center [286, 55] width 118 height 12
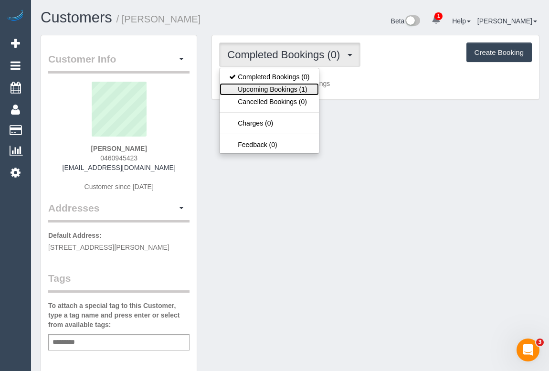
click at [287, 91] on link "Upcoming Bookings (1)" at bounding box center [269, 89] width 99 height 12
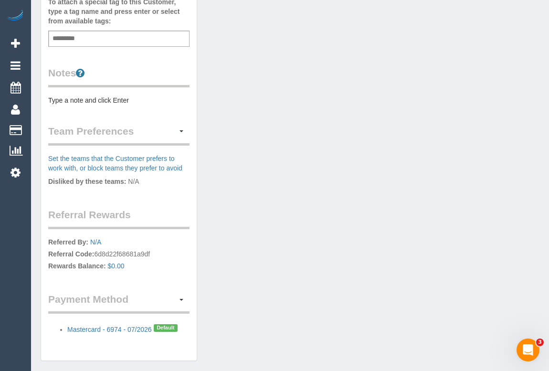
scroll to position [335, 0]
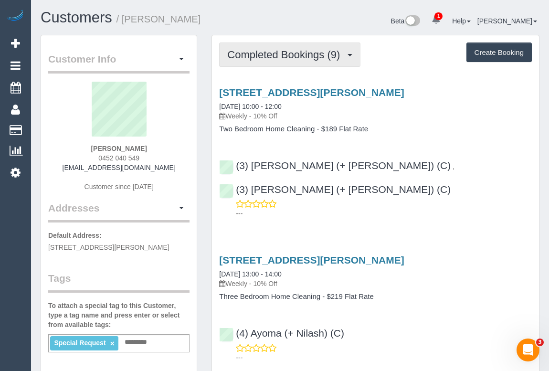
click at [282, 54] on span "Completed Bookings (9)" at bounding box center [286, 55] width 118 height 12
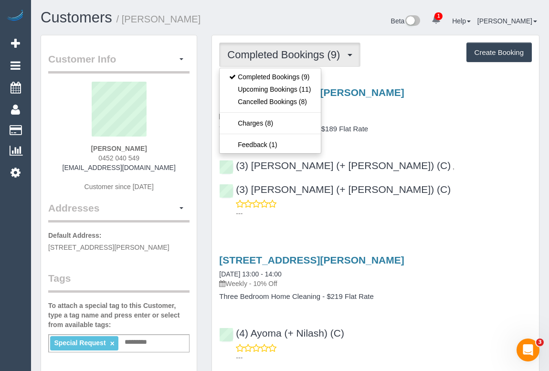
click at [416, 128] on h4 "Two Bedroom Home Cleaning - $189 Flat Rate" at bounding box center [375, 129] width 313 height 8
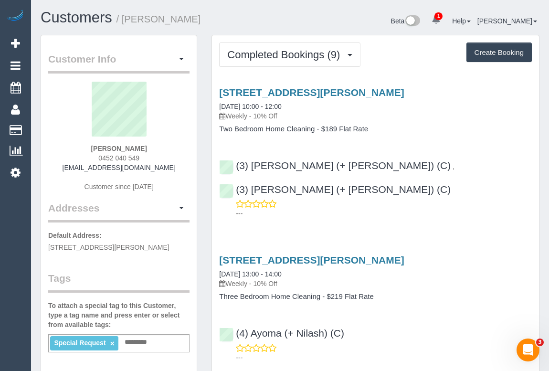
drag, startPoint x: 88, startPoint y: 155, endPoint x: 147, endPoint y: 160, distance: 58.5
click at [147, 160] on div "Emily Peterson 0452 040 549 emilypetersondvm@gmail.com Customer since 2024" at bounding box center [118, 141] width 141 height 119
copy span "0452 040 549"
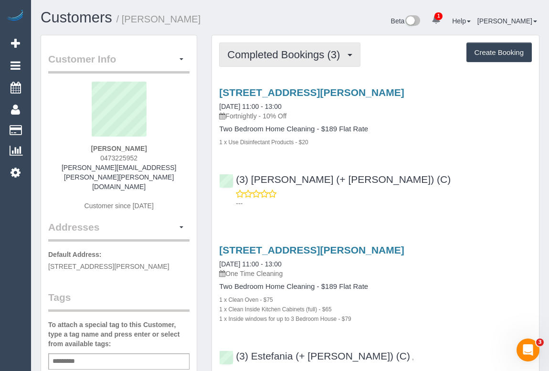
click at [299, 54] on span "Completed Bookings (3)" at bounding box center [286, 55] width 118 height 12
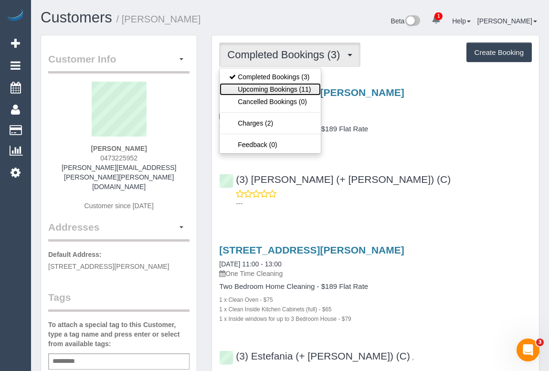
click at [286, 89] on link "Upcoming Bookings (11)" at bounding box center [270, 89] width 101 height 12
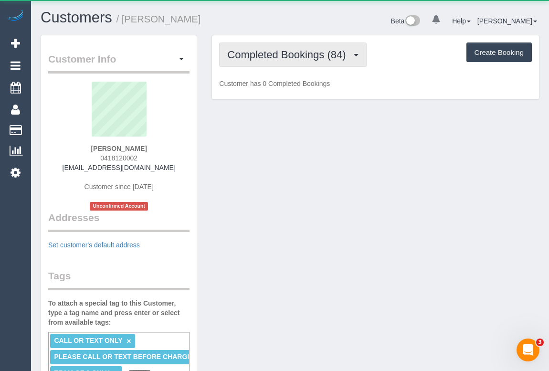
click at [282, 54] on span "Completed Bookings (84)" at bounding box center [288, 55] width 123 height 12
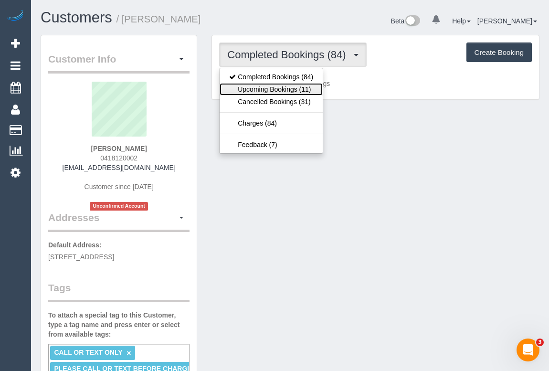
click at [277, 88] on link "Upcoming Bookings (11)" at bounding box center [271, 89] width 103 height 12
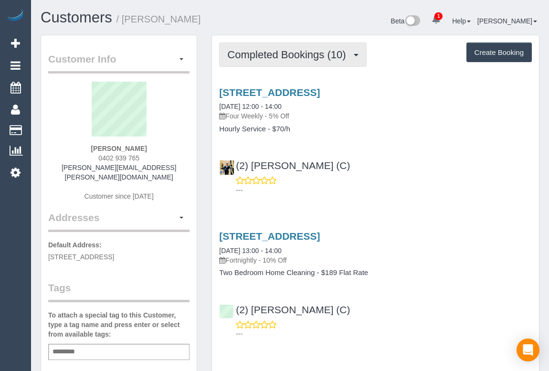
click at [298, 56] on span "Completed Bookings (10)" at bounding box center [288, 55] width 123 height 12
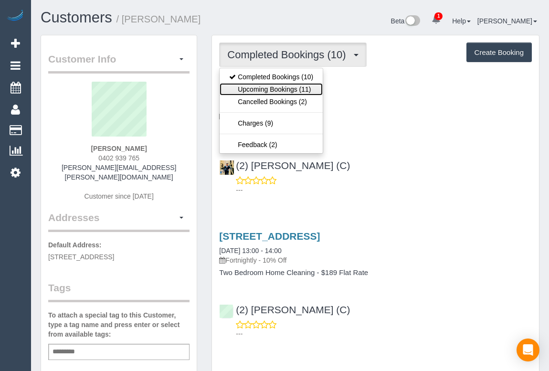
click at [294, 88] on link "Upcoming Bookings (11)" at bounding box center [271, 89] width 103 height 12
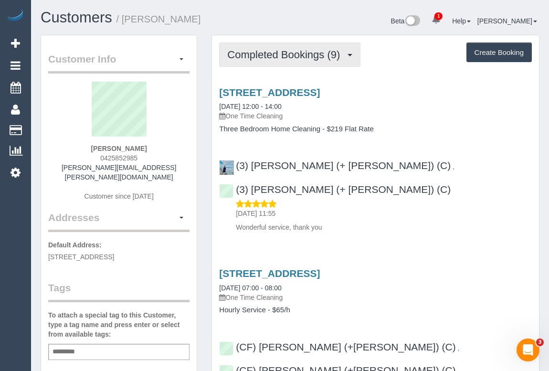
click at [300, 54] on span "Completed Bookings (9)" at bounding box center [286, 55] width 118 height 12
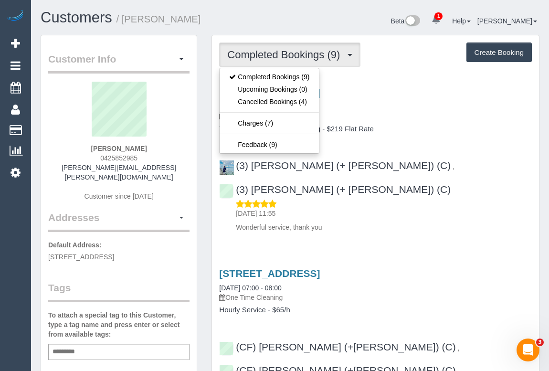
click at [429, 124] on div "46-54 Gowanbrae Drive, 12, Gowanbrae, VIC 3043 28/08/2025 12:00 - 14:00 One Tim…" at bounding box center [375, 110] width 327 height 46
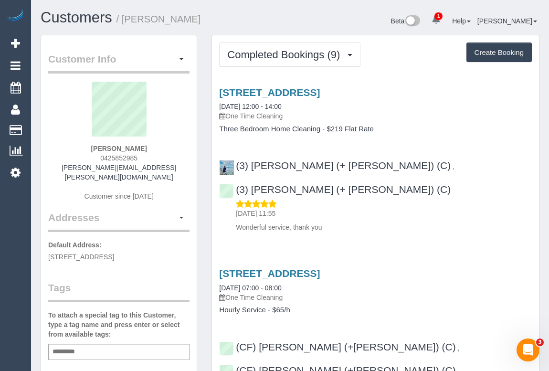
drag, startPoint x: 95, startPoint y: 160, endPoint x: 164, endPoint y: 167, distance: 69.7
click at [163, 157] on div "Carla Facciolo 0425852985 carla.therese@yahoo.com.au Customer since 2022" at bounding box center [118, 146] width 141 height 129
copy span "0425852985"
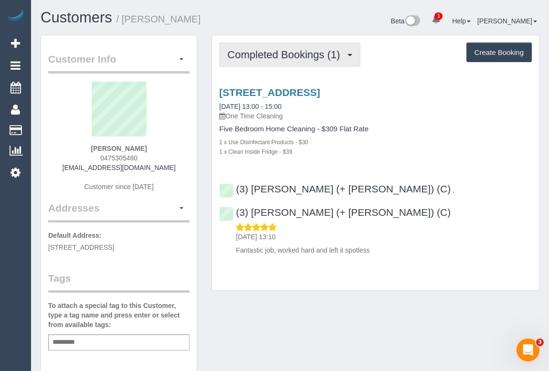
click at [283, 58] on span "Completed Bookings (1)" at bounding box center [286, 55] width 118 height 12
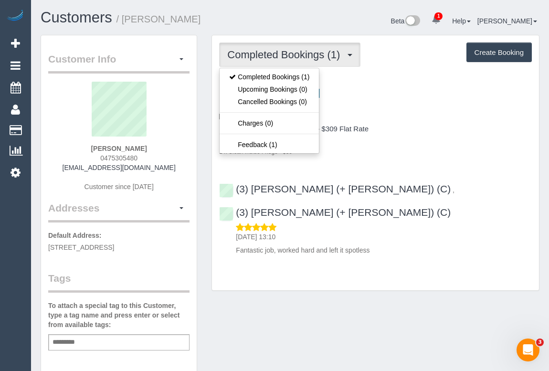
click at [412, 133] on div "Five Bedroom Home Cleaning - $309 Flat Rate 1 x Use Disinfectant Products - $30…" at bounding box center [375, 140] width 313 height 31
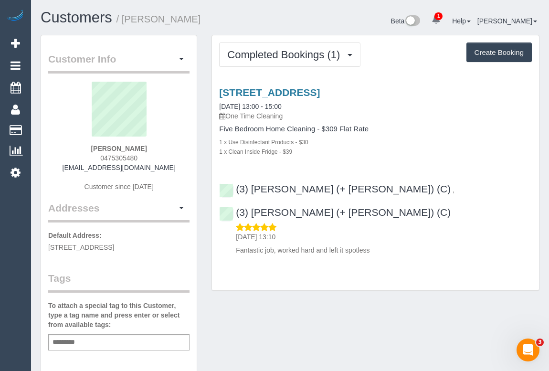
drag, startPoint x: 97, startPoint y: 157, endPoint x: 145, endPoint y: 156, distance: 47.3
click at [144, 157] on div "Hassan Al-Hamza 0475305480 hassanalhamza95@gmail.com Customer since 2025" at bounding box center [118, 141] width 141 height 119
copy span "0475305480"
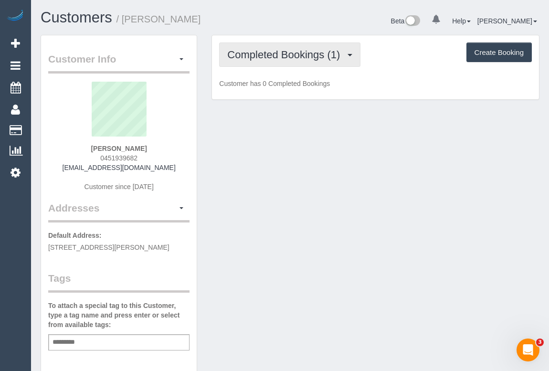
click at [313, 58] on span "Completed Bookings (1)" at bounding box center [286, 55] width 118 height 12
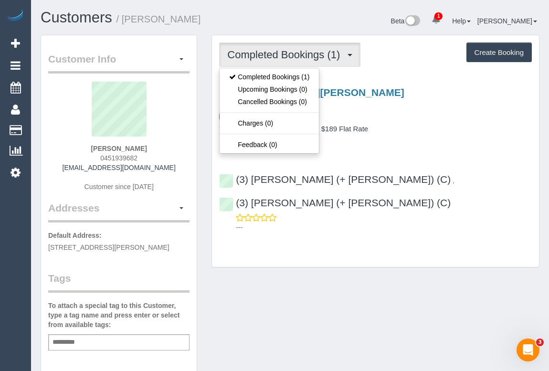
click at [419, 141] on div "1 x Spring Clean - $70" at bounding box center [375, 142] width 313 height 10
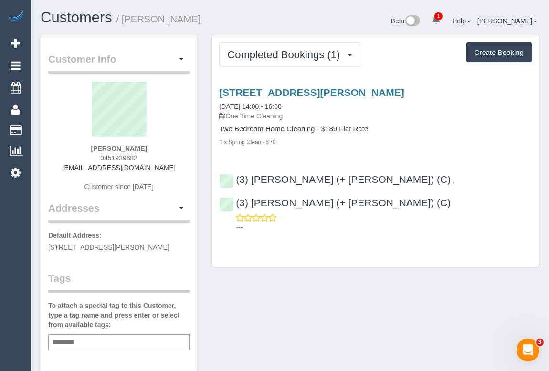
drag, startPoint x: 68, startPoint y: 164, endPoint x: 173, endPoint y: 166, distance: 105.6
click at [173, 166] on div "Sungkar Houtama 0451939682 houtamasungkar@gmail.com Customer since 2025" at bounding box center [118, 141] width 141 height 119
copy link "houtamasungkar@gmail.com"
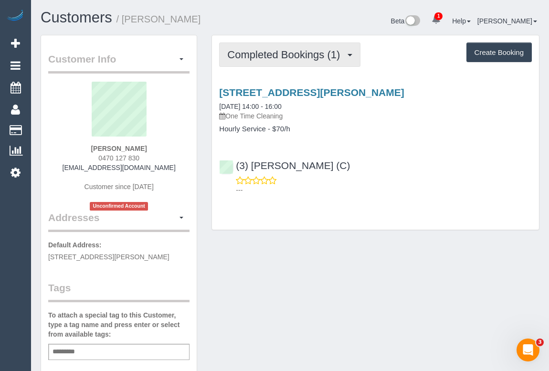
click at [261, 57] on span "Completed Bookings (1)" at bounding box center [286, 55] width 118 height 12
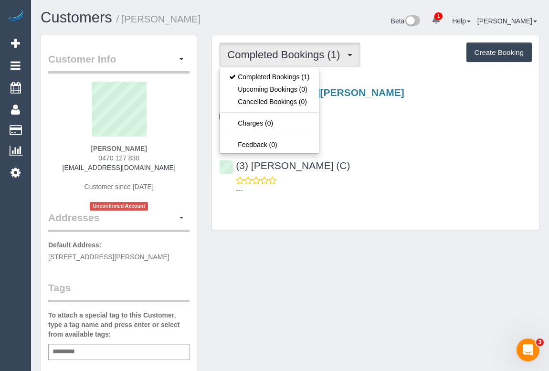
drag, startPoint x: 324, startPoint y: 297, endPoint x: 314, endPoint y: 252, distance: 46.0
click at [324, 296] on div "Customer Info Edit Contact Info Send Message Email Preferences Special Sales Ta…" at bounding box center [290, 360] width 514 height 650
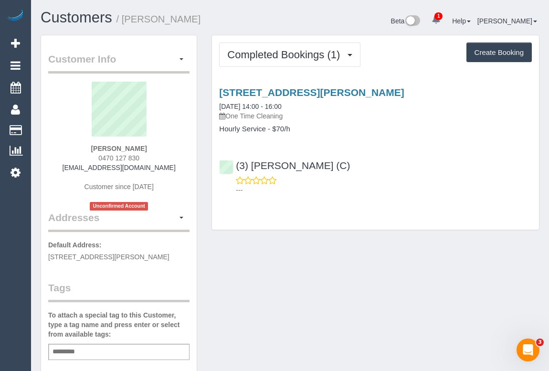
drag, startPoint x: 80, startPoint y: 163, endPoint x: 157, endPoint y: 168, distance: 77.5
click at [157, 168] on div "Vince Stefano 0470 127 830 vxsstefano@gmail.com Customer since 2025 Unconfirmed…" at bounding box center [118, 146] width 141 height 129
copy link "vxsstefano@gmail.com"
drag, startPoint x: 307, startPoint y: 251, endPoint x: 281, endPoint y: 242, distance: 26.9
click at [307, 250] on div "Customer Info Edit Contact Info Send Message Email Preferences Special Sales Ta…" at bounding box center [290, 360] width 514 height 650
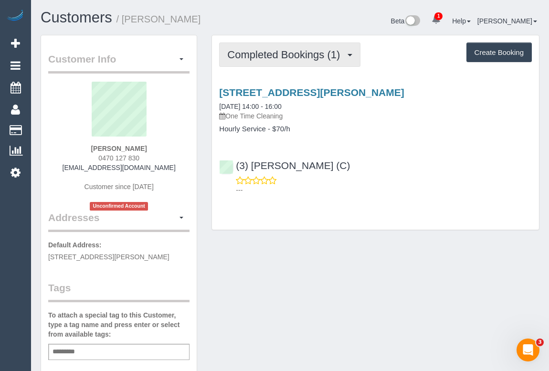
click at [276, 61] on button "Completed Bookings (1)" at bounding box center [289, 55] width 141 height 24
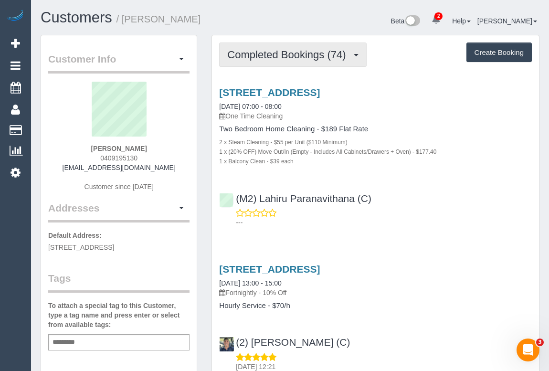
click at [275, 60] on button "Completed Bookings (74)" at bounding box center [292, 55] width 147 height 24
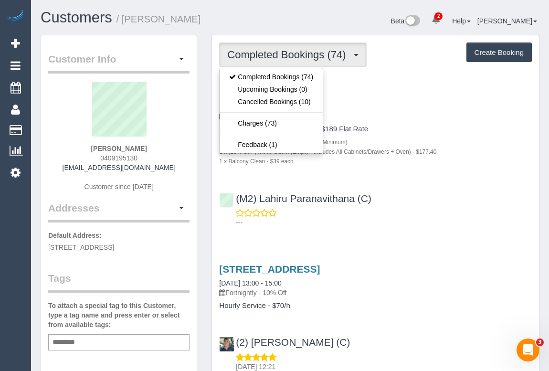
click at [414, 204] on div "(M2) Lahiru Paranavithana (C) ---" at bounding box center [375, 206] width 327 height 43
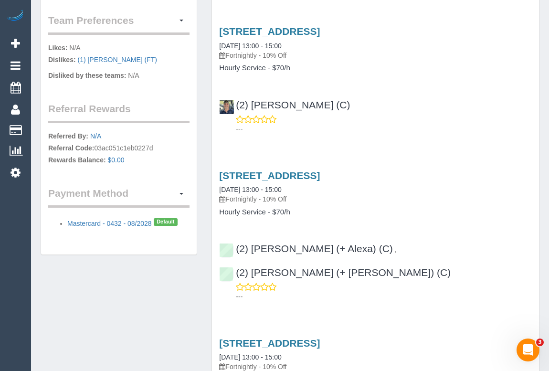
scroll to position [434, 0]
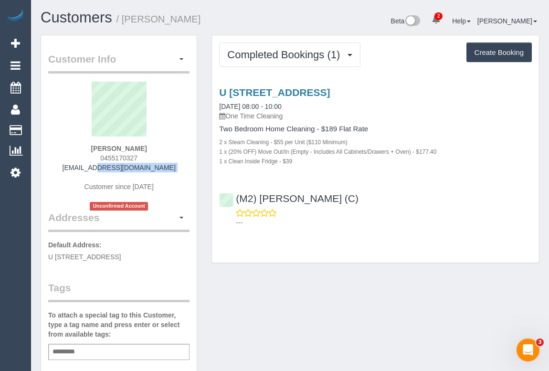
drag, startPoint x: 69, startPoint y: 168, endPoint x: 158, endPoint y: 172, distance: 88.5
click at [158, 172] on div "Amy Cravino 0455170327 amycravino@outlook.com Customer since 2025 Unconfirmed A…" at bounding box center [118, 146] width 141 height 129
copy div "amycravino@outlook.com"
click at [77, 351] on input "text" at bounding box center [66, 352] width 32 height 12
drag, startPoint x: 92, startPoint y: 145, endPoint x: 151, endPoint y: 148, distance: 59.3
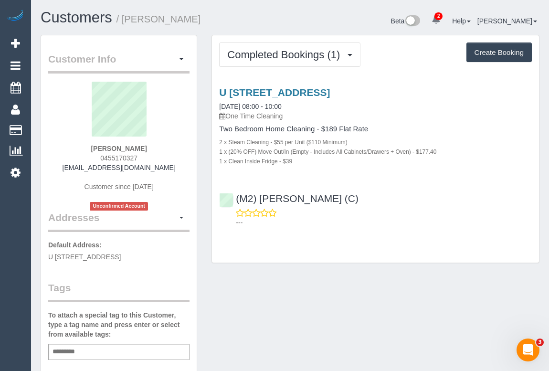
click at [151, 148] on div "Amy Cravino 0455170327 amycravino@outlook.com Customer since 2025 Unconfirmed A…" at bounding box center [118, 146] width 141 height 129
copy strong "Amy Cravino"
drag, startPoint x: 371, startPoint y: 199, endPoint x: 238, endPoint y: 187, distance: 133.4
click at [238, 187] on div "(M2) Darshan Gevariya (C) ---" at bounding box center [375, 206] width 327 height 43
copy link "(M2) Darshan Gevariya (C)"
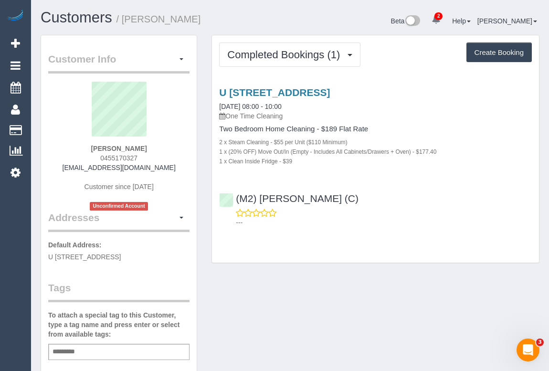
click at [100, 353] on div "Add a tag" at bounding box center [118, 352] width 141 height 16
type input "**********"
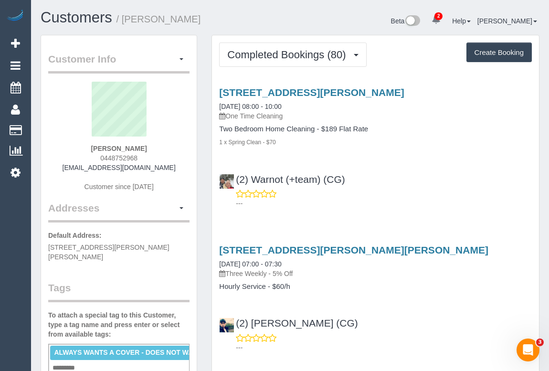
click at [375, 196] on div "---" at bounding box center [375, 198] width 313 height 19
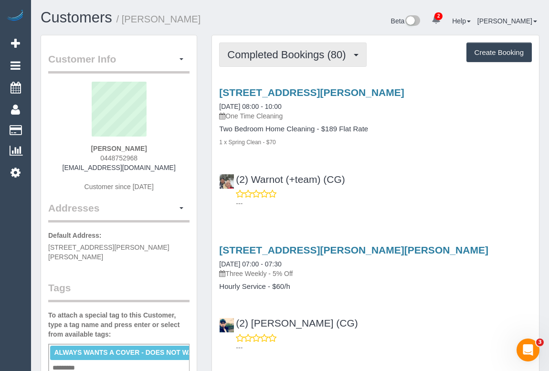
click at [287, 51] on span "Completed Bookings (80)" at bounding box center [288, 55] width 123 height 12
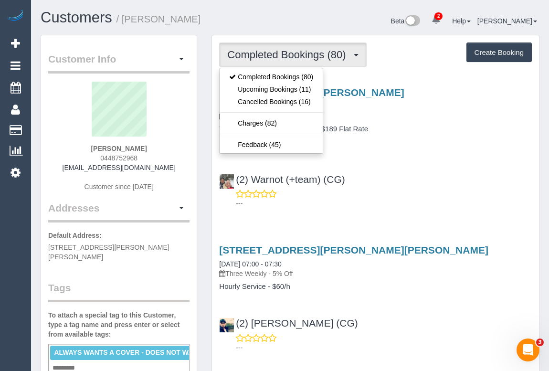
click at [387, 170] on div "(2) Warnot (+team) (CG) ---" at bounding box center [375, 187] width 327 height 43
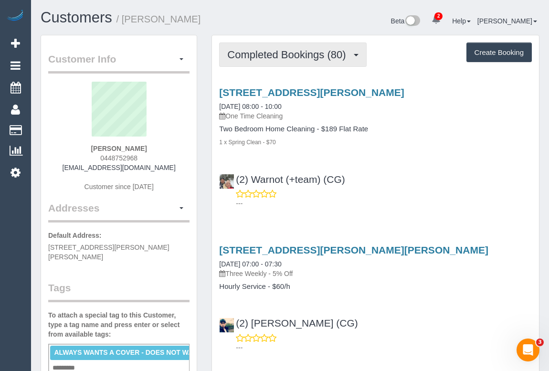
click at [289, 55] on span "Completed Bookings (80)" at bounding box center [288, 55] width 123 height 12
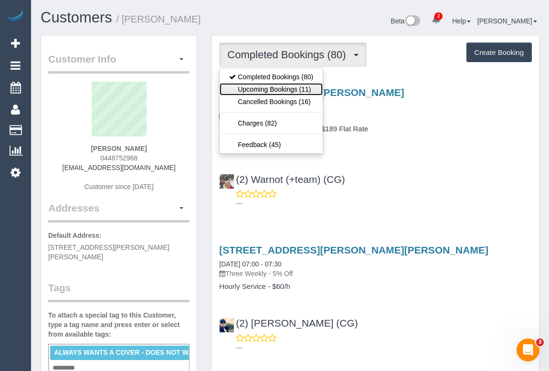
click at [288, 86] on link "Upcoming Bookings (11)" at bounding box center [271, 89] width 103 height 12
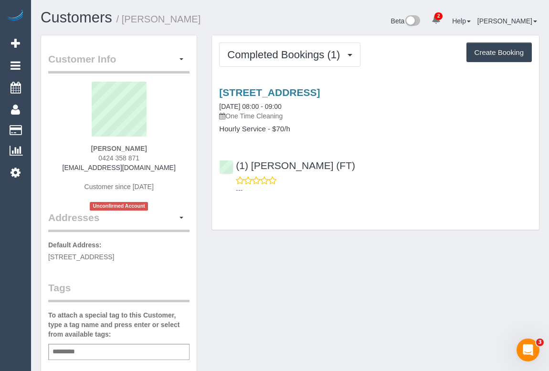
click at [376, 142] on div "[STREET_ADDRESS] [DATE] 08:00 - 09:00 One Time Cleaning Hourly Service - $70/h …" at bounding box center [375, 139] width 327 height 120
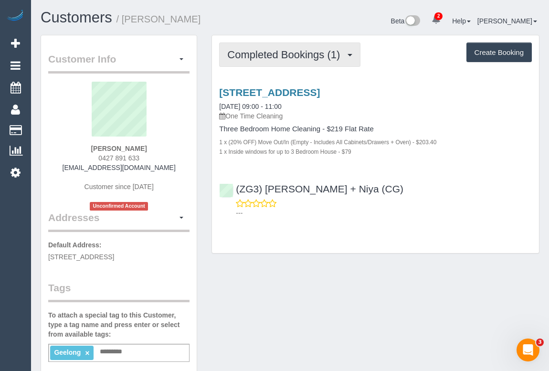
click at [289, 59] on span "Completed Bookings (1)" at bounding box center [286, 55] width 118 height 12
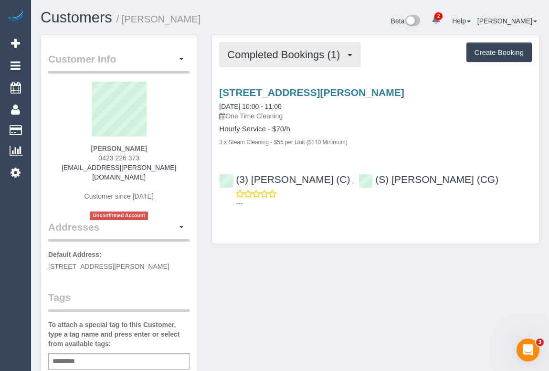
click at [300, 56] on span "Completed Bookings (1)" at bounding box center [286, 55] width 118 height 12
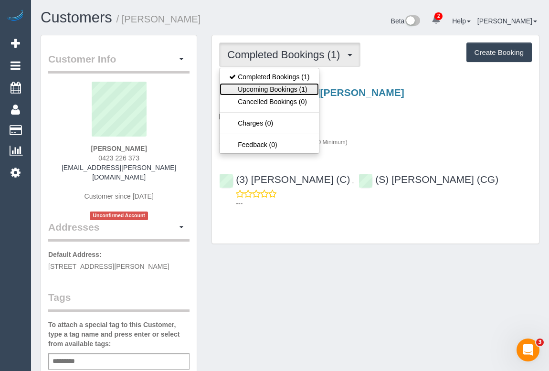
click at [284, 91] on link "Upcoming Bookings (1)" at bounding box center [269, 89] width 99 height 12
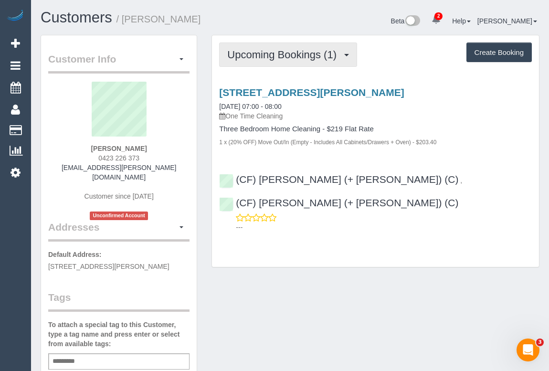
click at [256, 62] on button "Upcoming Bookings (1)" at bounding box center [288, 55] width 138 height 24
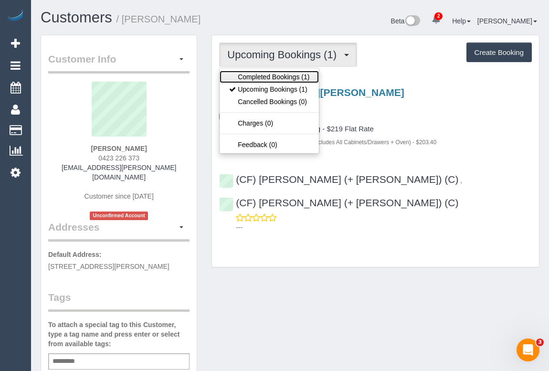
click at [272, 79] on link "Completed Bookings (1)" at bounding box center [269, 77] width 99 height 12
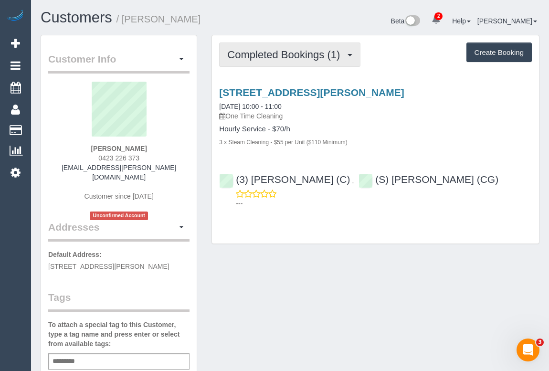
click at [270, 56] on span "Completed Bookings (1)" at bounding box center [286, 55] width 118 height 12
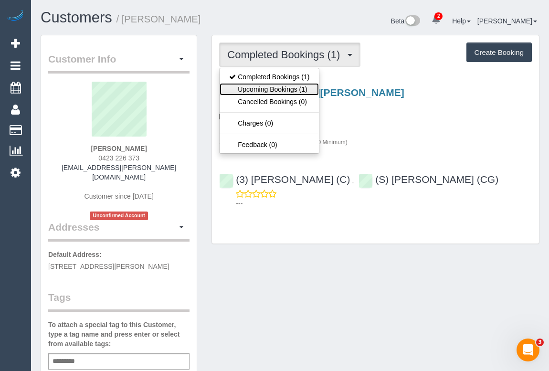
click at [260, 88] on link "Upcoming Bookings (1)" at bounding box center [269, 89] width 99 height 12
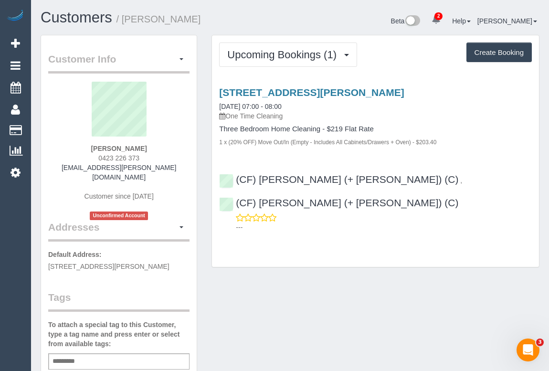
click at [442, 117] on p "One Time Cleaning" at bounding box center [375, 116] width 313 height 10
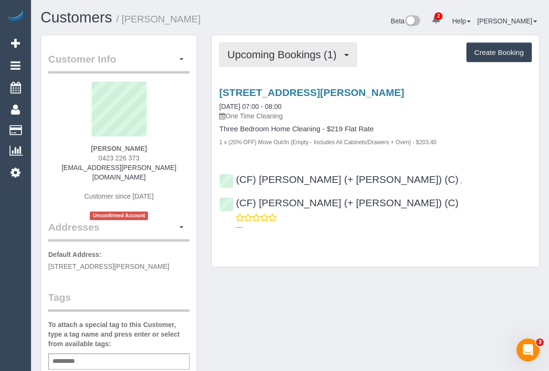
click at [285, 57] on span "Upcoming Bookings (1)" at bounding box center [284, 55] width 114 height 12
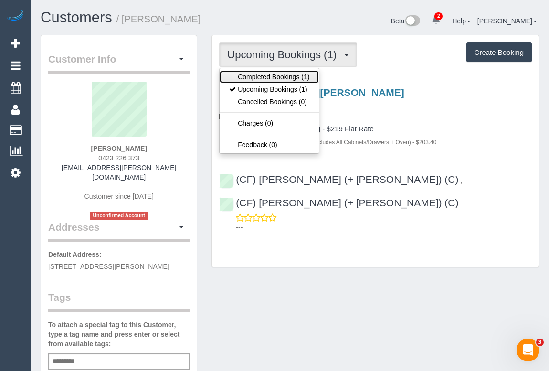
click at [274, 75] on link "Completed Bookings (1)" at bounding box center [269, 77] width 99 height 12
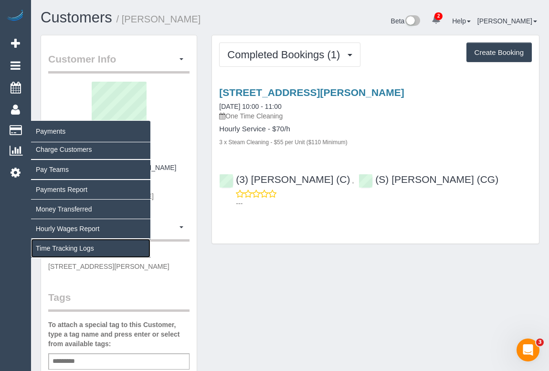
click at [74, 249] on link "Time Tracking Logs" at bounding box center [90, 248] width 119 height 19
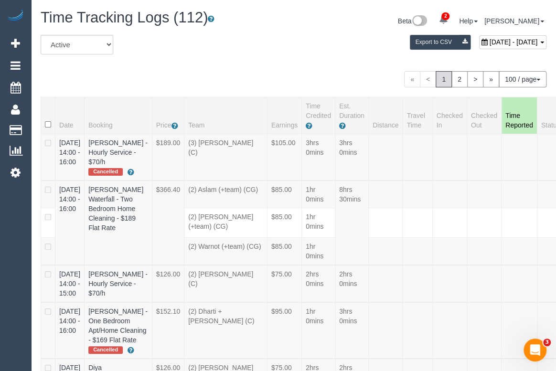
click at [479, 45] on div "August 30, 2025 - August 30, 2025" at bounding box center [512, 42] width 67 height 14
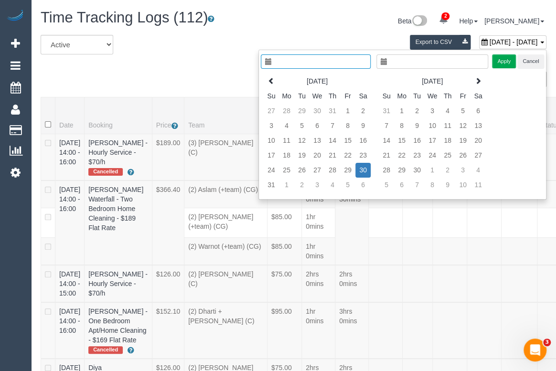
type input "**********"
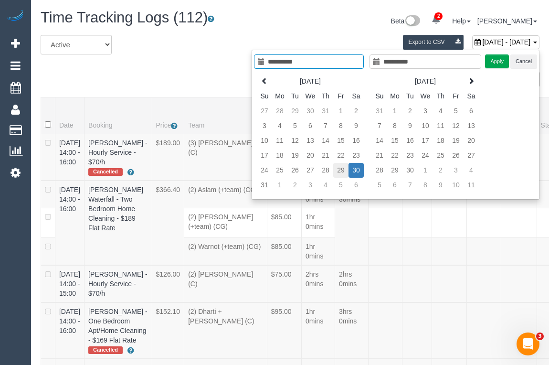
type input "**********"
click at [337, 172] on td "29" at bounding box center [340, 170] width 15 height 15
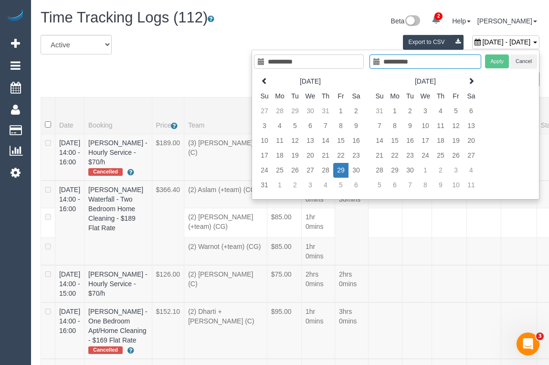
click at [337, 172] on td "29" at bounding box center [340, 170] width 15 height 15
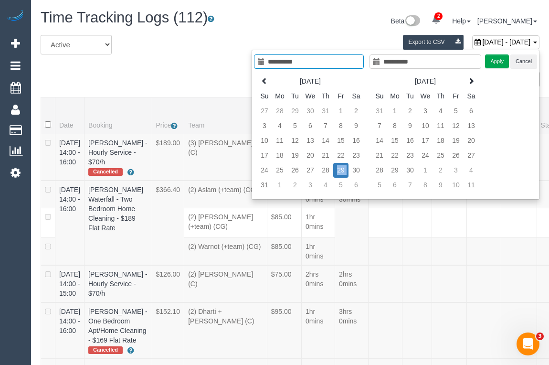
click at [337, 172] on td "29" at bounding box center [340, 170] width 15 height 15
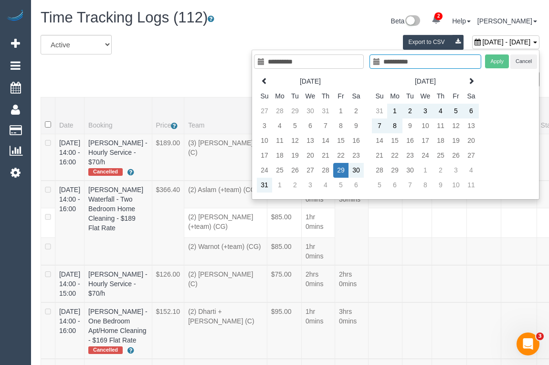
type input "**********"
click at [497, 62] on div "Apply Cancel" at bounding box center [511, 61] width 52 height 14
click at [522, 63] on button "Cancel" at bounding box center [524, 61] width 27 height 14
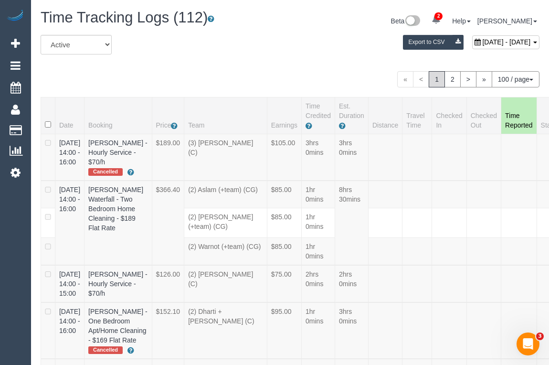
click at [482, 39] on span "August 30, 2025 - August 30, 2025" at bounding box center [506, 42] width 48 height 8
type input "**********"
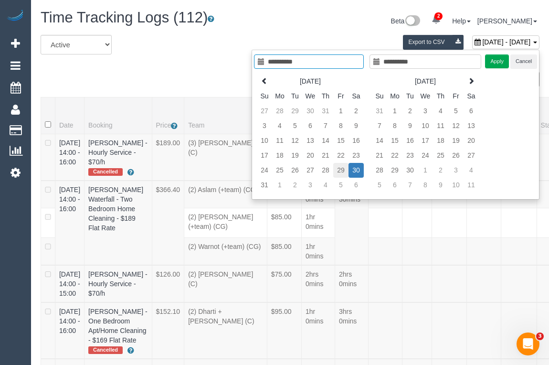
type input "**********"
click at [342, 171] on td "29" at bounding box center [340, 170] width 15 height 15
type input "**********"
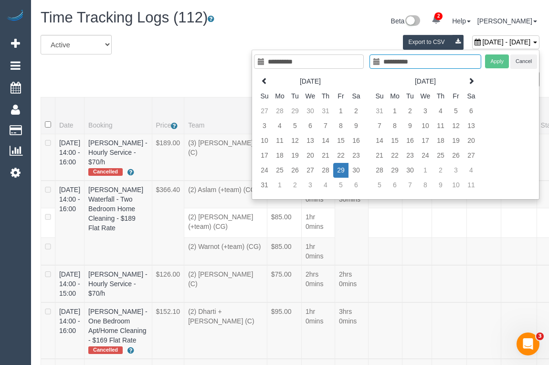
click at [342, 171] on td "29" at bounding box center [340, 170] width 15 height 15
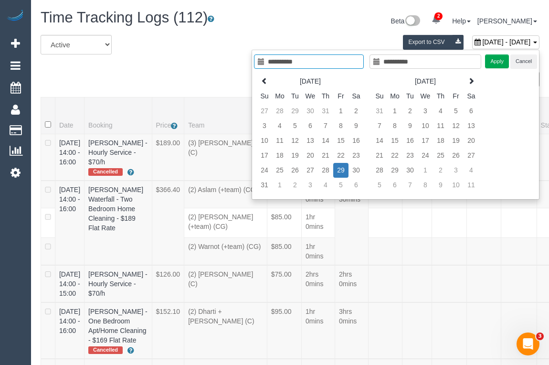
type input "**********"
click at [492, 62] on button "Apply" at bounding box center [497, 61] width 24 height 14
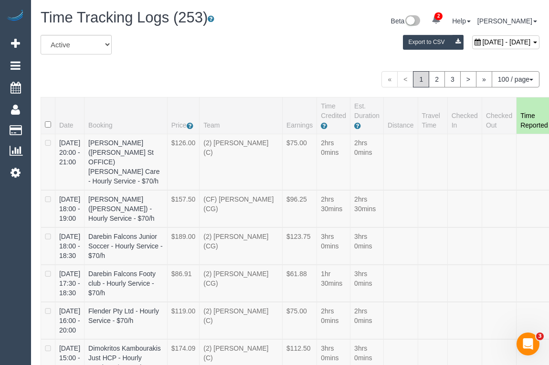
click at [288, 56] on div "All Active Archived August 29, 2025 - August 29, 2025 Export to CSV" at bounding box center [290, 48] width 514 height 27
click at [433, 79] on link "2" at bounding box center [437, 79] width 16 height 16
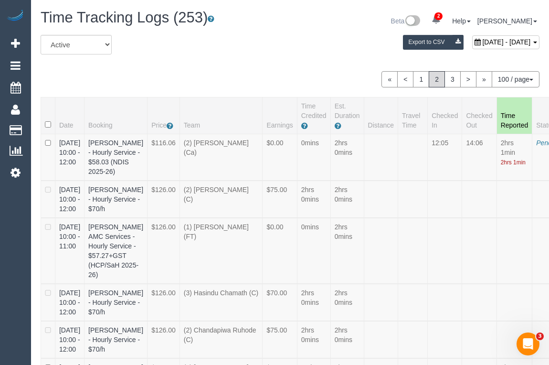
scroll to position [2628, 0]
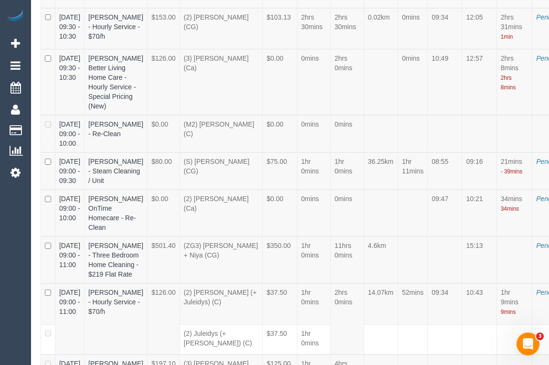
drag, startPoint x: 211, startPoint y: 196, endPoint x: 181, endPoint y: 172, distance: 38.1
copy td "(3) Nethaki Fernando (C)"
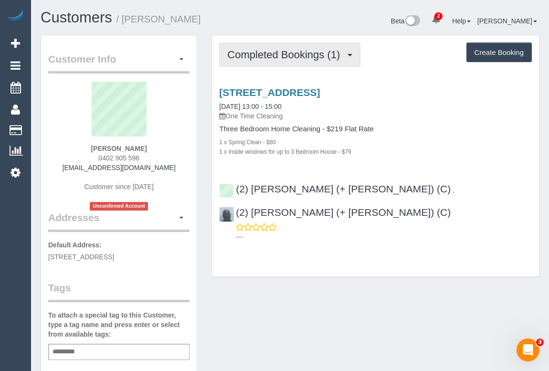
click at [264, 53] on span "Completed Bookings (1)" at bounding box center [286, 55] width 118 height 12
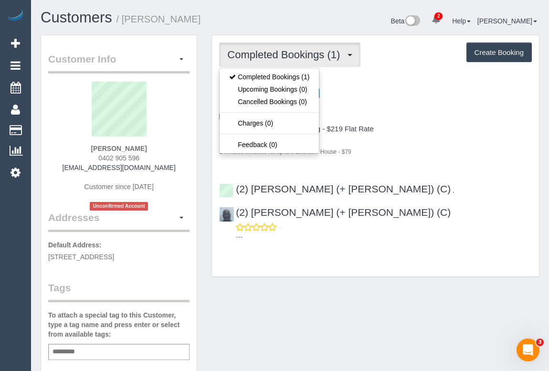
click at [401, 129] on h4 "Three Bedroom Home Cleaning - $219 Flat Rate" at bounding box center [375, 129] width 313 height 8
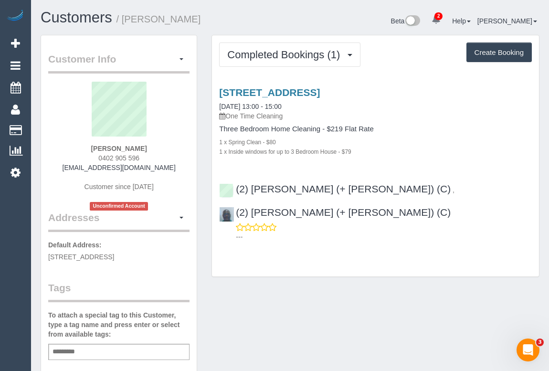
click at [391, 257] on div "Completed Bookings (1) Completed Bookings (1) Upcoming Bookings (0) Cancelled B…" at bounding box center [375, 161] width 343 height 252
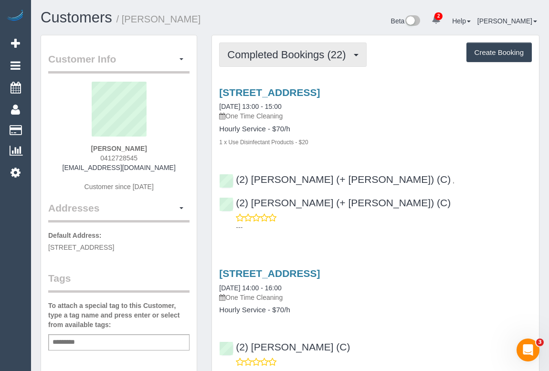
click at [301, 52] on span "Completed Bookings (22)" at bounding box center [288, 55] width 123 height 12
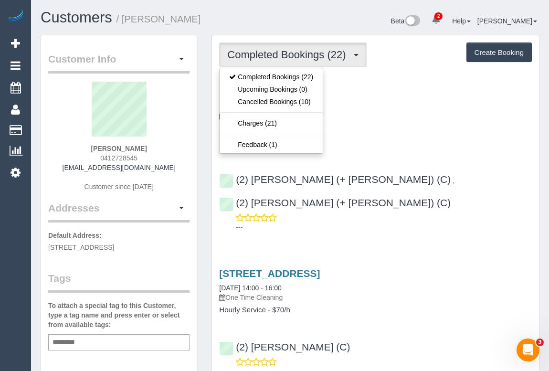
click at [407, 128] on h4 "Hourly Service - $70/h" at bounding box center [375, 129] width 313 height 8
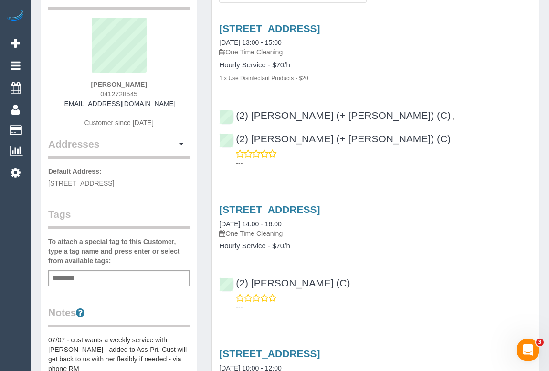
scroll to position [130, 0]
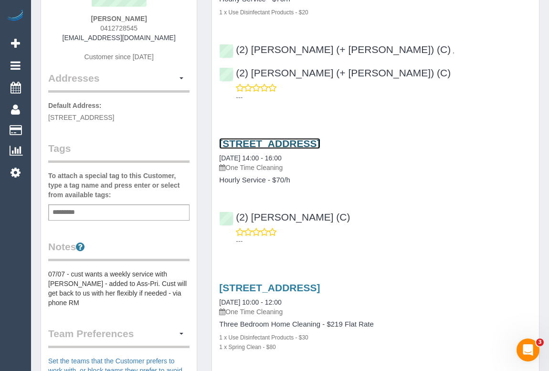
click at [320, 138] on link "[STREET_ADDRESS]" at bounding box center [269, 143] width 101 height 11
click at [398, 204] on div "(2) Priyanshi Patel (C) ---" at bounding box center [375, 225] width 327 height 43
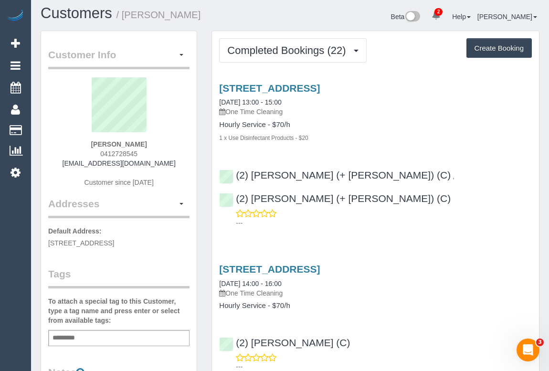
scroll to position [0, 0]
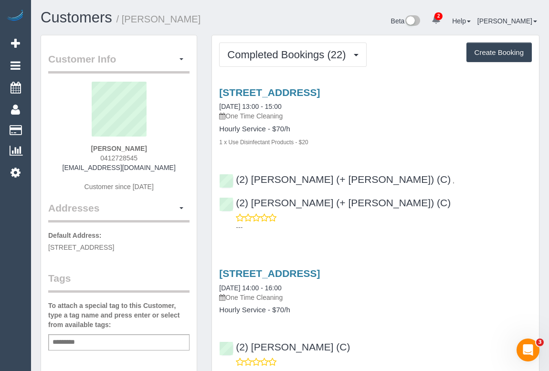
click at [369, 260] on div "38 Fraser Ave, Edithvale, VIC 3196 31/07/2025 14:00 - 16:00 One Time Cleaning H…" at bounding box center [375, 320] width 327 height 120
click at [410, 260] on div "38 Fraser Ave, Edithvale, VIC 3196 31/07/2025 14:00 - 16:00 One Time Cleaning H…" at bounding box center [375, 320] width 327 height 120
click at [402, 296] on div "38 Fraser Ave, Edithvale, VIC 3196 31/07/2025 14:00 - 16:00 One Time Cleaning H…" at bounding box center [375, 320] width 327 height 120
click at [394, 296] on div "38 Fraser Ave, Edithvale, VIC 3196 31/07/2025 14:00 - 16:00 One Time Cleaning H…" at bounding box center [375, 320] width 327 height 120
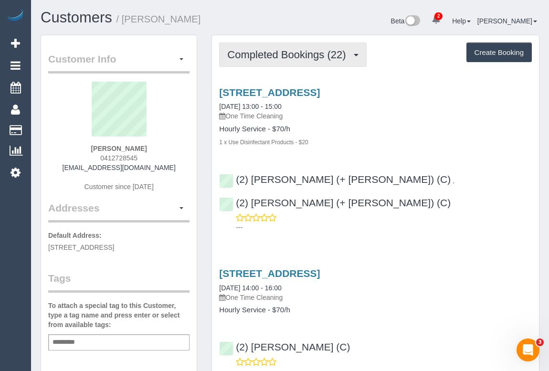
click at [291, 57] on span "Completed Bookings (22)" at bounding box center [288, 55] width 123 height 12
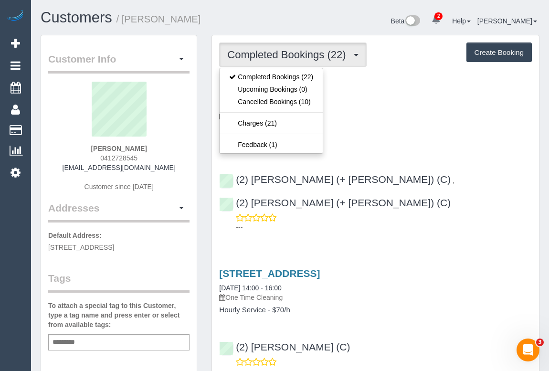
click at [464, 139] on div "1 x Use Disinfectant Products - $20" at bounding box center [375, 142] width 313 height 10
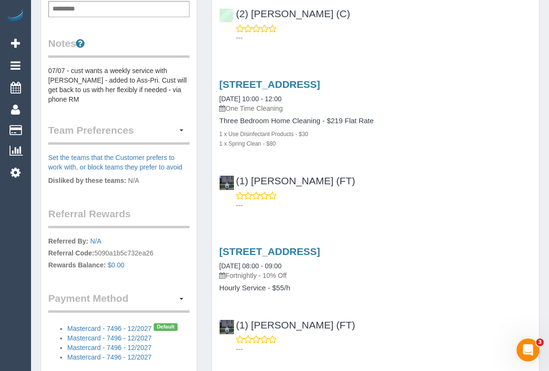
scroll to position [347, 0]
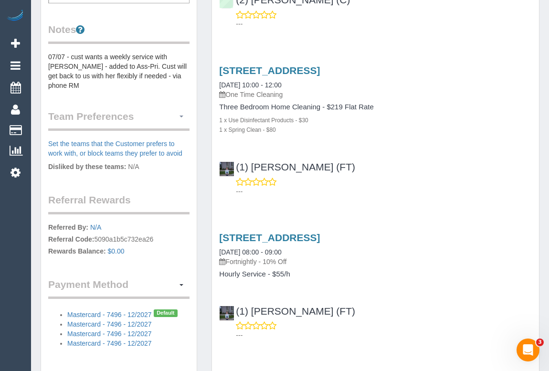
click at [180, 116] on span "button" at bounding box center [182, 117] width 4 height 2
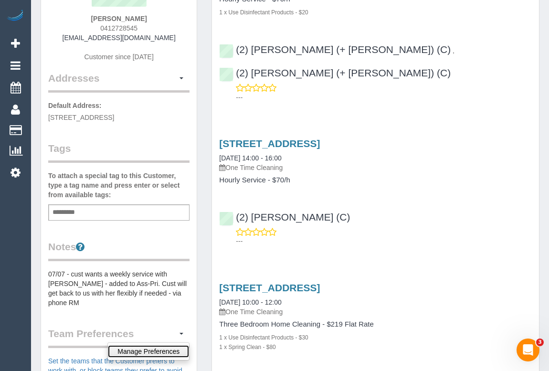
scroll to position [260, 0]
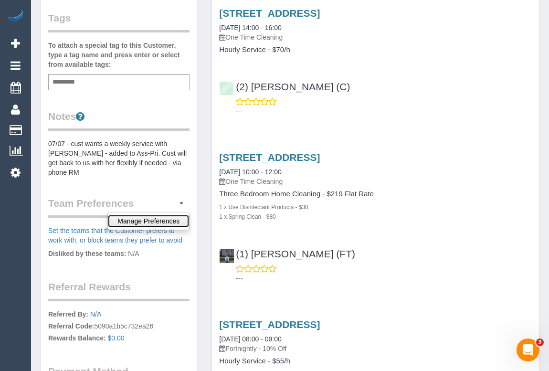
click at [152, 215] on link "Manage Preferences" at bounding box center [148, 221] width 81 height 12
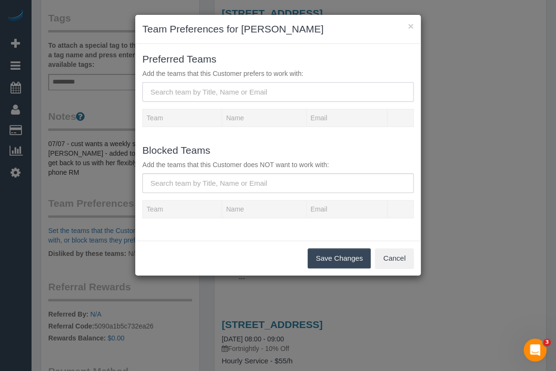
click at [211, 94] on input "text" at bounding box center [277, 92] width 271 height 20
click at [228, 86] on input "text" at bounding box center [277, 92] width 271 height 20
click at [245, 96] on input "text" at bounding box center [277, 92] width 271 height 20
paste input "Julian Wakeford"
type input "Julian Wakeford"
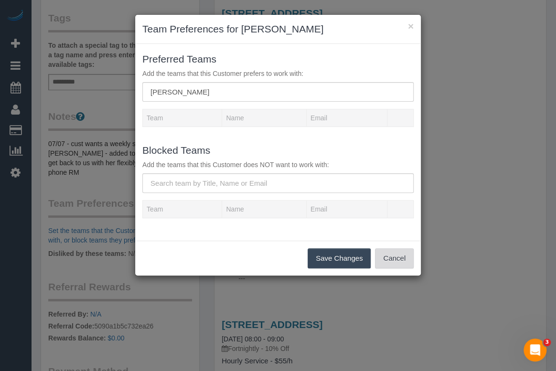
click at [388, 262] on button "Cancel" at bounding box center [394, 258] width 39 height 20
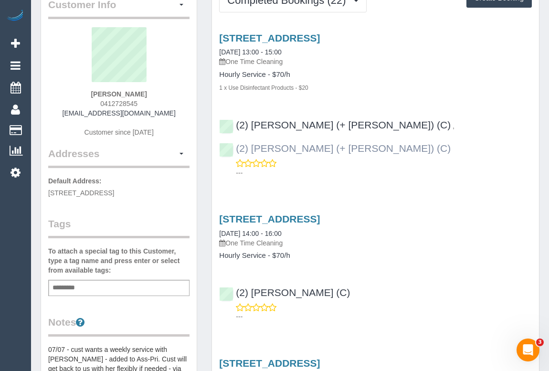
scroll to position [0, 0]
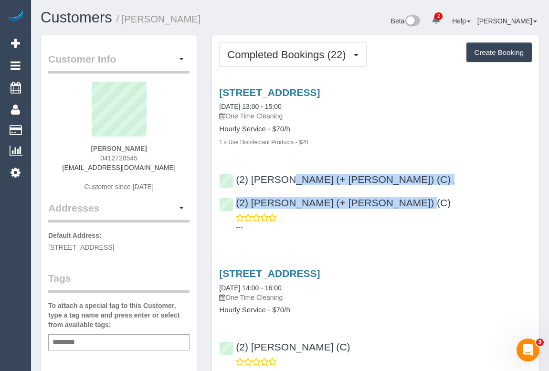
drag, startPoint x: 492, startPoint y: 179, endPoint x: 301, endPoint y: 168, distance: 190.9
click at [301, 168] on div "(2) Chalini (+ Mayon) (C) , (2) Mayon (+ Chalini) (C) ---" at bounding box center [375, 199] width 327 height 66
copy div "(2) Chalini (+ Mayon) (C) , (2) Mayon (+ Chalini) (C)"
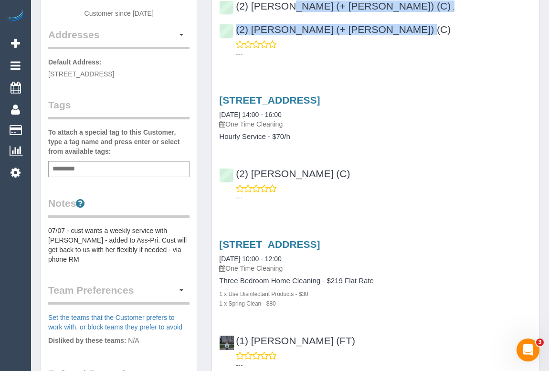
scroll to position [304, 0]
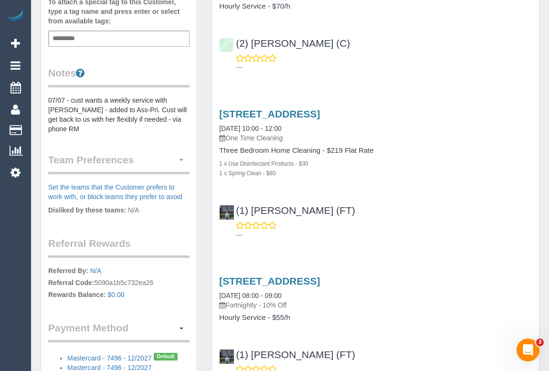
click at [182, 159] on span "button" at bounding box center [182, 160] width 4 height 2
click at [161, 172] on link "Manage Preferences" at bounding box center [148, 178] width 81 height 12
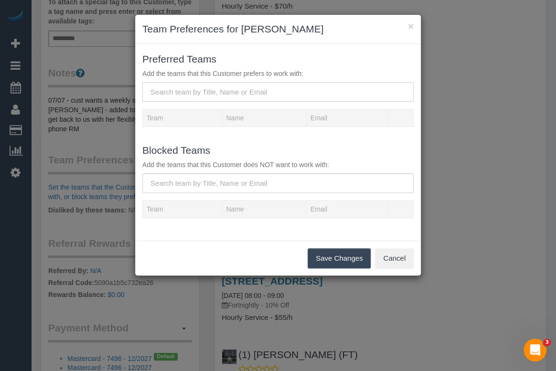
click at [220, 92] on input "text" at bounding box center [277, 92] width 271 height 20
paste input "(2) Chalini (+ Mayon) (C) , (2) Mayon (+ Chalini) (C)"
drag, startPoint x: 326, startPoint y: 96, endPoint x: 230, endPoint y: 84, distance: 96.7
click at [230, 84] on input "(2) Chalini (+ Mayon) (C) , (2) Mayon (+ Chalini) (C)" at bounding box center [277, 92] width 271 height 20
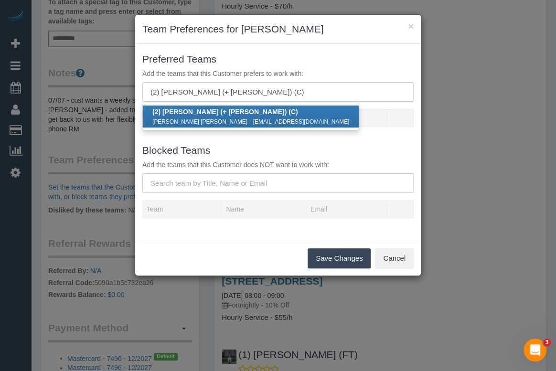
type input "(2) Chalini (+ Mayon) (C)"
click at [193, 114] on strong "(2) Chalini (+ Mayon) (C)" at bounding box center [225, 112] width 146 height 8
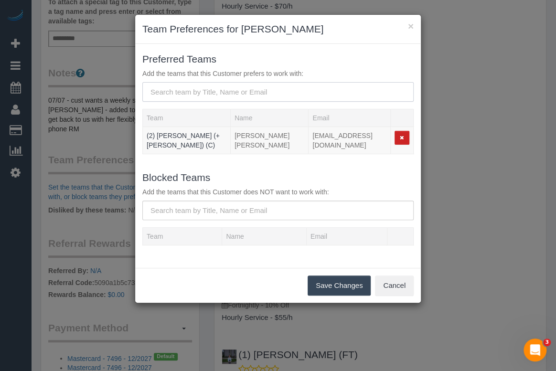
click at [204, 91] on input "text" at bounding box center [277, 92] width 271 height 20
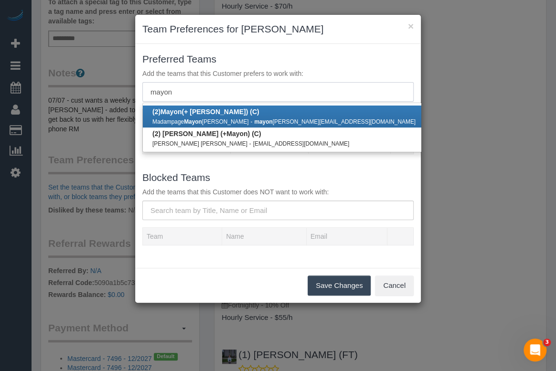
type input "mayon"
click at [194, 111] on b "(2) Mayon (+ Chalini) (C)" at bounding box center [205, 112] width 107 height 8
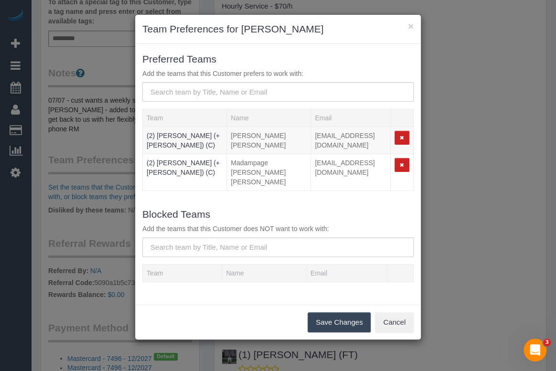
click at [330, 319] on button "Save Changes" at bounding box center [339, 322] width 63 height 20
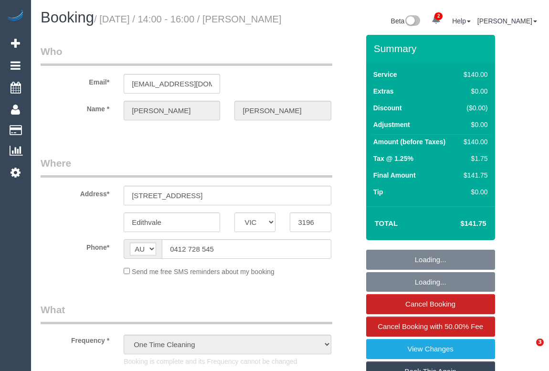
select select "VIC"
select select "string:stripe-pm_1Rpnoc2GScqysDRVVVTddNSD"
select select "number:28"
select select "number:14"
select select "number:19"
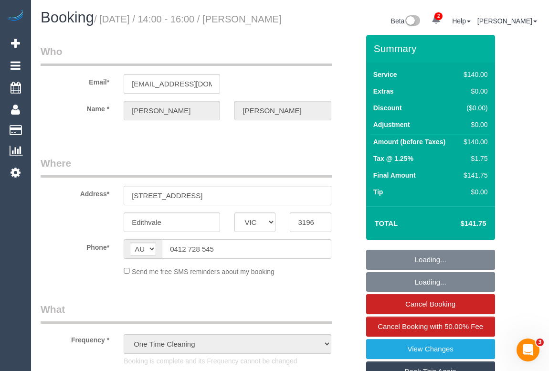
select select "number:24"
select select "number:11"
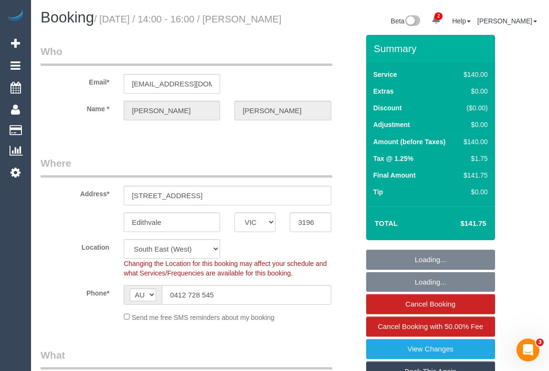
select select "object:732"
select select "spot1"
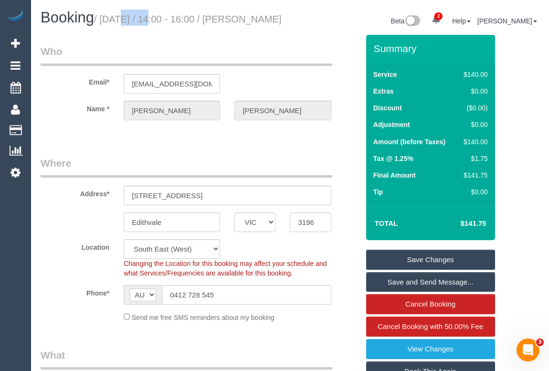
drag, startPoint x: 105, startPoint y: 20, endPoint x: 132, endPoint y: 20, distance: 27.7
click at [132, 20] on small "/ July 31, 2025 / 14:00 - 16:00 / Joanne Barrett" at bounding box center [188, 19] width 188 height 11
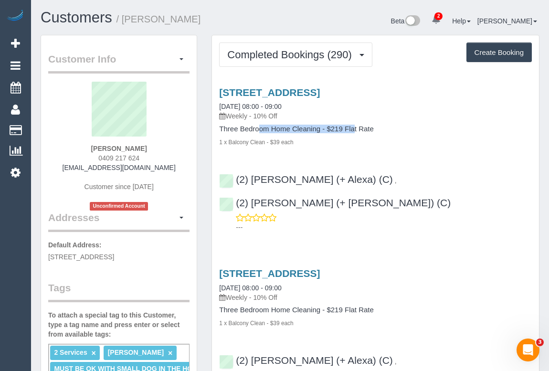
drag, startPoint x: 220, startPoint y: 128, endPoint x: 320, endPoint y: 128, distance: 99.8
click at [320, 128] on h4 "Three Bedroom Home Cleaning - $219 Flat Rate" at bounding box center [375, 129] width 313 height 8
copy h4 "Three Bedroom Home Cleaning"
drag, startPoint x: 229, startPoint y: 115, endPoint x: 250, endPoint y: 115, distance: 20.5
click at [250, 115] on p "Weekly - 10% Off" at bounding box center [375, 116] width 313 height 10
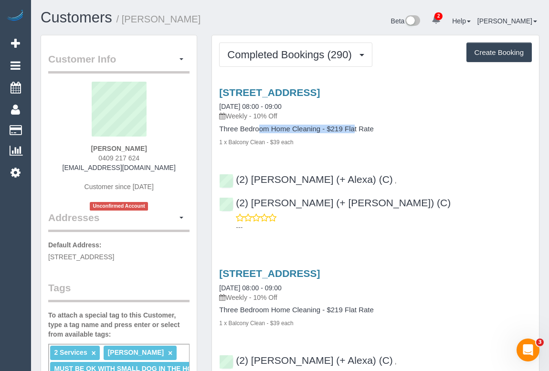
copy p "Weekly"
click at [315, 92] on link "2 Rathmines Street, Toorak, VIC 3142" at bounding box center [269, 92] width 101 height 11
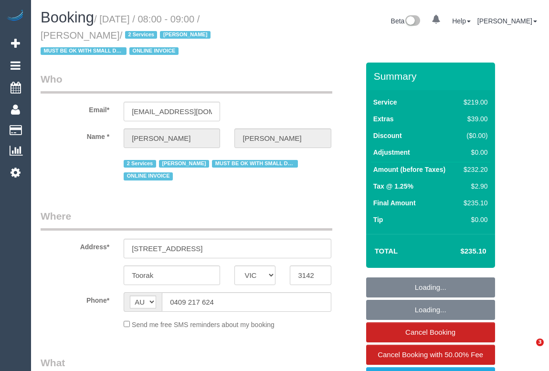
select select "VIC"
select select "string:stripe-pm_1GlBW02GScqysDRVAEPax4fb"
select select "number:32"
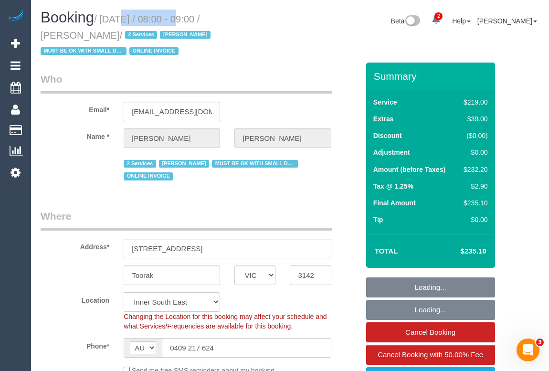
select select "object:1412"
click at [171, 18] on small "/ August 29, 2025 / 08:00 - 09:00 / Ian Watts / 2 Services Ian Watts MUST BE OK…" at bounding box center [127, 35] width 173 height 43
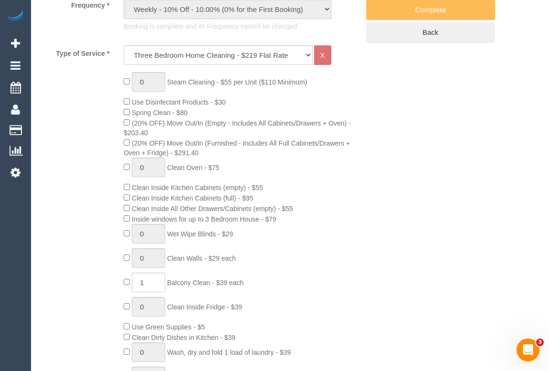
scroll to position [478, 0]
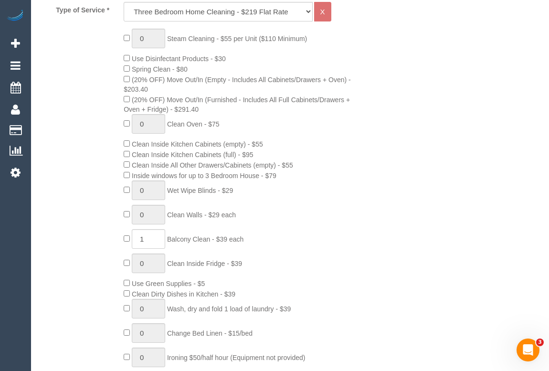
drag, startPoint x: 171, startPoint y: 222, endPoint x: 214, endPoint y: 223, distance: 43.5
click at [214, 236] on span "Balcony Clean - $39 each" at bounding box center [205, 240] width 76 height 8
copy span "Balcony Clean"
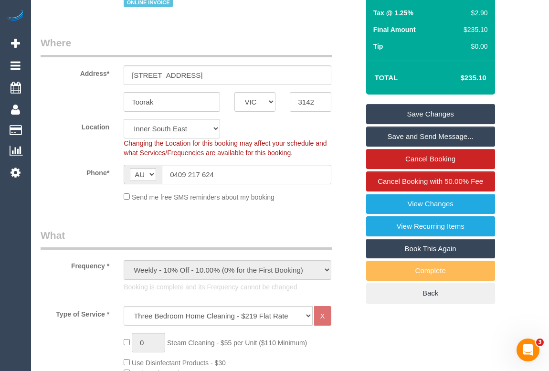
scroll to position [0, 0]
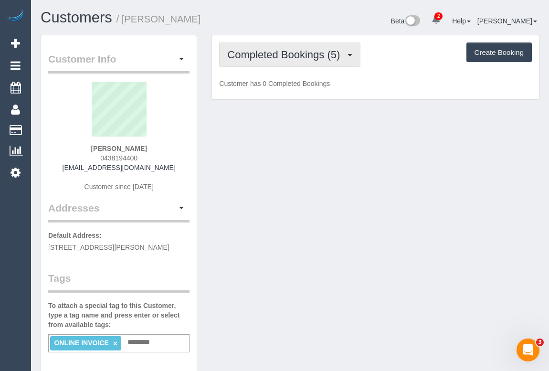
click at [293, 59] on span "Completed Bookings (5)" at bounding box center [286, 55] width 118 height 12
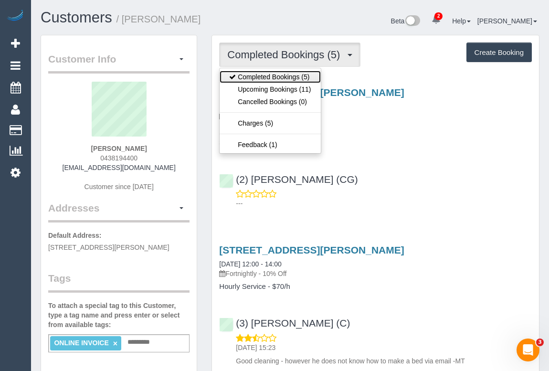
click at [282, 77] on link "Completed Bookings (5)" at bounding box center [270, 77] width 101 height 12
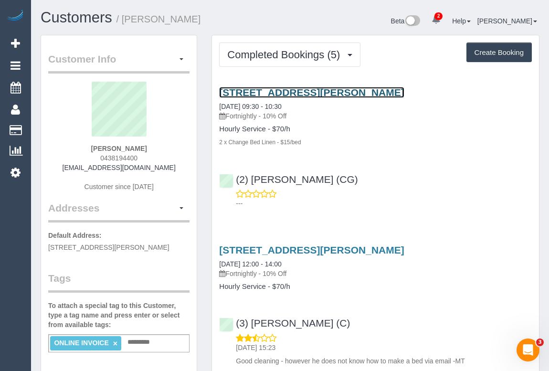
click at [280, 96] on link "[STREET_ADDRESS][PERSON_NAME]" at bounding box center [311, 92] width 185 height 11
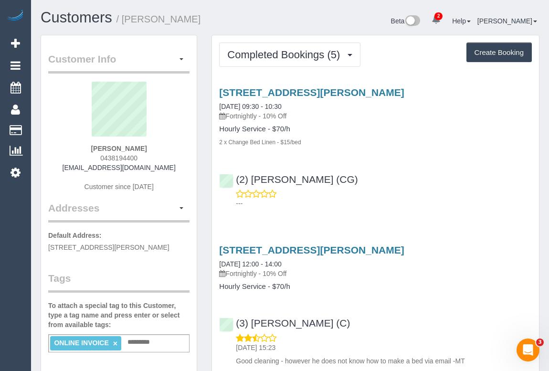
drag, startPoint x: 229, startPoint y: 115, endPoint x: 260, endPoint y: 116, distance: 31.1
click at [260, 116] on p "Fortnightly - 10% Off" at bounding box center [375, 116] width 313 height 10
copy p "Fortnightly"
drag, startPoint x: 219, startPoint y: 130, endPoint x: 266, endPoint y: 129, distance: 46.3
click at [266, 129] on h4 "Hourly Service - $70/h" at bounding box center [375, 129] width 313 height 8
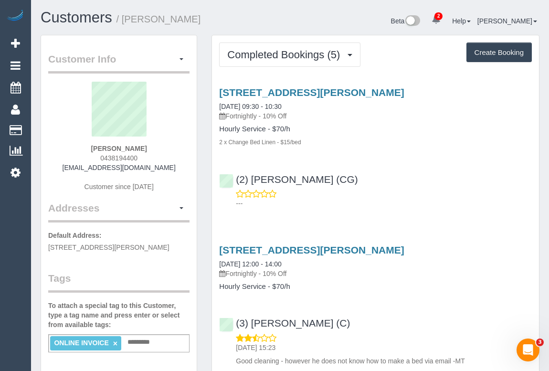
copy h4 "Hourly Service"
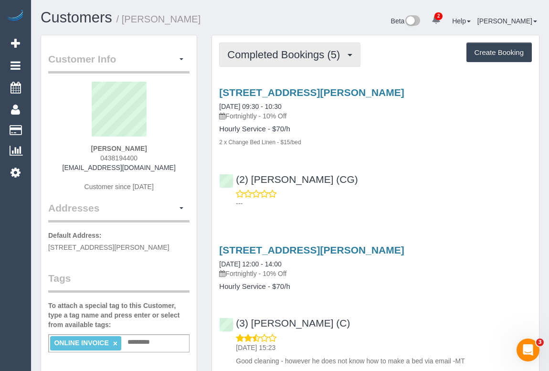
click at [248, 52] on span "Completed Bookings (5)" at bounding box center [286, 55] width 118 height 12
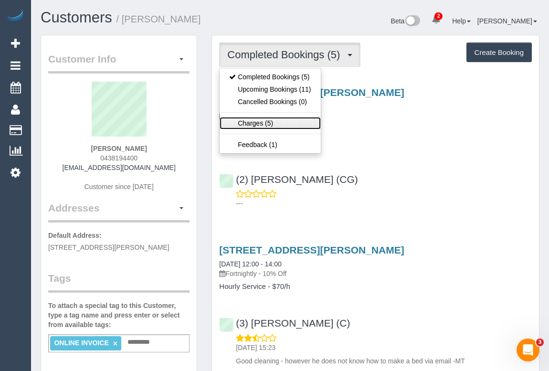
click at [256, 119] on link "Charges (5)" at bounding box center [270, 123] width 101 height 12
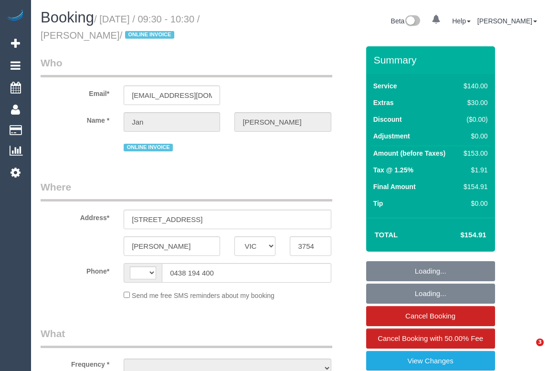
select select "VIC"
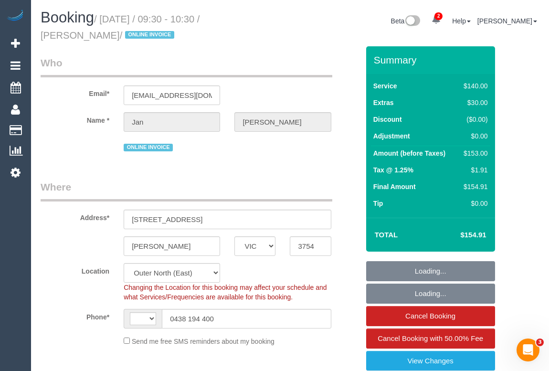
select select "string:AU"
select select "object:1119"
select select "string:stripe-pm_1ReTGj2GScqysDRV4UfZI03s"
select select "number:28"
select select "number:14"
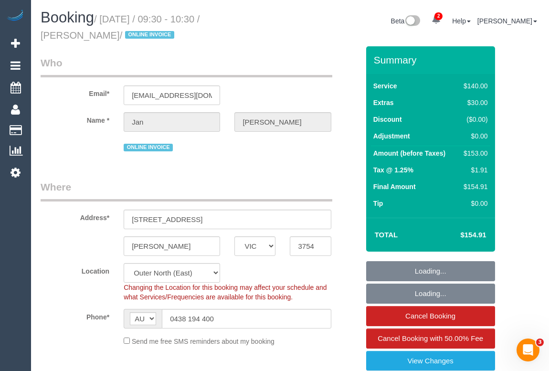
select select "number:18"
select select "number:24"
select select "number:34"
select select "number:12"
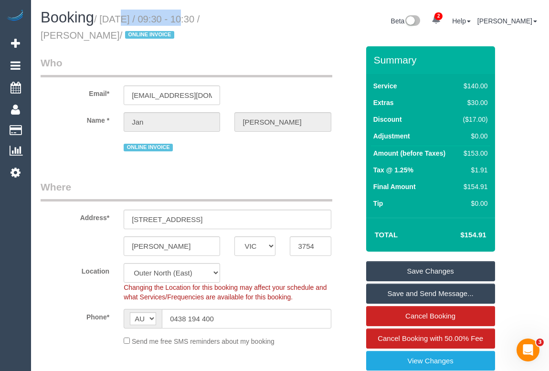
drag, startPoint x: 104, startPoint y: 17, endPoint x: 172, endPoint y: 22, distance: 68.5
click at [172, 22] on small "/ [DATE] / 09:30 - 10:30 / [PERSON_NAME] / ONLINE INVOICE" at bounding box center [120, 27] width 159 height 27
copy small "[DATE]"
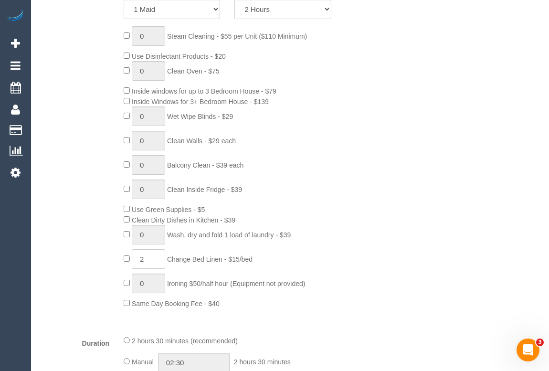
scroll to position [521, 0]
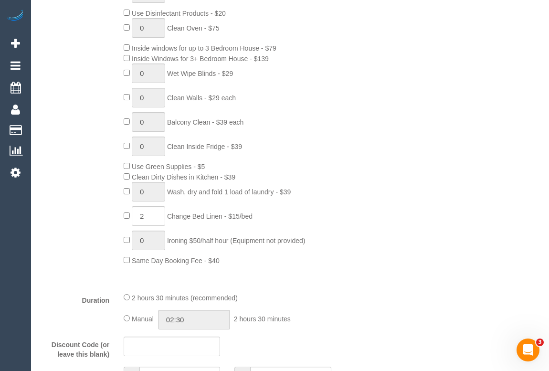
drag, startPoint x: 172, startPoint y: 217, endPoint x: 226, endPoint y: 216, distance: 54.5
click at [226, 216] on span "Change Bed Linen - $15/bed" at bounding box center [210, 217] width 86 height 8
copy span "Change Bed Linen"
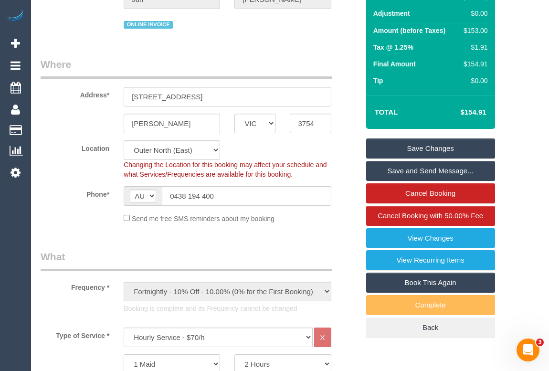
scroll to position [43, 0]
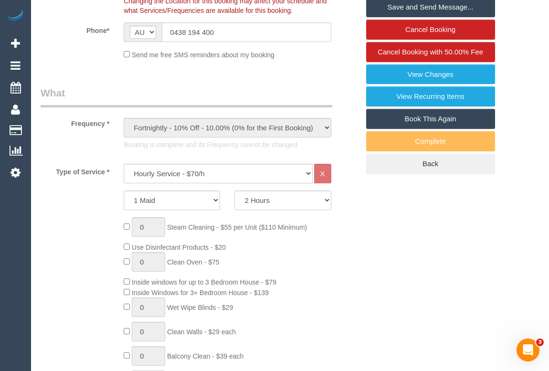
scroll to position [391, 0]
